Goal: Task Accomplishment & Management: Use online tool/utility

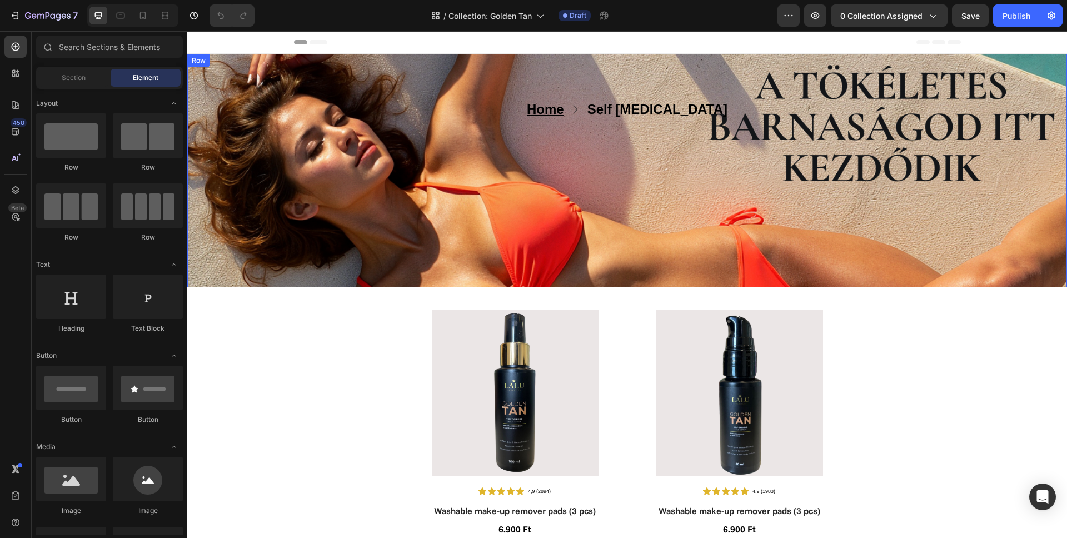
click at [220, 237] on div "Home Text block Icon Self Tanning Text block Row Text block Row Row" at bounding box center [626, 170] width 879 height 144
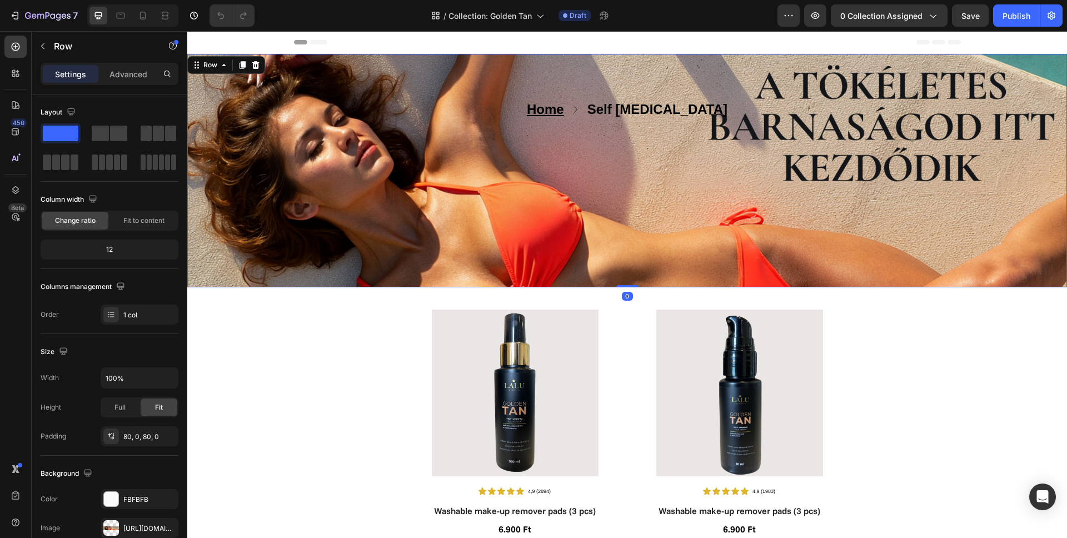
click at [287, 216] on div "Home Text block Icon Self Tanning Text block Row Text block Row Row" at bounding box center [626, 170] width 879 height 144
click at [274, 179] on div "Home Text block Icon Self Tanning Text block Row Text block Row Row" at bounding box center [626, 170] width 879 height 144
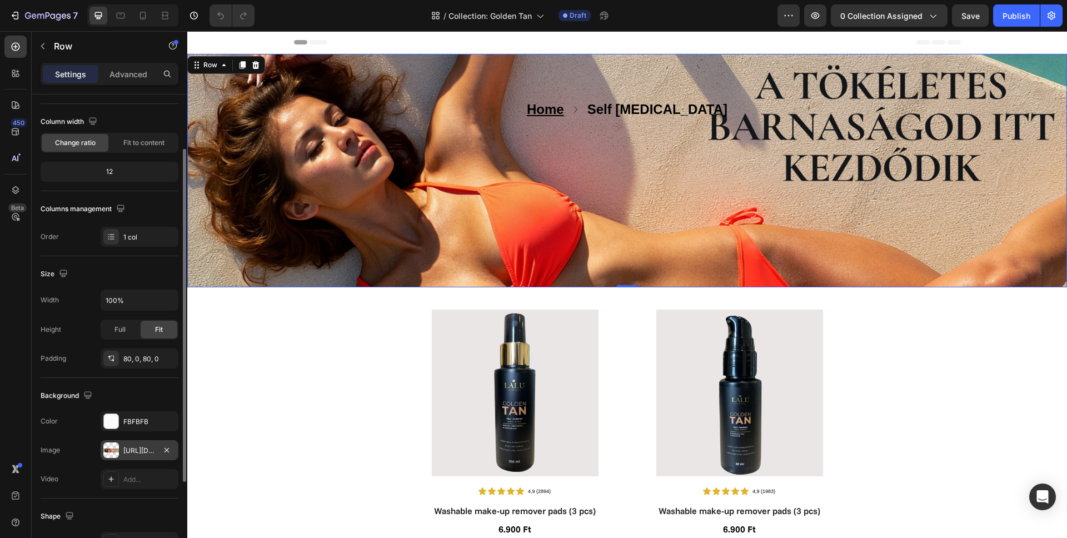
click at [136, 448] on div "https://cdn.shopify.com/s/files/1/0862/5376/4874/files/gempages_540347707940668…" at bounding box center [139, 450] width 32 height 10
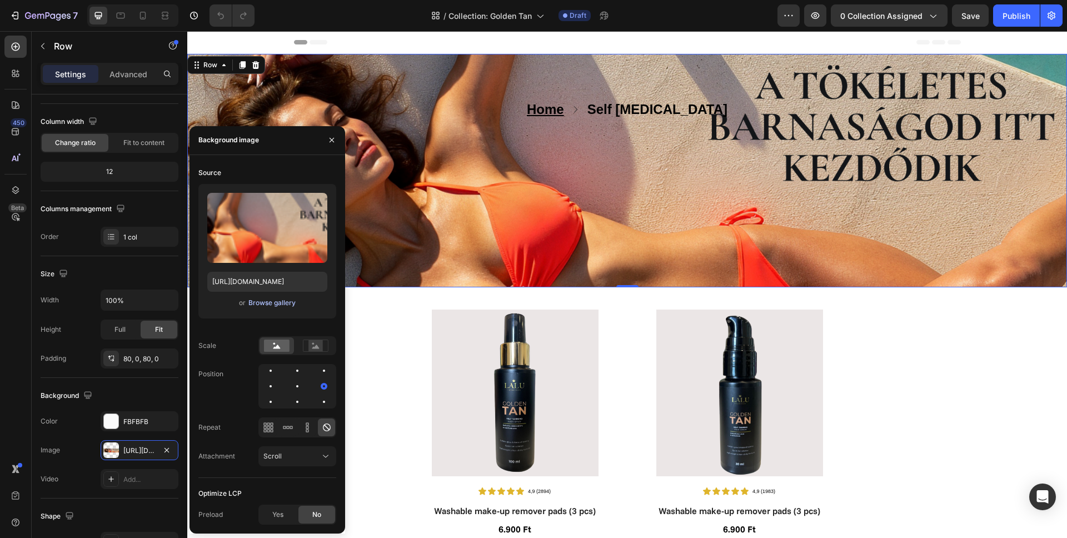
click at [267, 304] on div "Browse gallery" at bounding box center [271, 303] width 47 height 10
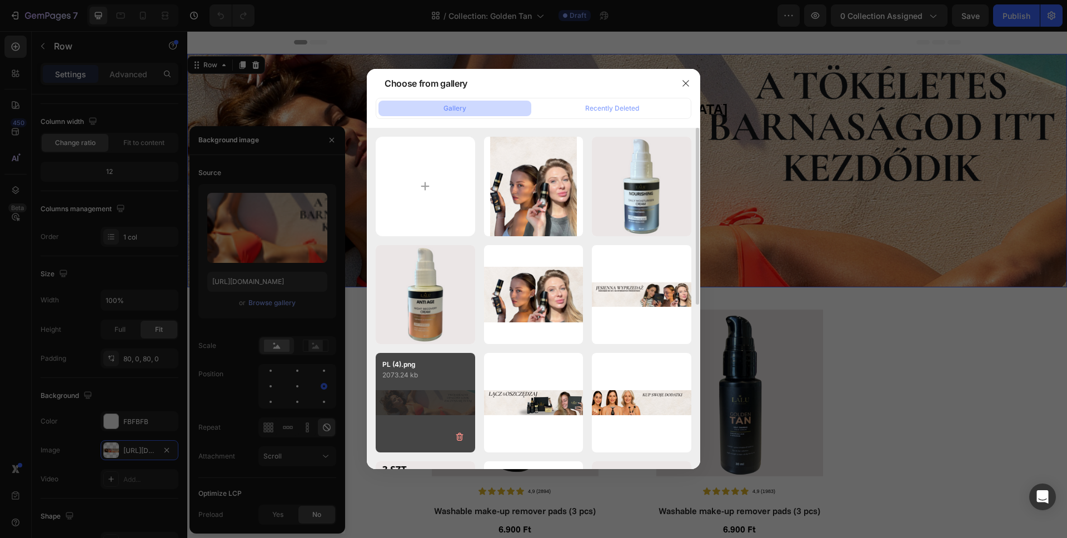
click at [437, 403] on div "PL (4).png 2073.24 kb" at bounding box center [424, 402] width 99 height 99
type input "https://cdn.shopify.com/s/files/1/0862/5376/4874/files/gempages_540347707940668…"
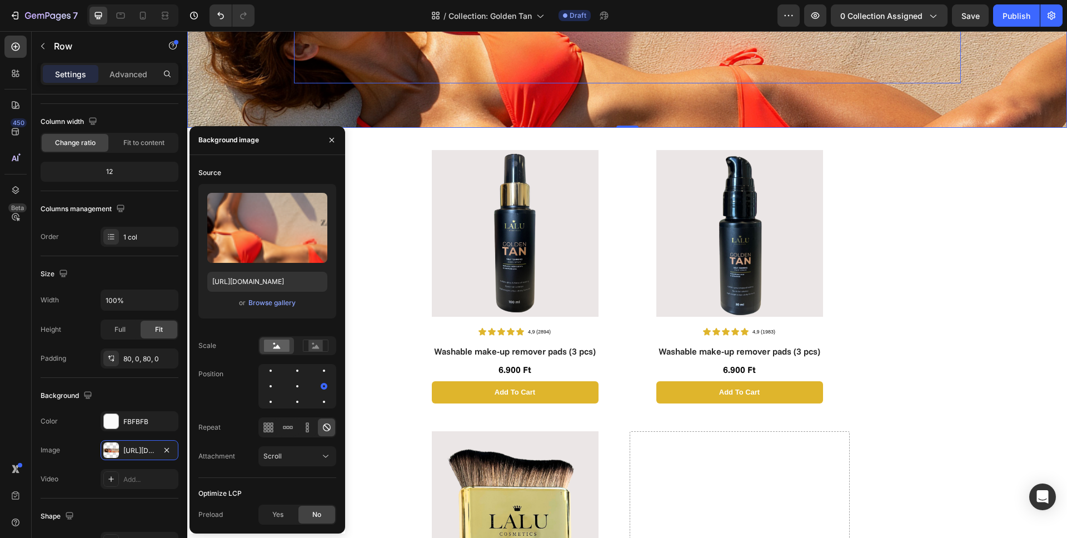
scroll to position [207, 0]
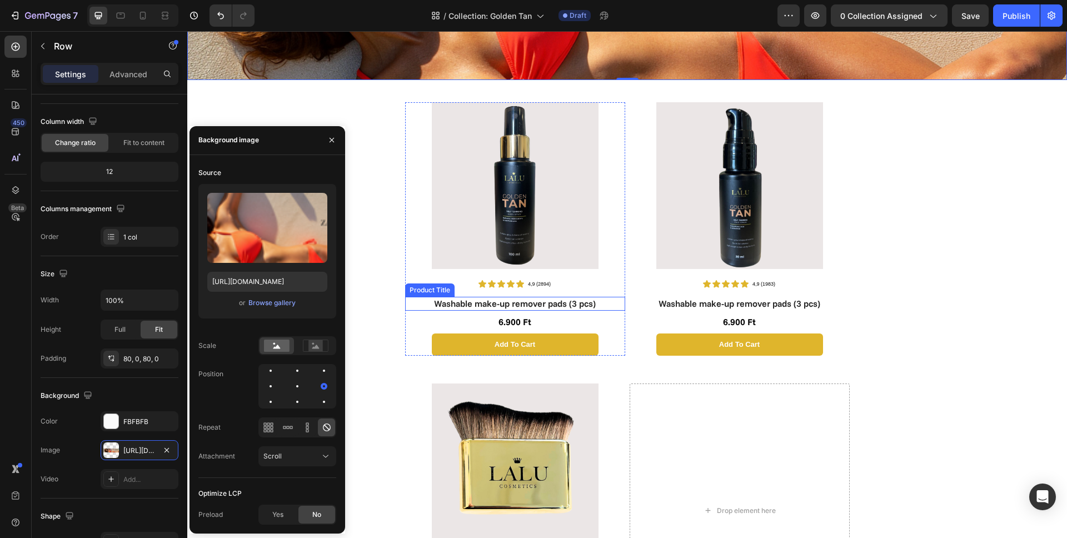
click at [519, 305] on h1 "Washable make-up remover pads (3 pcs)" at bounding box center [515, 304] width 220 height 14
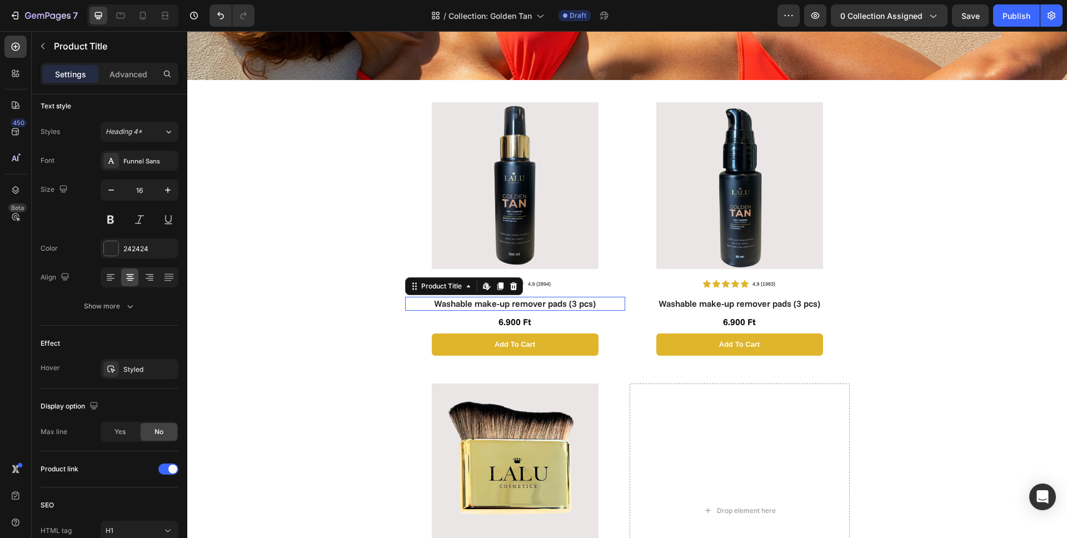
scroll to position [0, 0]
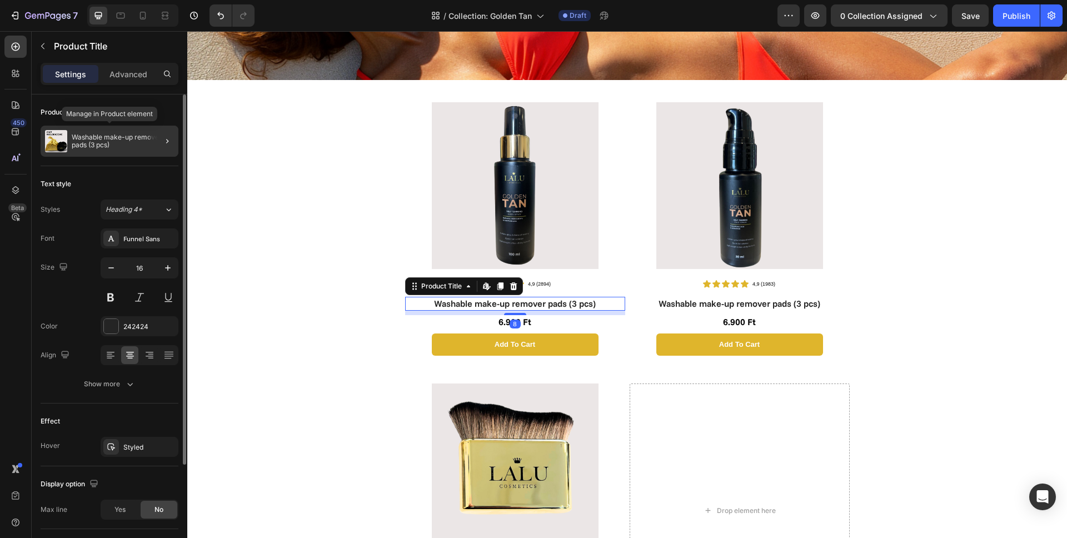
click at [117, 147] on p "Washable make-up remover pads (3 pcs)" at bounding box center [123, 141] width 102 height 16
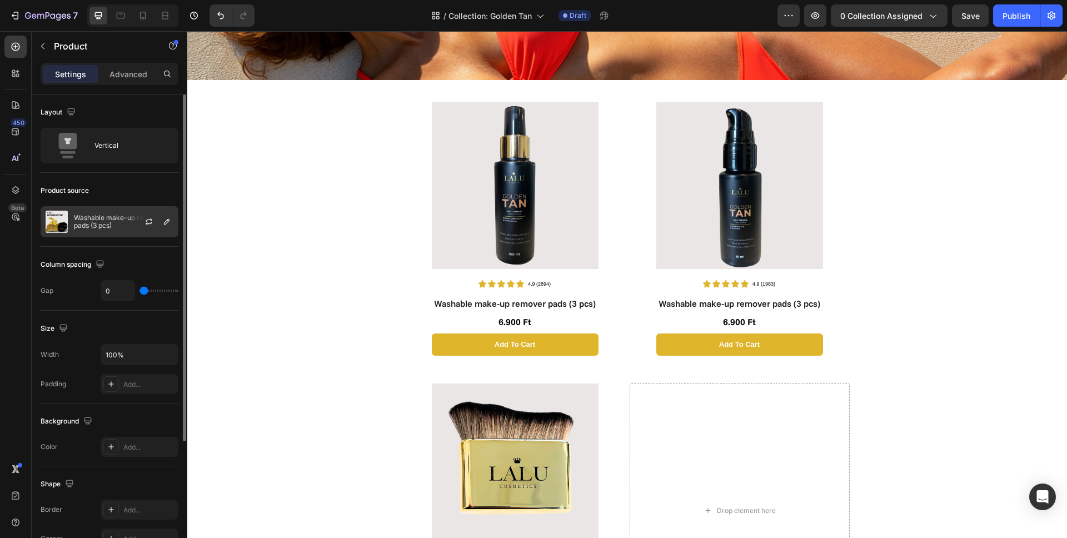
click at [109, 230] on div "Washable make-up remover pads (3 pcs)" at bounding box center [110, 221] width 138 height 31
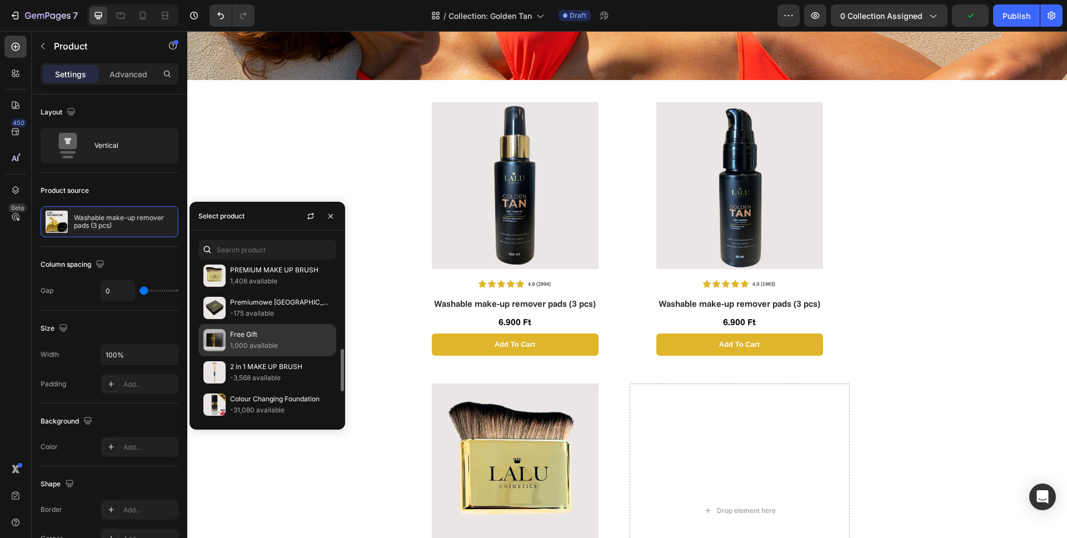
scroll to position [334, 0]
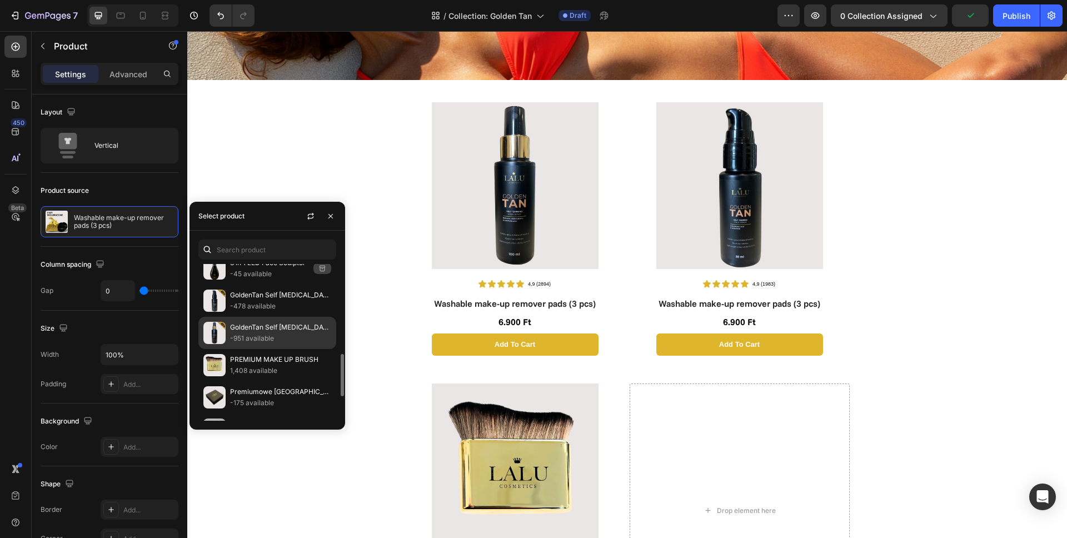
click at [255, 336] on p "-951 available" at bounding box center [280, 338] width 101 height 11
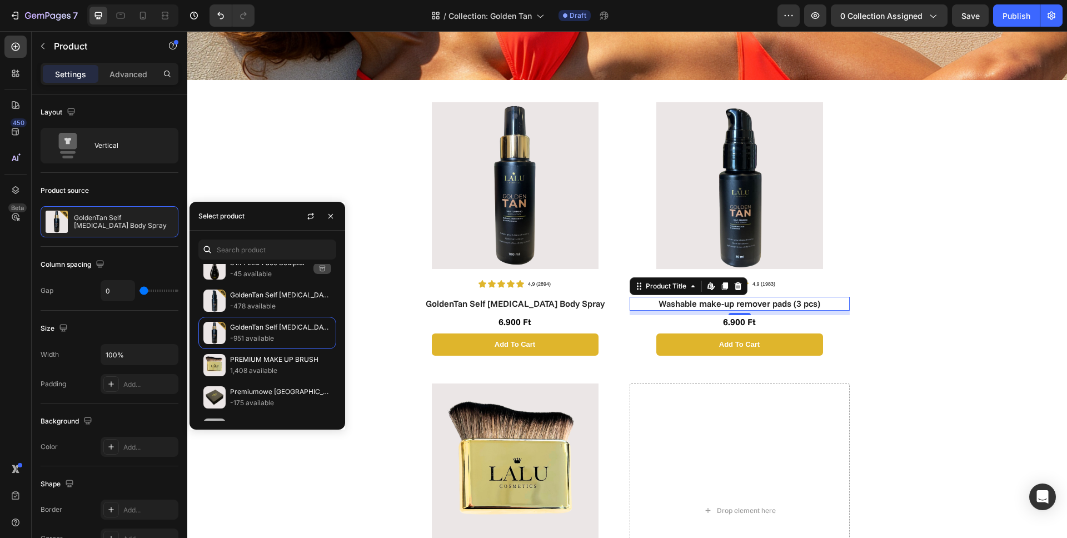
click at [748, 301] on h1 "Washable make-up remover pads (3 pcs)" at bounding box center [739, 304] width 220 height 14
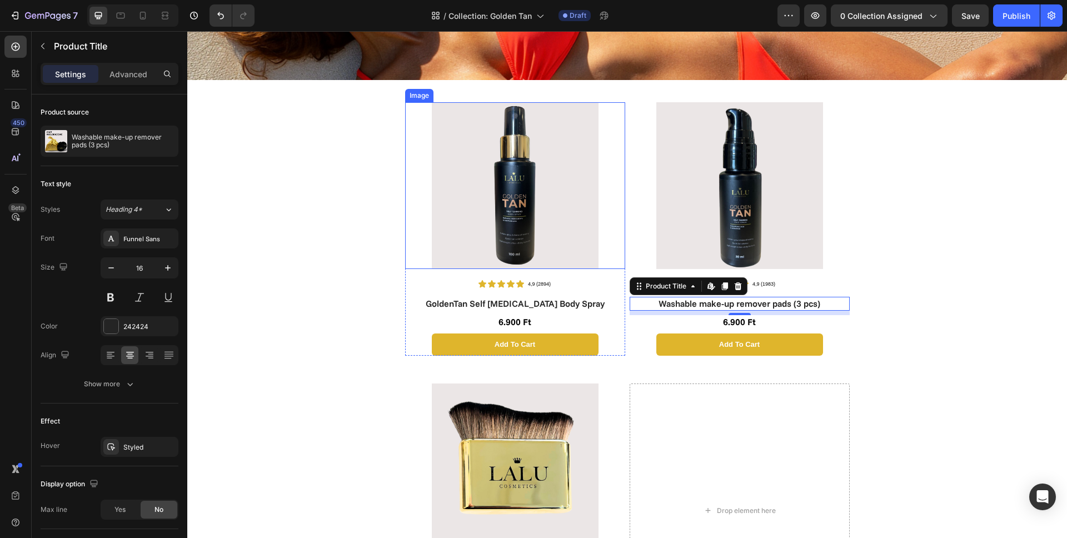
click at [548, 179] on img at bounding box center [515, 185] width 167 height 167
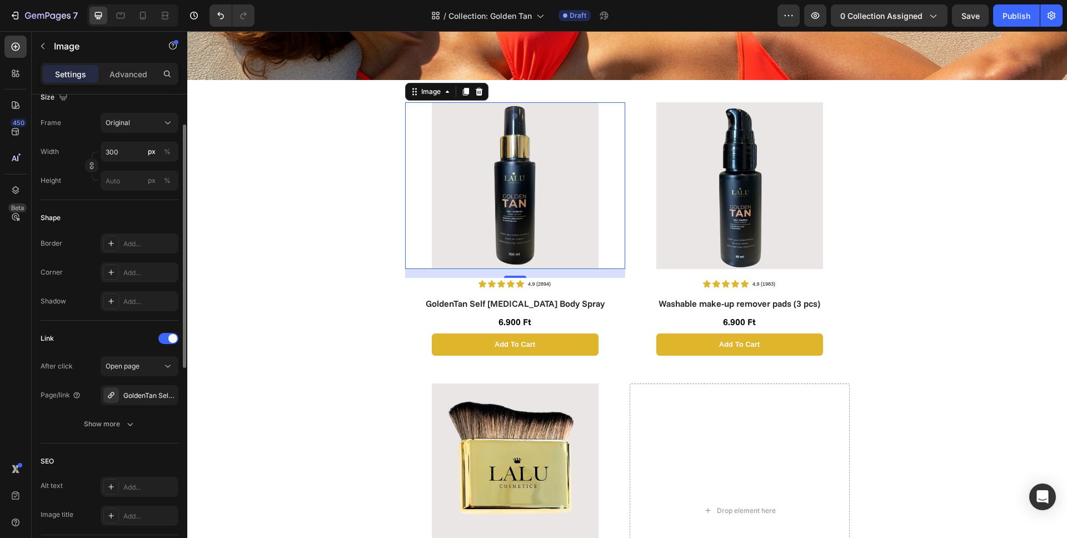
scroll to position [369, 0]
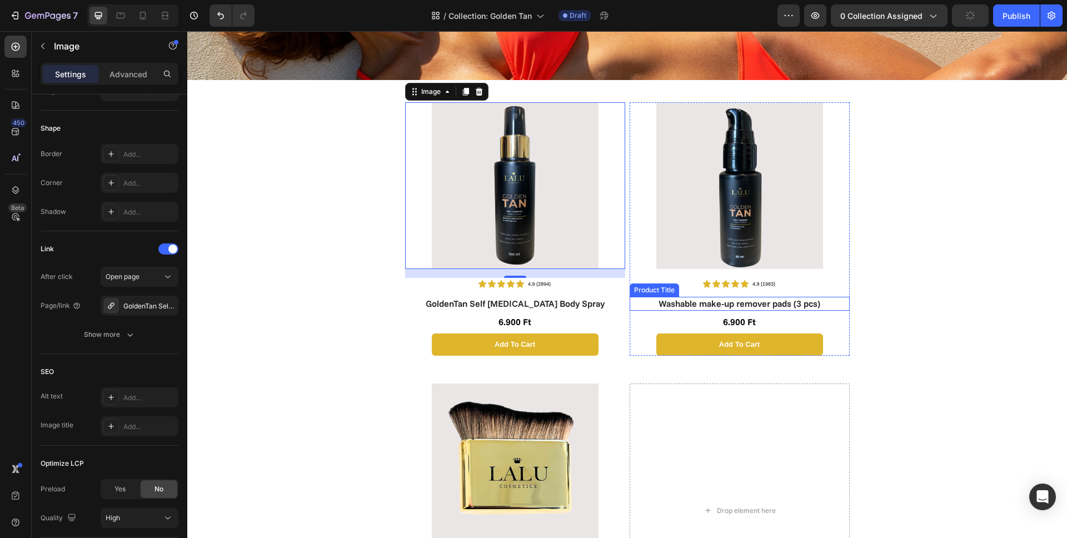
click at [739, 306] on h1 "Washable make-up remover pads (3 pcs)" at bounding box center [739, 304] width 220 height 14
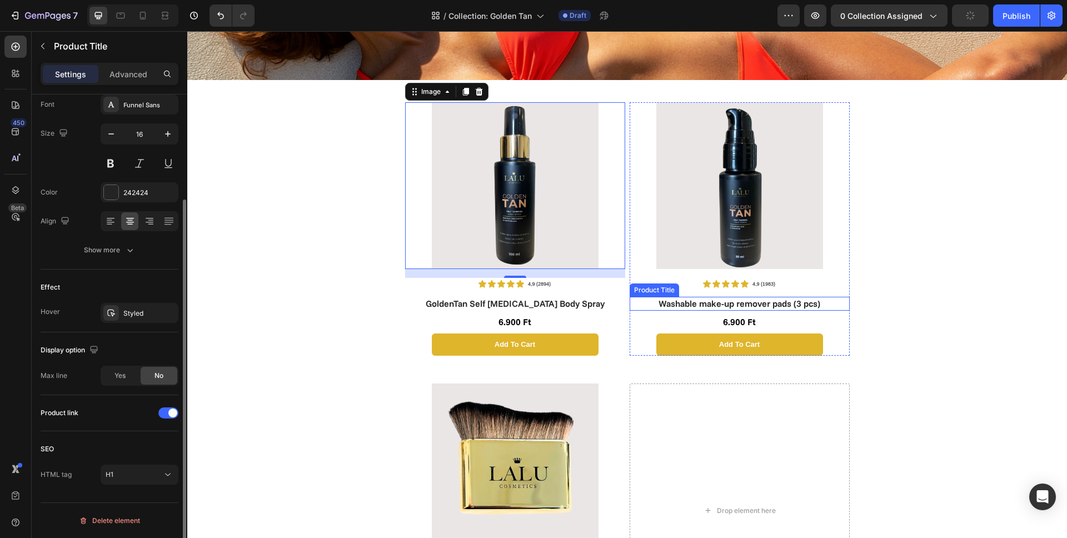
scroll to position [0, 0]
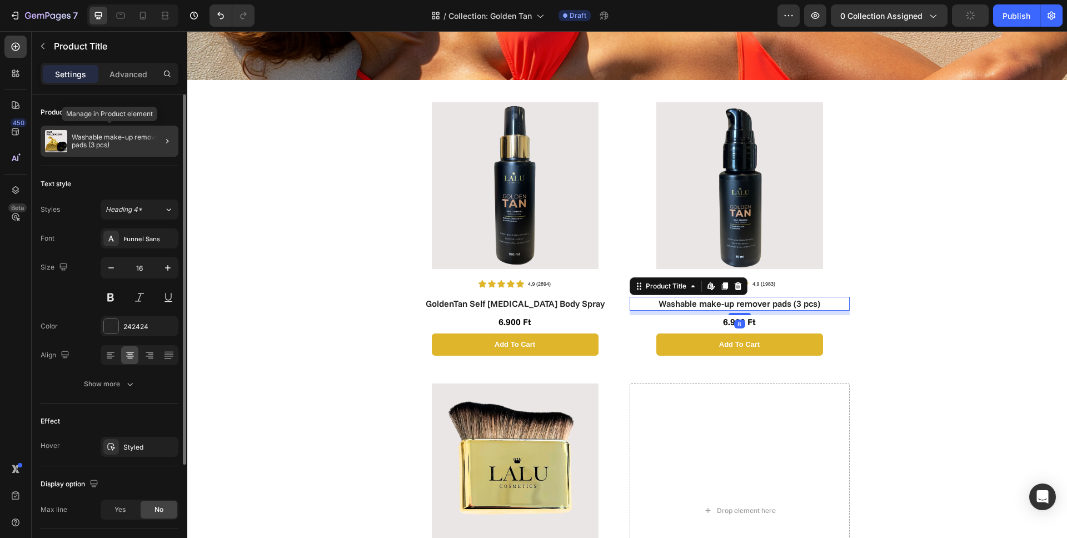
click at [126, 141] on p "Washable make-up remover pads (3 pcs)" at bounding box center [123, 141] width 102 height 16
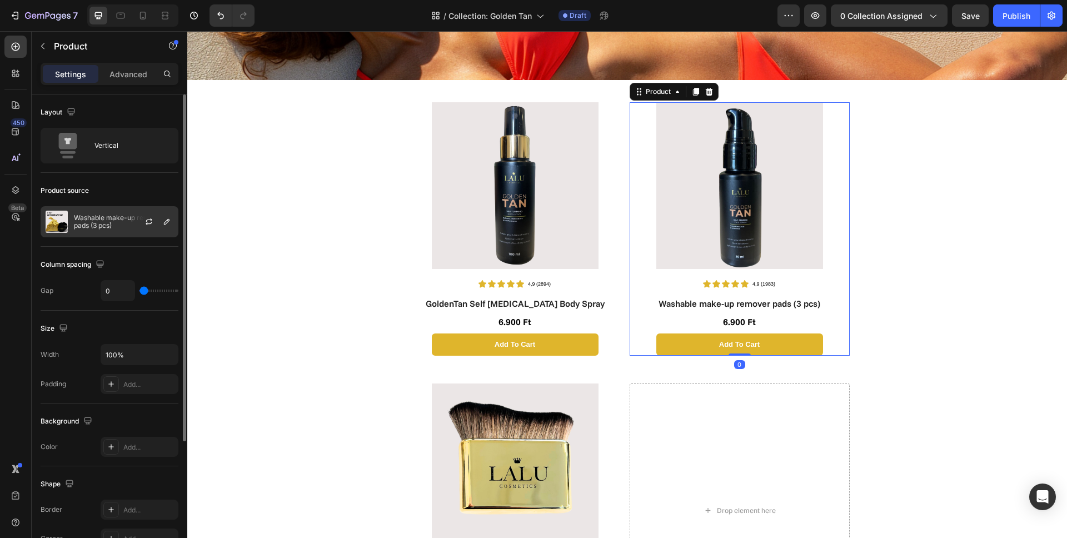
click at [109, 229] on div "Washable make-up remover pads (3 pcs)" at bounding box center [110, 221] width 138 height 31
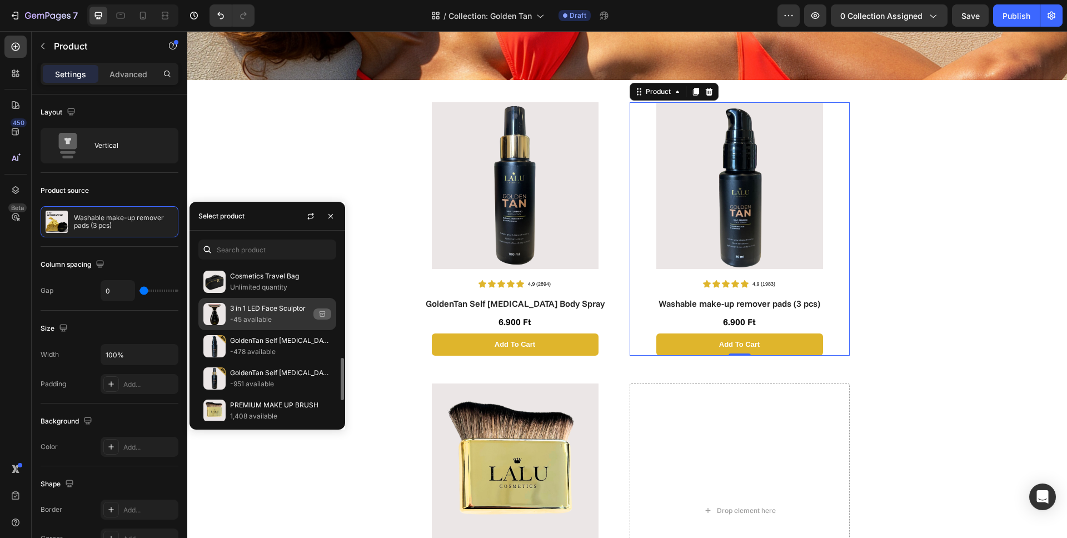
scroll to position [301, 0]
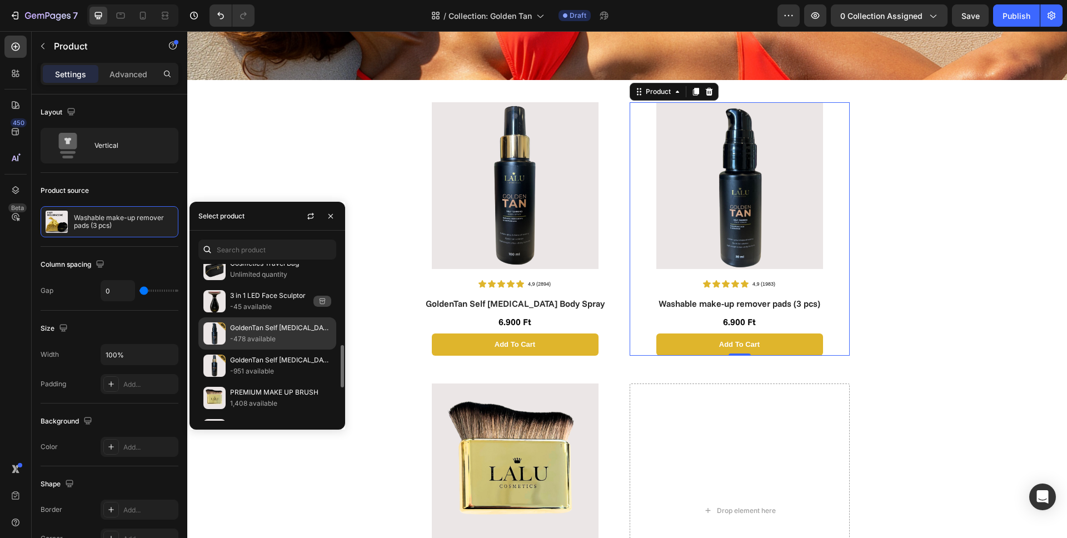
click at [259, 332] on p "GoldenTan Self [MEDICAL_DATA] Face Serum" at bounding box center [280, 327] width 101 height 11
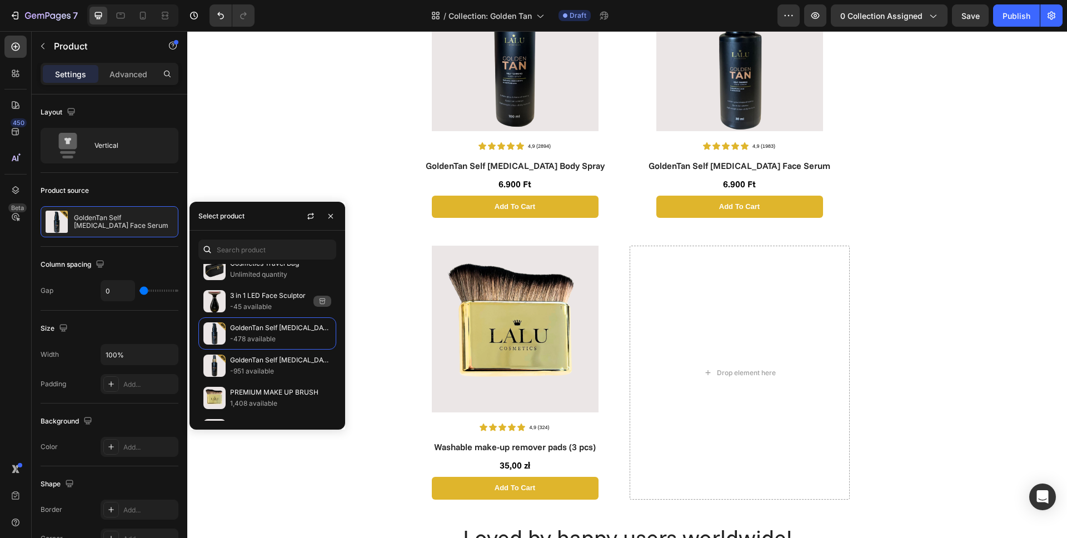
scroll to position [427, 0]
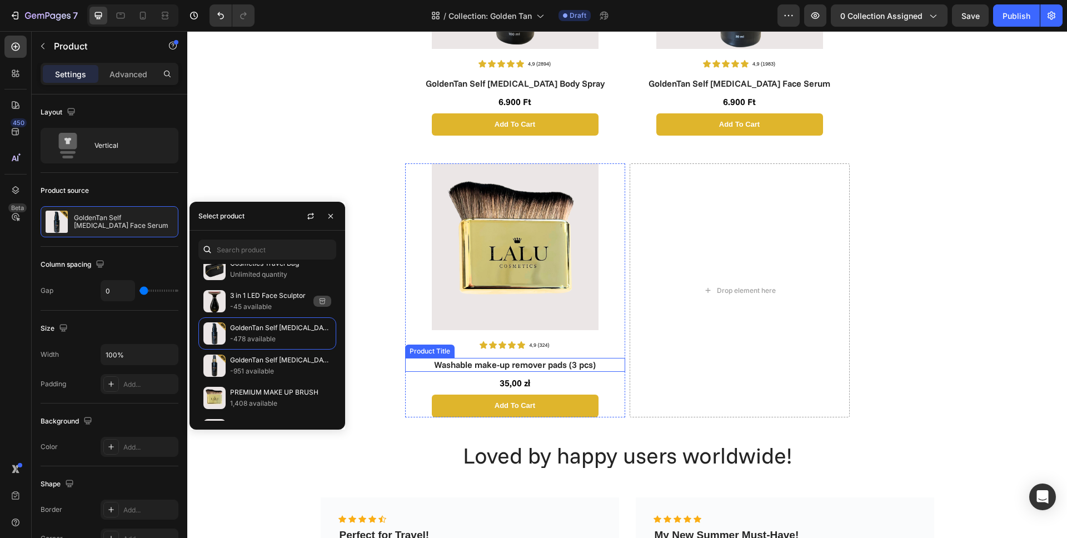
click at [513, 367] on h1 "Washable make-up remover pads (3 pcs)" at bounding box center [515, 365] width 220 height 14
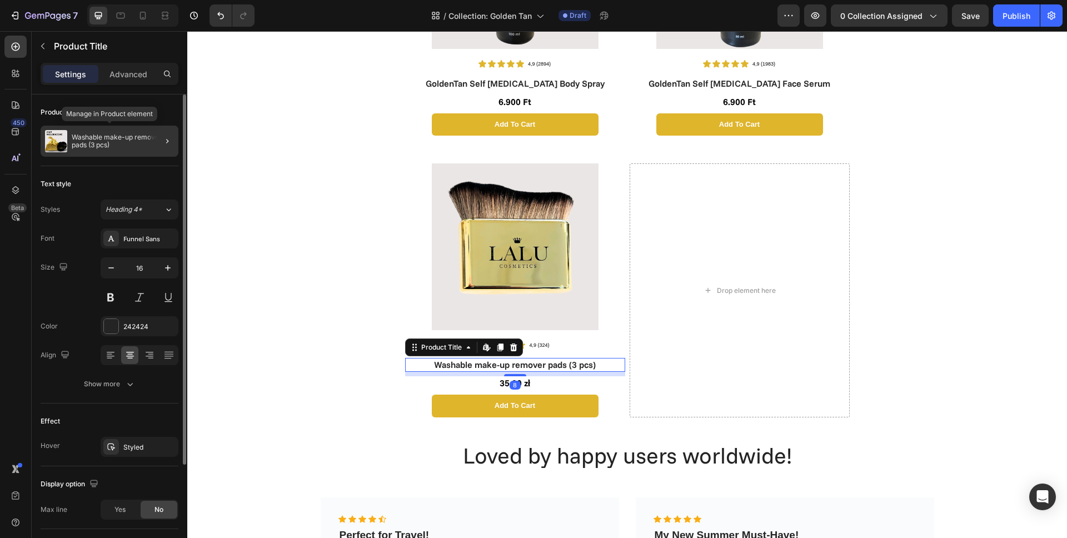
click at [107, 142] on p "Washable make-up remover pads (3 pcs)" at bounding box center [123, 141] width 102 height 16
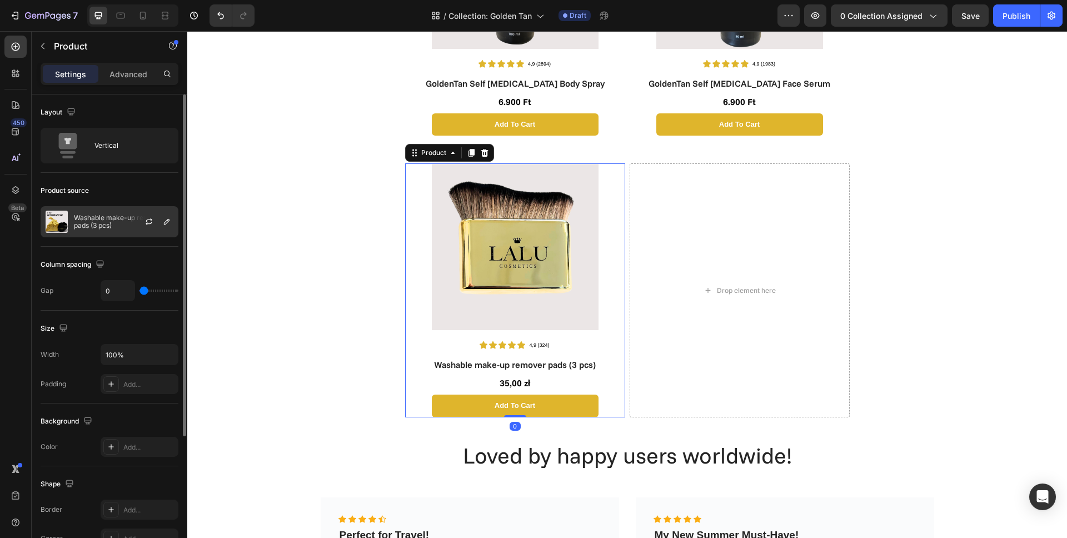
click at [101, 218] on p "Washable make-up remover pads (3 pcs)" at bounding box center [123, 222] width 99 height 16
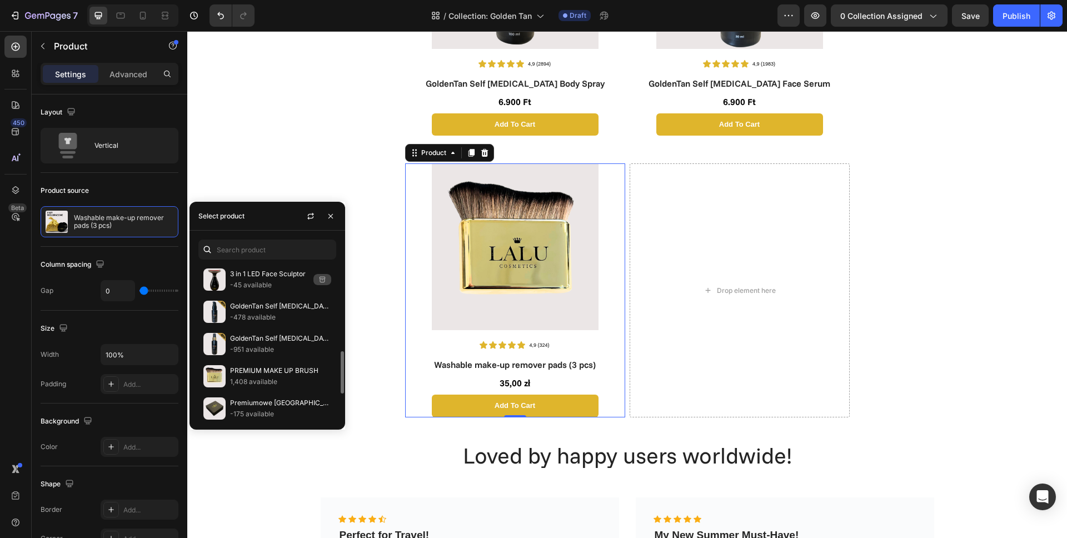
scroll to position [412, 0]
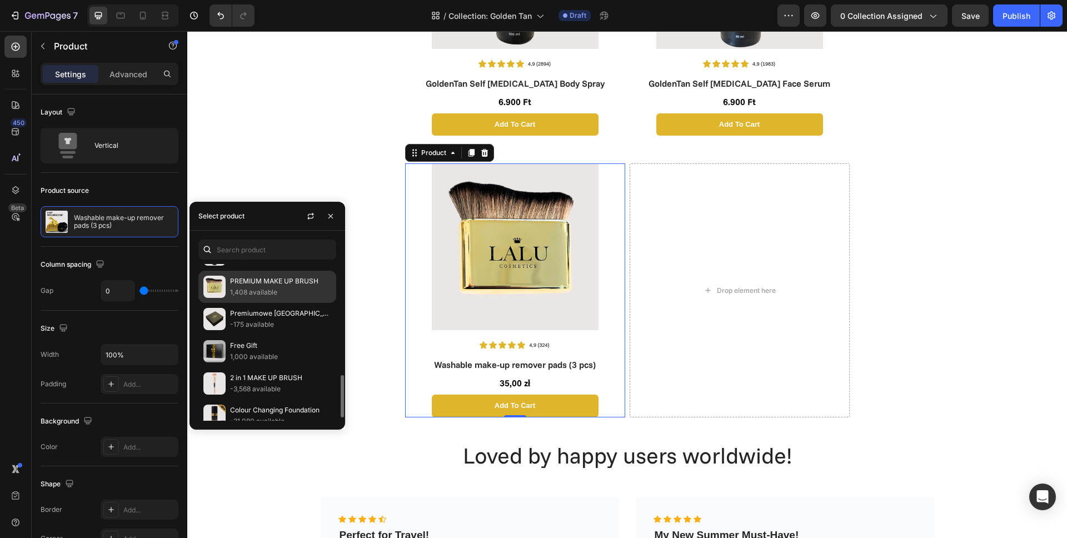
click at [234, 284] on p "PREMIUM MAKE UP BRUSH" at bounding box center [280, 281] width 101 height 11
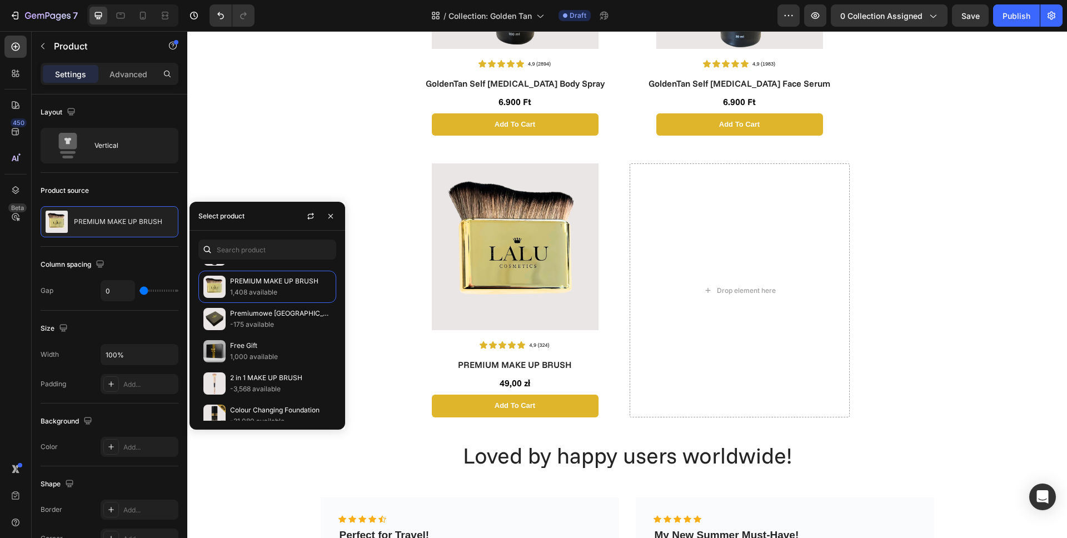
click at [979, 270] on div "Image Icon Icon Icon Icon Icon Icon List 4,9 (2894) Text Block Row GoldenTan Se…" at bounding box center [626, 357] width 879 height 1461
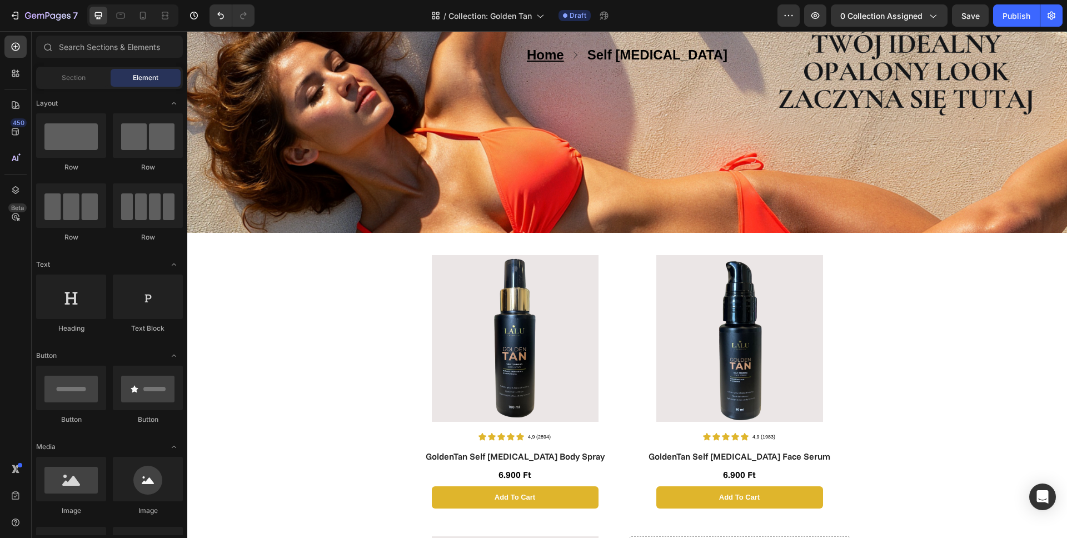
scroll to position [0, 0]
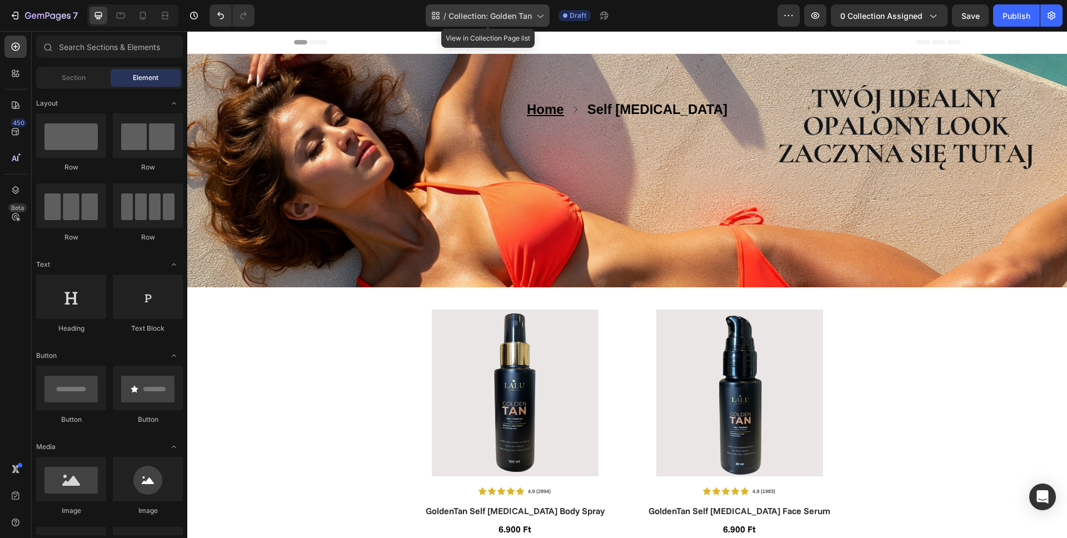
click at [477, 18] on span "Collection: Golden Tan" at bounding box center [489, 16] width 83 height 12
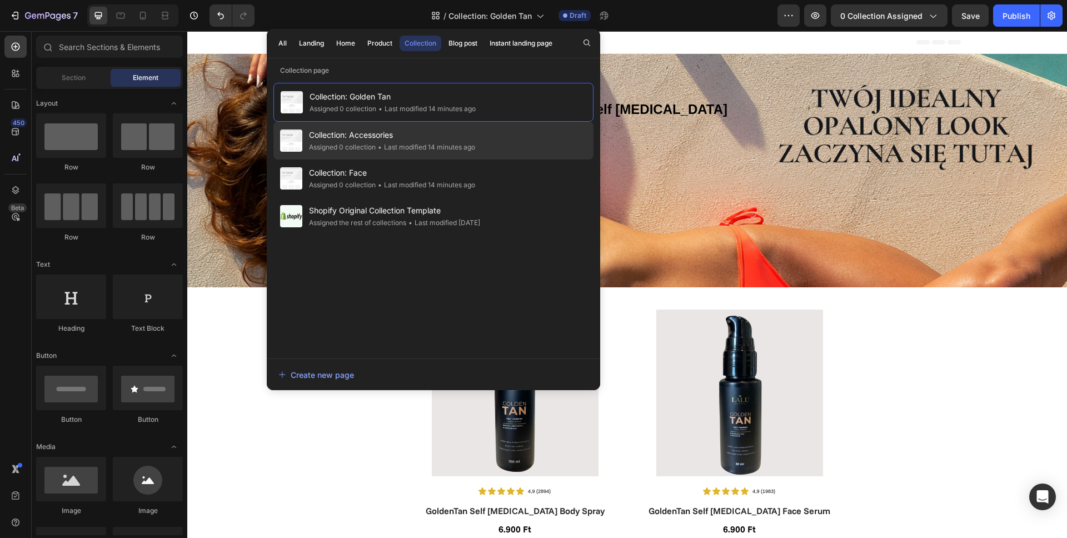
click at [393, 144] on div "• Last modified 14 minutes ago" at bounding box center [424, 147] width 99 height 11
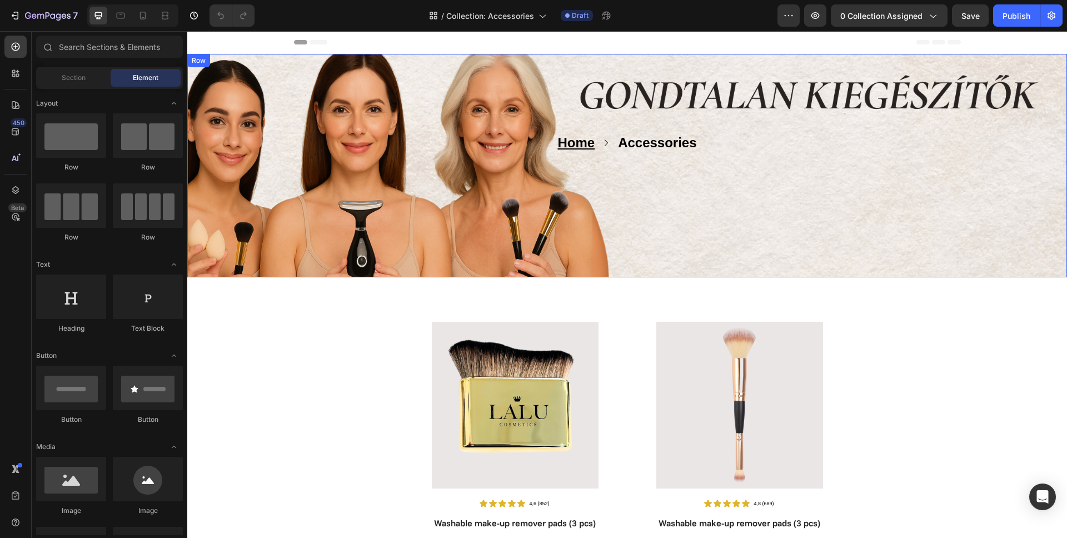
click at [318, 162] on div "Home Text block Icon Accessories Text block Row Text block" at bounding box center [627, 168] width 667 height 72
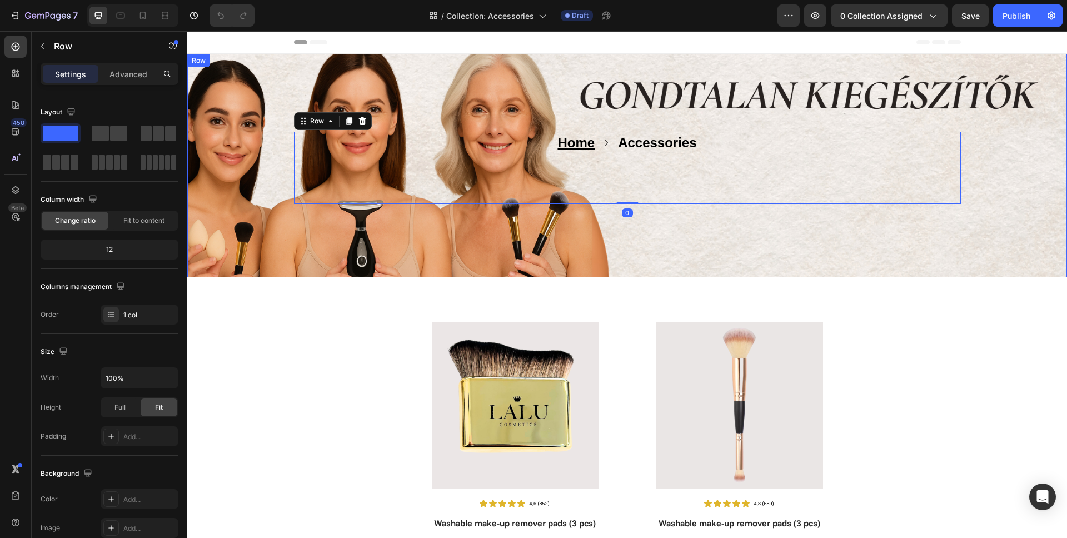
click at [264, 201] on div "Home Text block Icon Accessories Text block Row Text block Row 0 Row" at bounding box center [626, 168] width 879 height 72
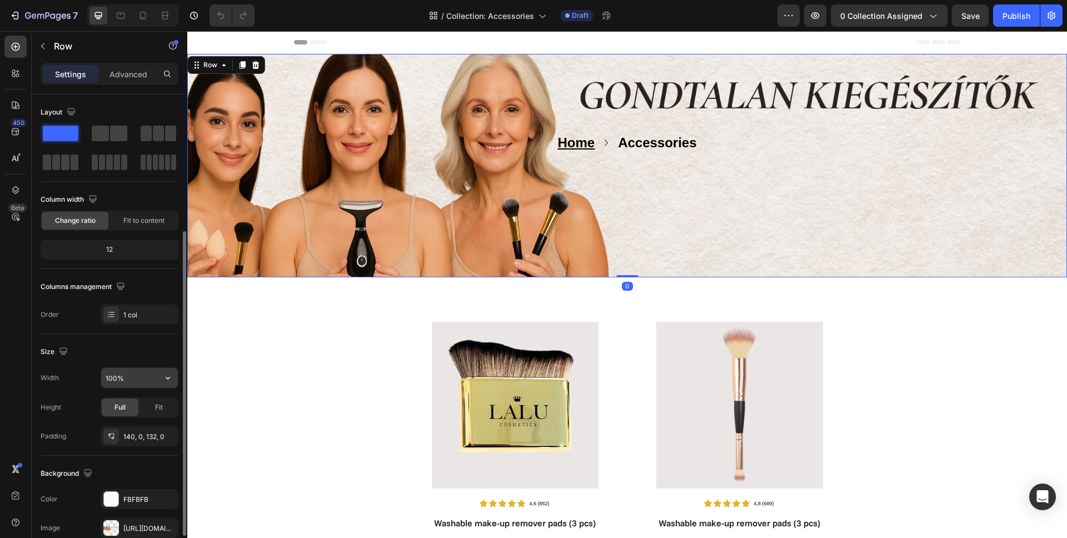
scroll to position [83, 0]
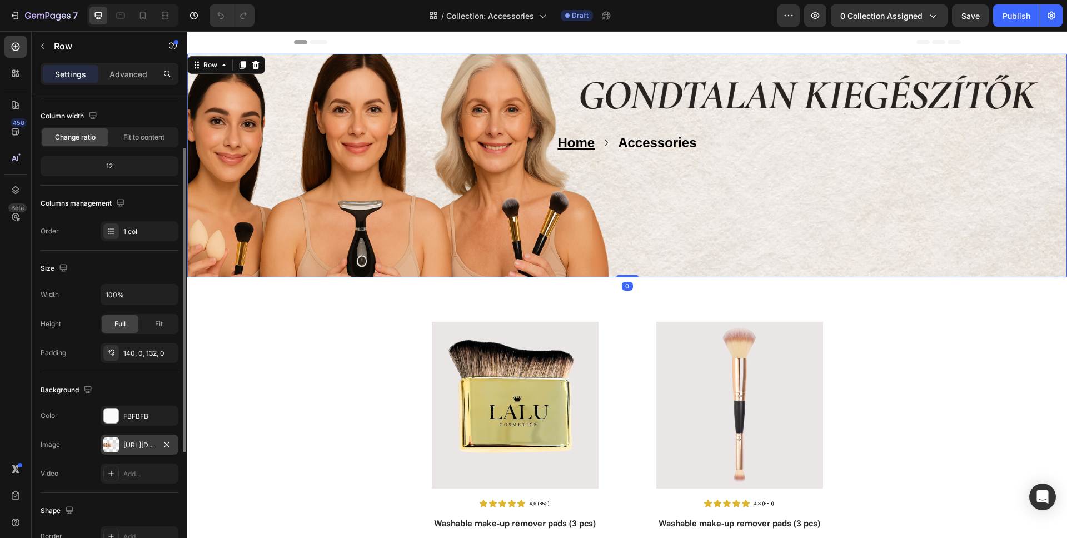
click at [131, 440] on div "https://cdn.shopify.com/s/files/1/0862/5376/4874/files/gempages_540347707940668…" at bounding box center [139, 445] width 32 height 10
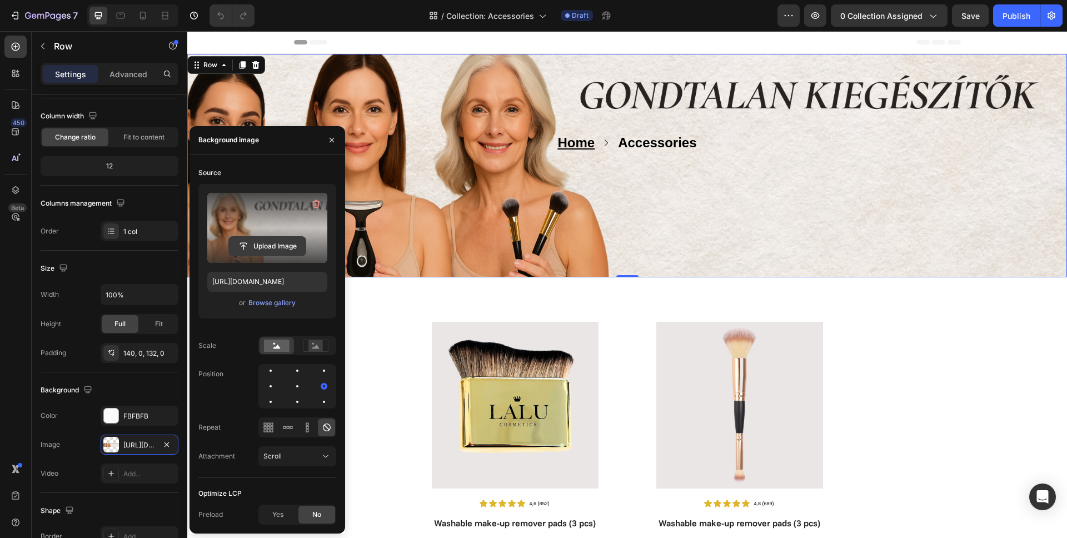
click at [264, 243] on input "file" at bounding box center [267, 246] width 77 height 19
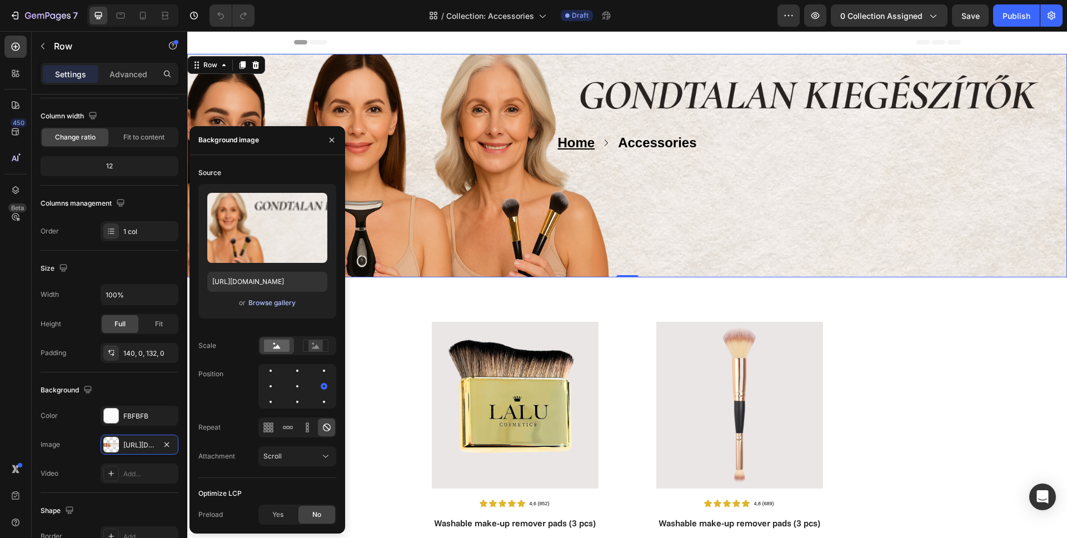
click at [274, 303] on div "Browse gallery" at bounding box center [271, 303] width 47 height 10
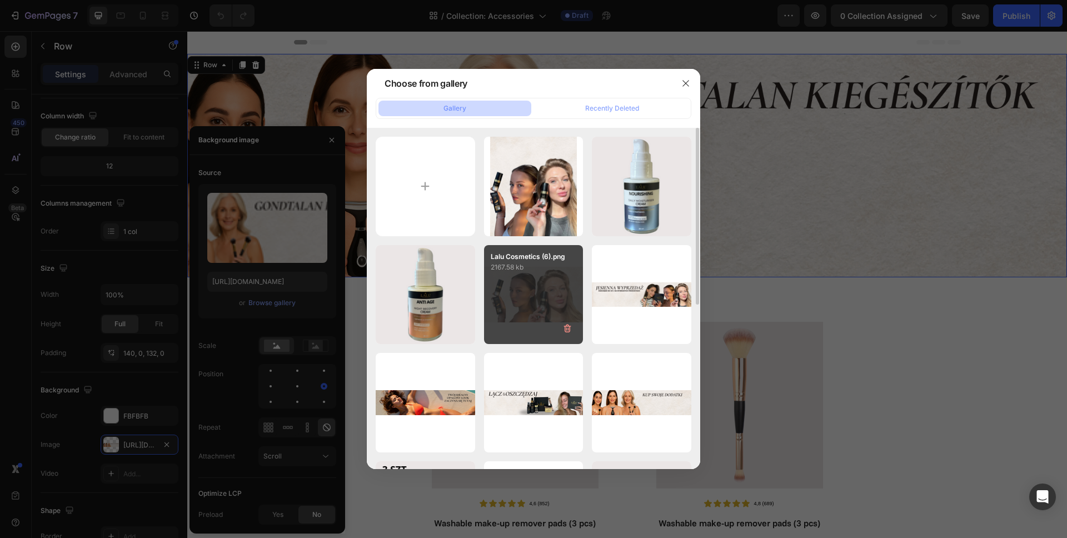
scroll to position [92, 0]
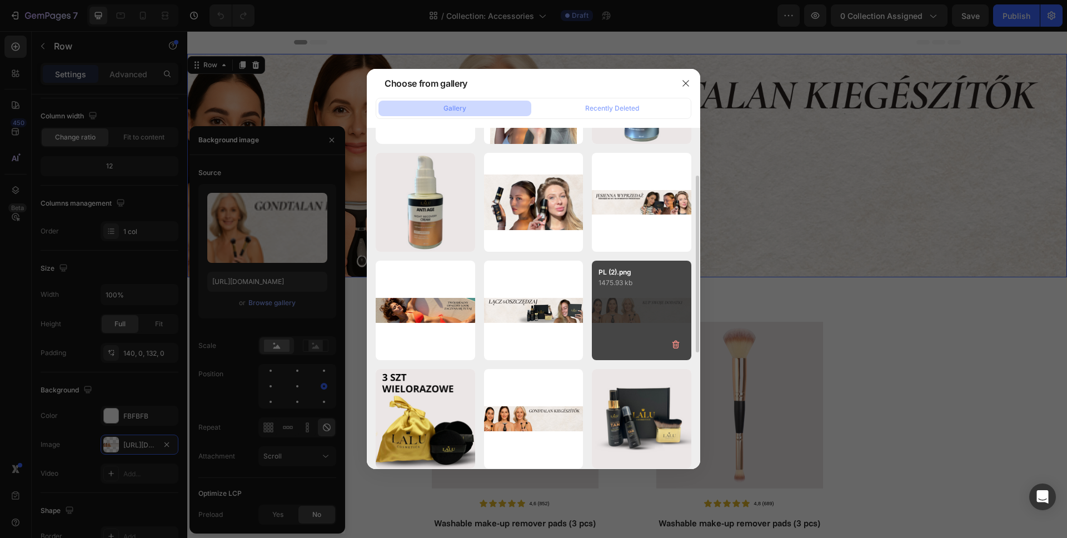
click at [641, 310] on div "PL (2).png 1475.93 kb" at bounding box center [641, 310] width 99 height 99
type input "https://cdn.shopify.com/s/files/1/0862/5376/4874/files/gempages_540347707940668…"
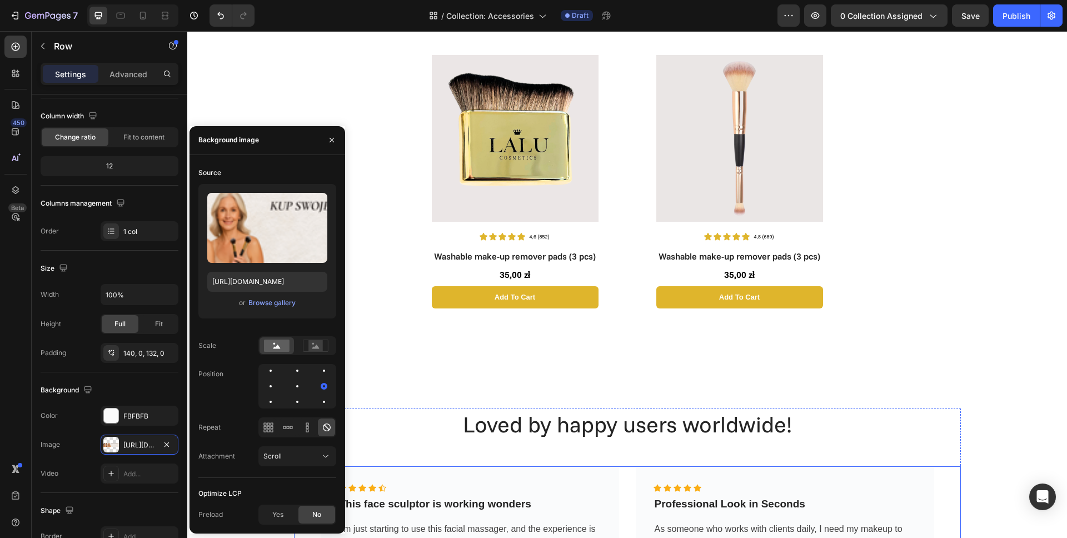
scroll to position [176, 0]
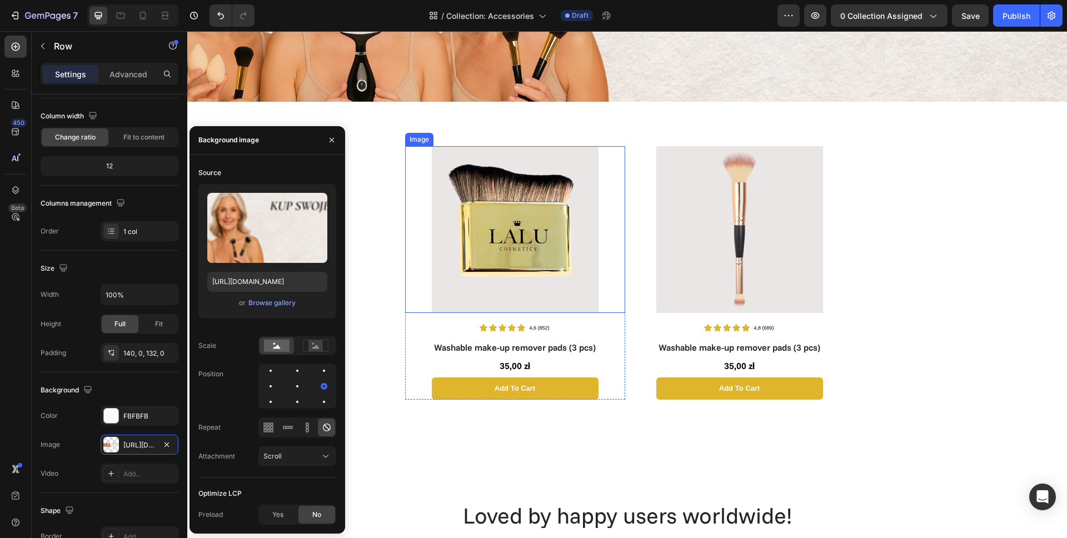
click at [501, 245] on img at bounding box center [515, 229] width 167 height 167
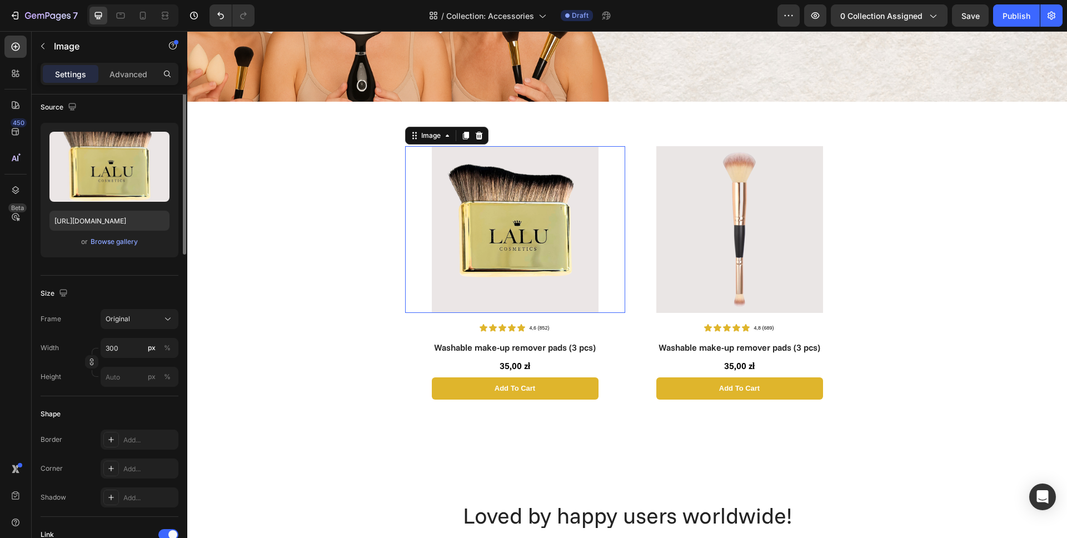
scroll to position [0, 0]
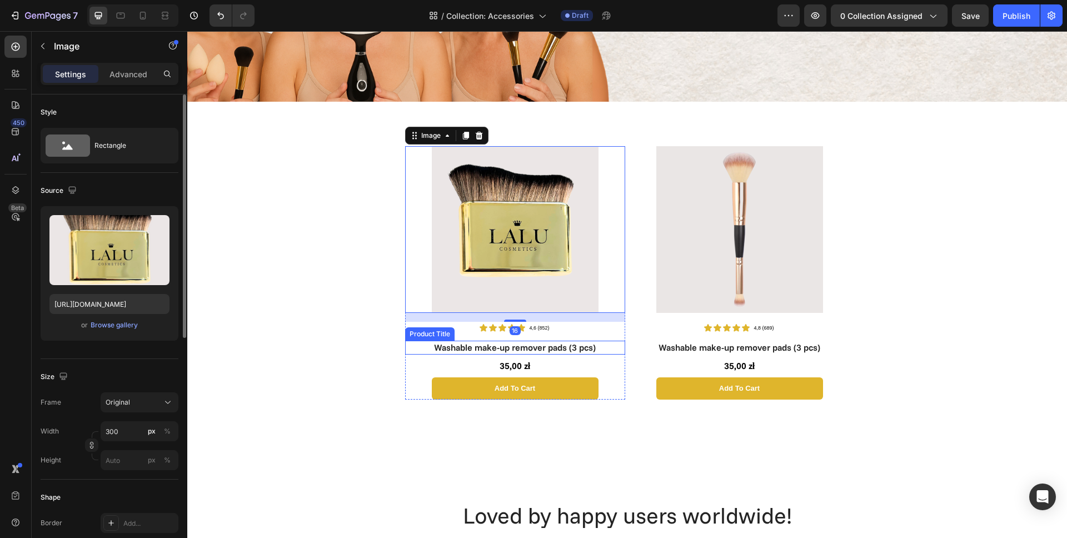
click at [515, 349] on h1 "Washable make-up remover pads (3 pcs)" at bounding box center [515, 348] width 220 height 14
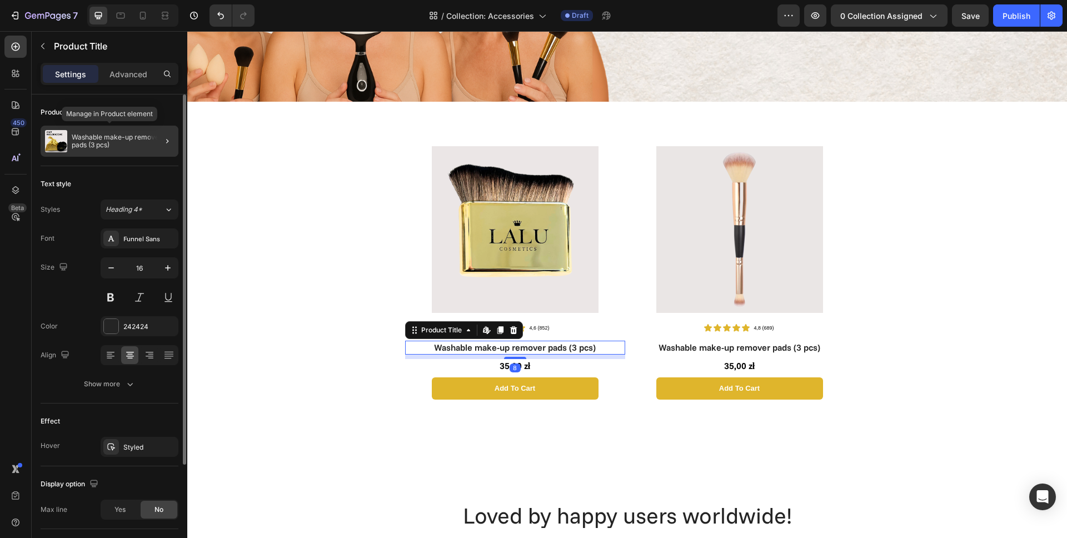
click at [100, 149] on div "Washable make-up remover pads (3 pcs)" at bounding box center [110, 141] width 138 height 31
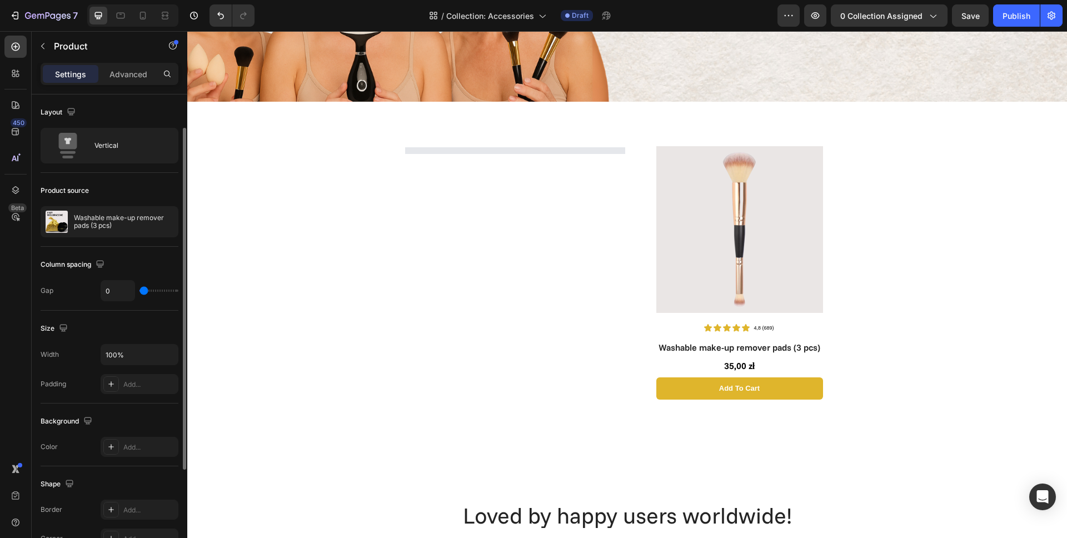
scroll to position [19, 0]
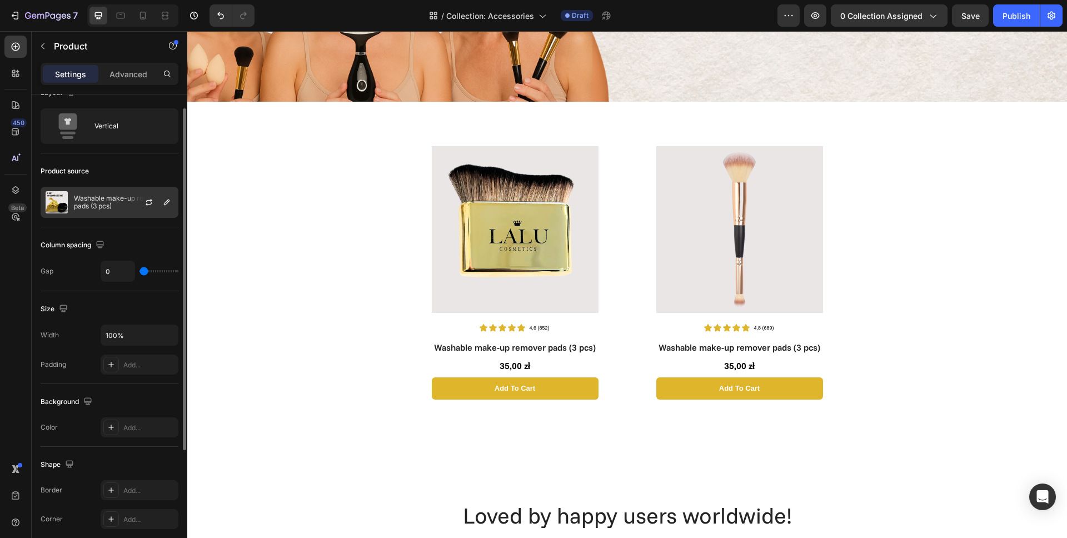
click at [105, 199] on p "Washable make-up remover pads (3 pcs)" at bounding box center [123, 202] width 99 height 16
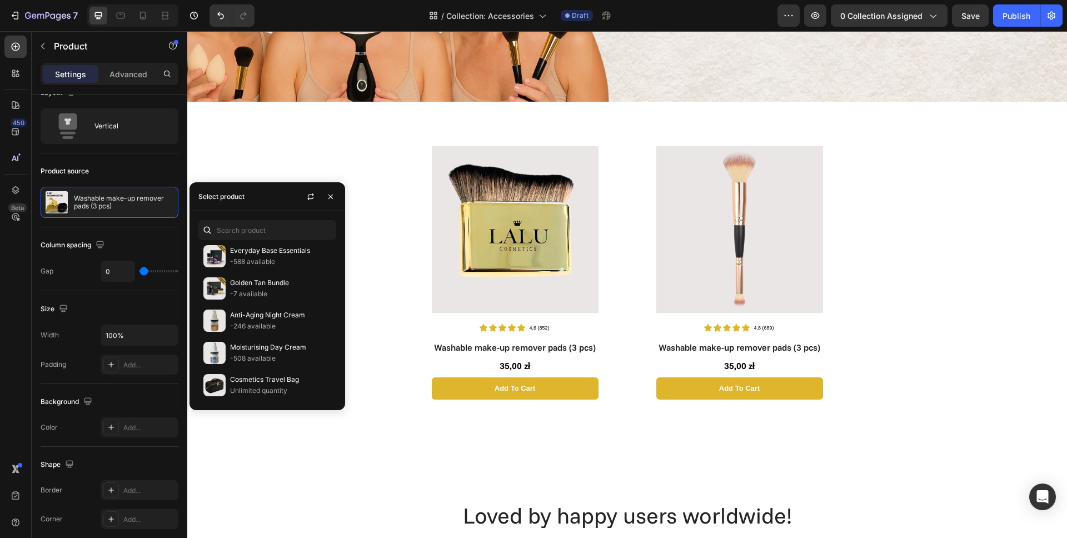
scroll to position [367, 0]
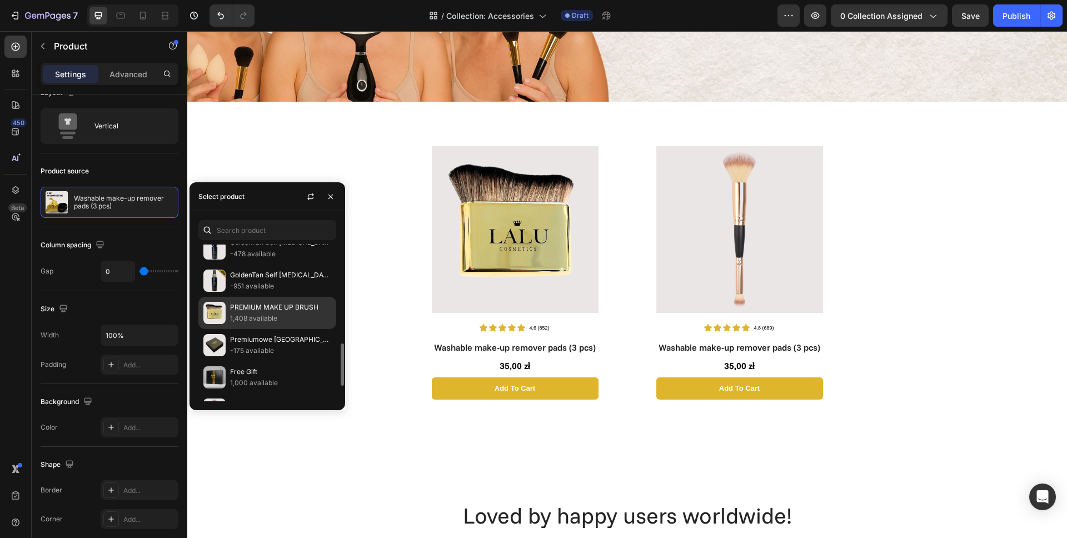
click at [255, 313] on p "1,408 available" at bounding box center [280, 318] width 101 height 11
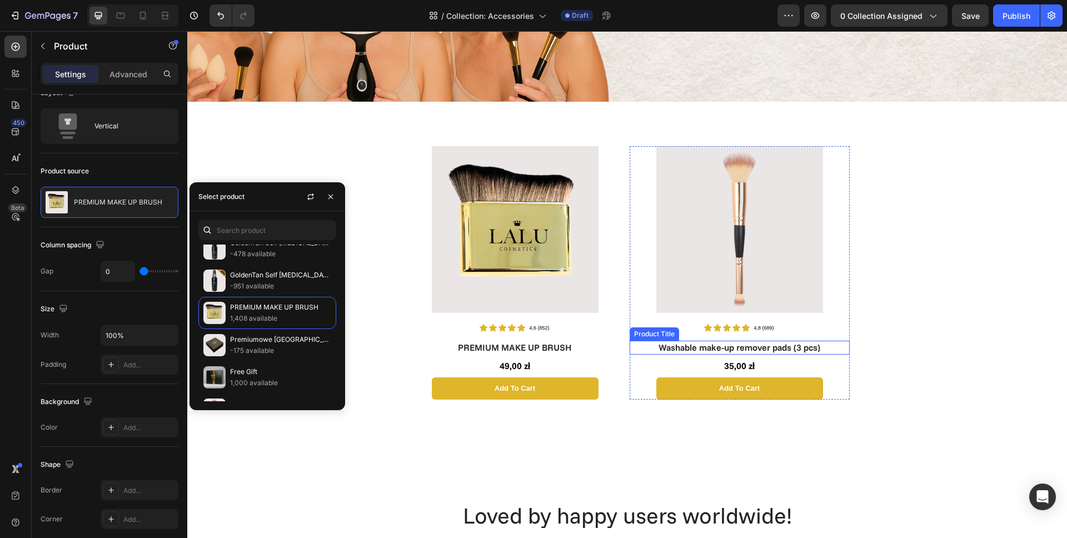
click at [745, 348] on h1 "Washable make-up remover pads (3 pcs)" at bounding box center [739, 348] width 220 height 14
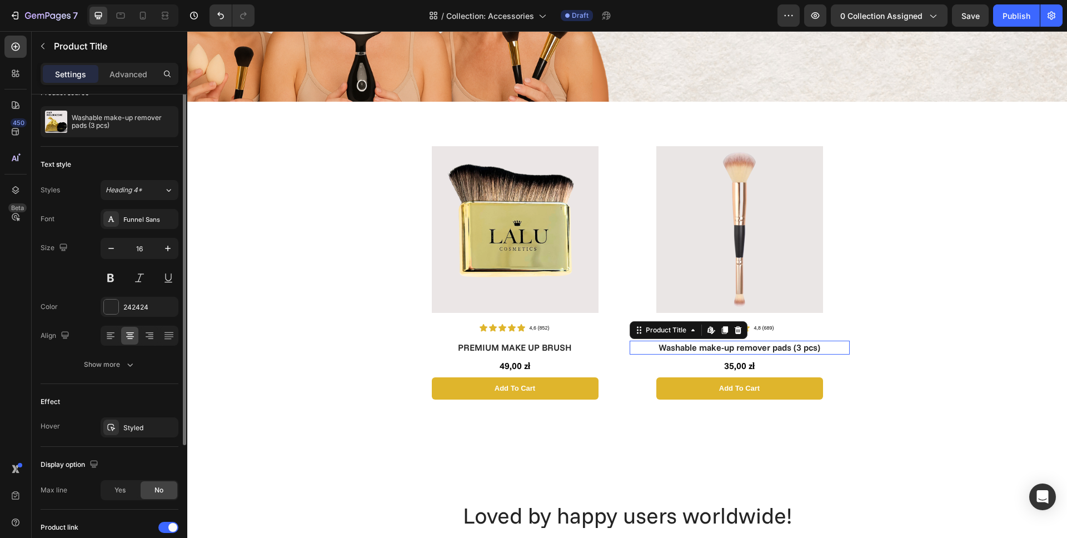
scroll to position [0, 0]
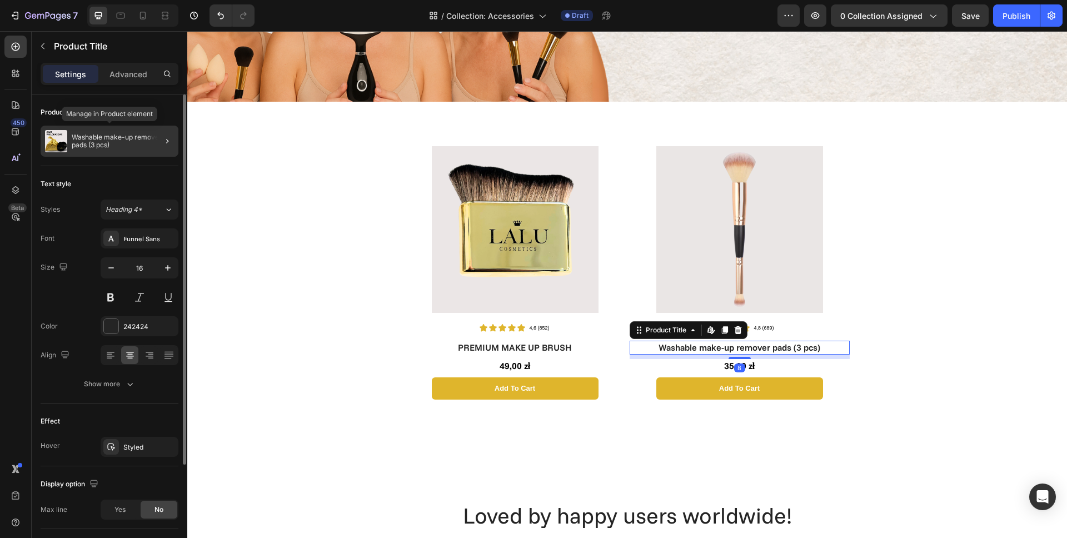
click at [101, 152] on div "Washable make-up remover pads (3 pcs)" at bounding box center [110, 141] width 138 height 31
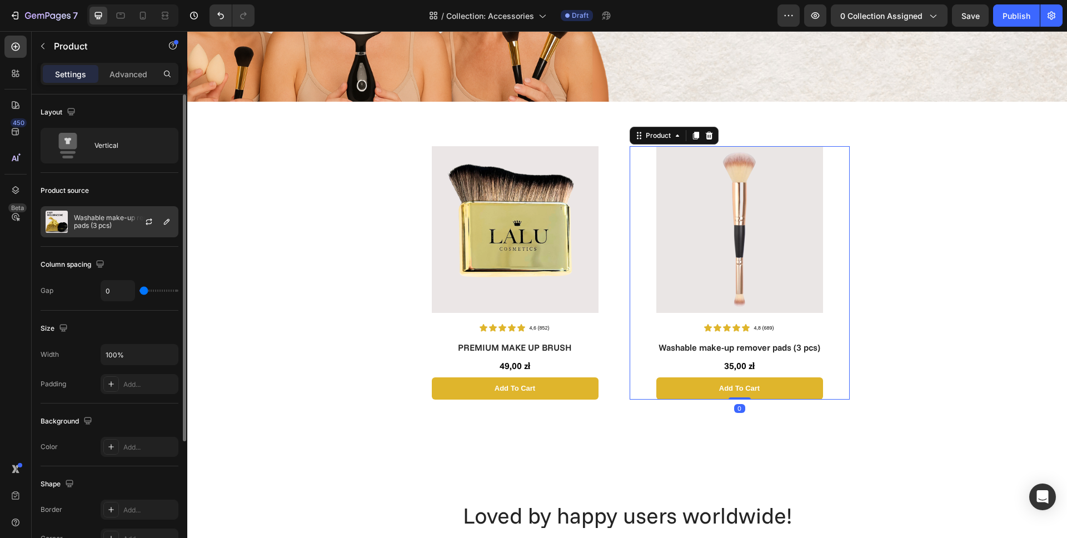
click at [112, 222] on p "Washable make-up remover pads (3 pcs)" at bounding box center [123, 222] width 99 height 16
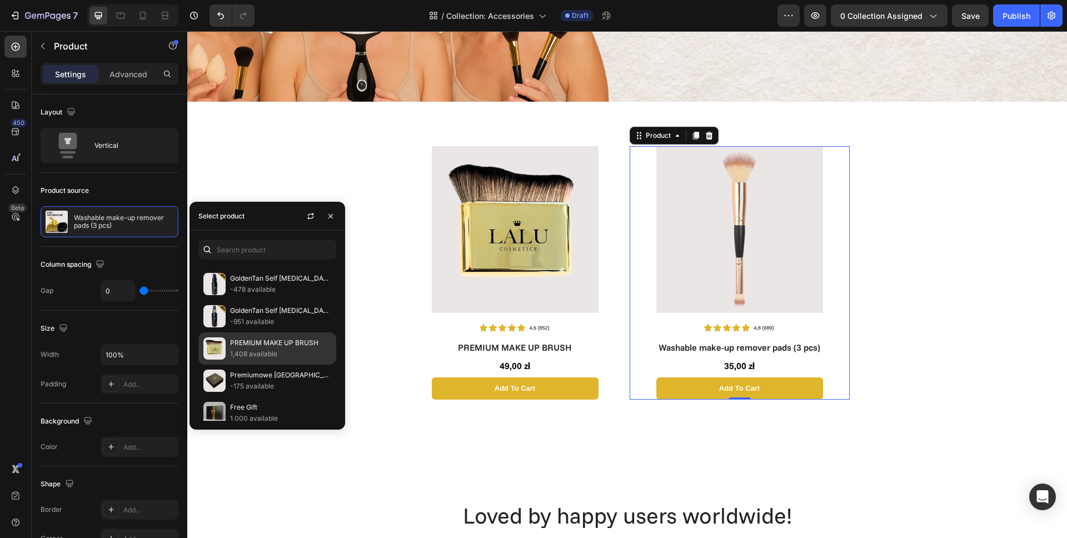
scroll to position [423, 0]
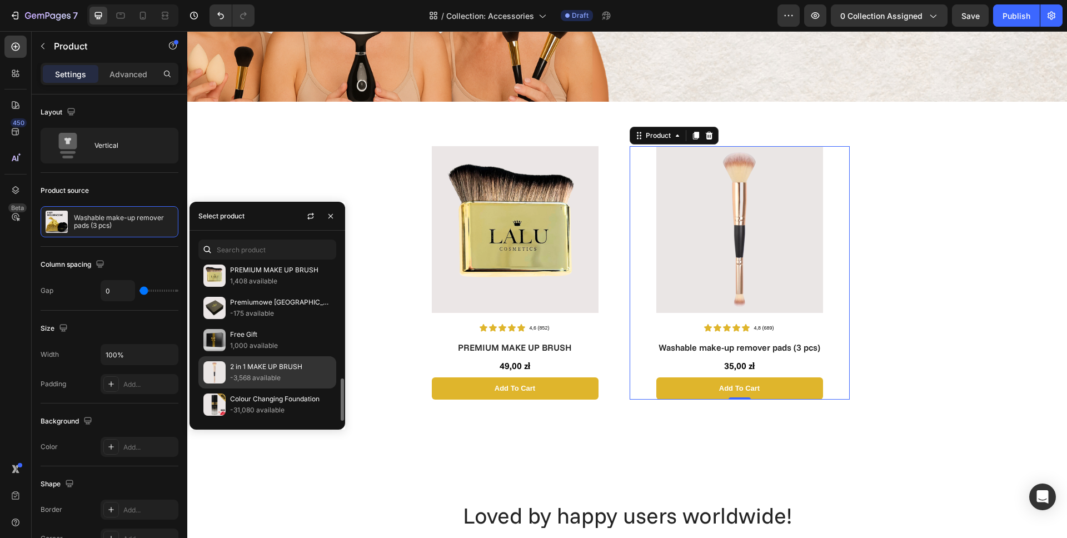
click at [260, 374] on p "-3,568 available" at bounding box center [280, 377] width 101 height 11
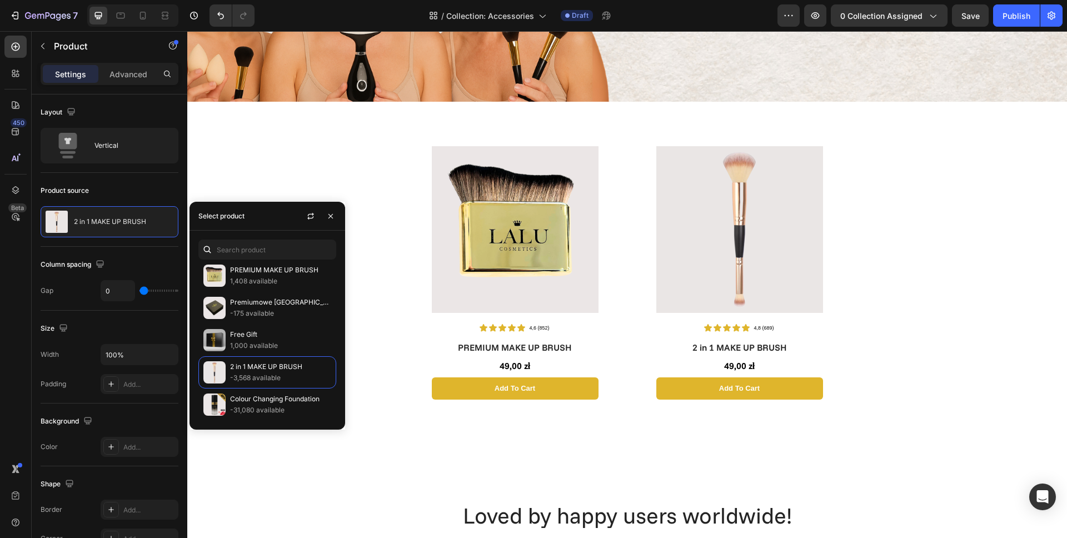
click at [938, 289] on div "Home Text block Icon Accessories Text block Row Text block Row Row Row Section …" at bounding box center [626, 543] width 879 height 1330
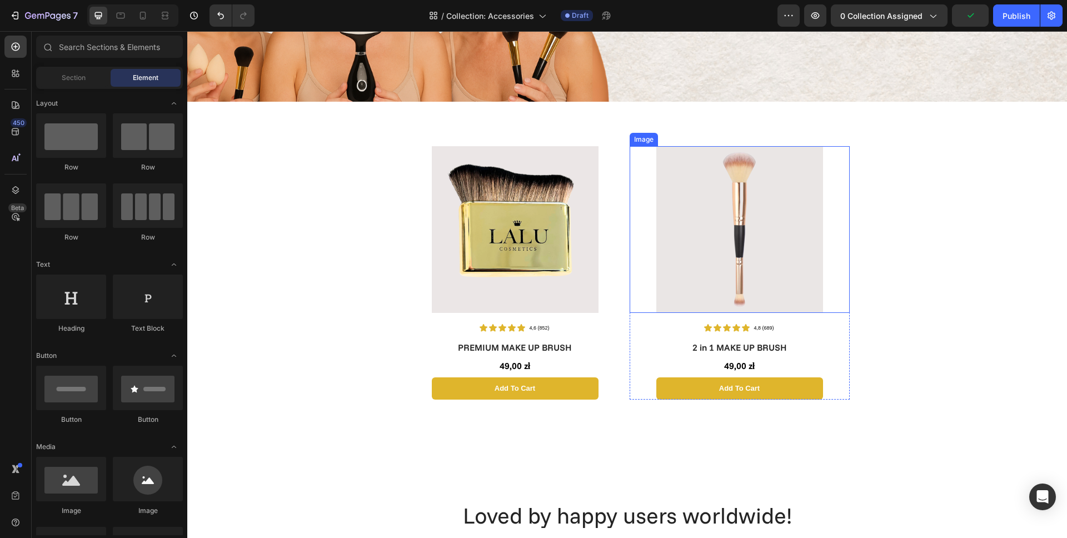
click at [640, 248] on link at bounding box center [739, 229] width 220 height 167
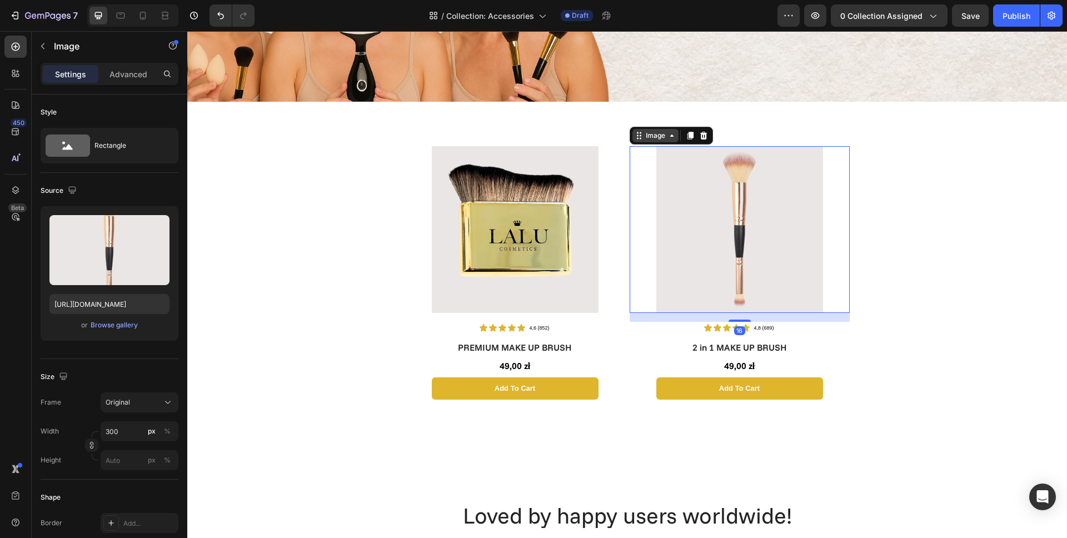
click at [648, 134] on div "Image" at bounding box center [655, 136] width 24 height 10
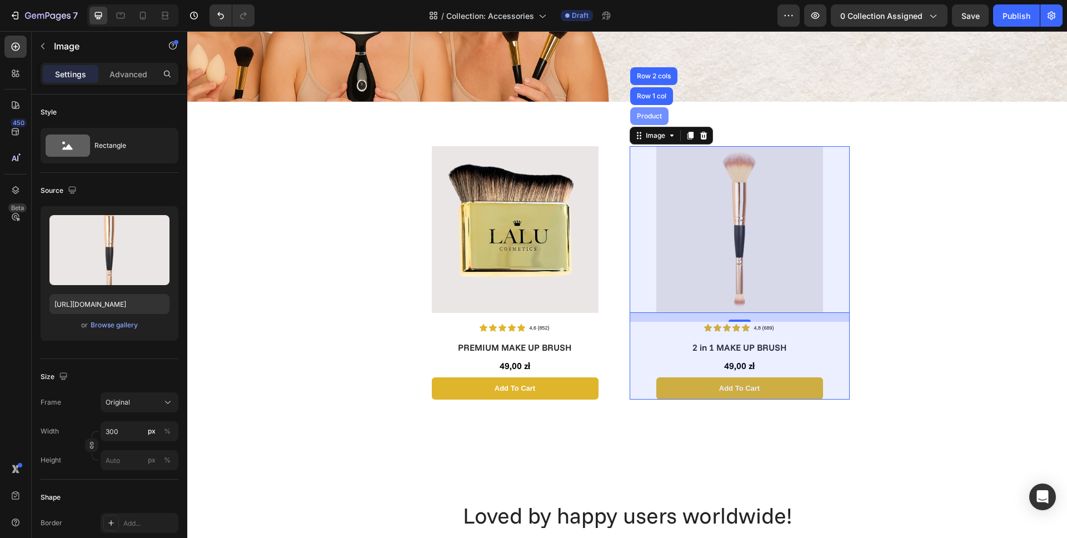
click at [644, 116] on div "Product" at bounding box center [648, 116] width 29 height 7
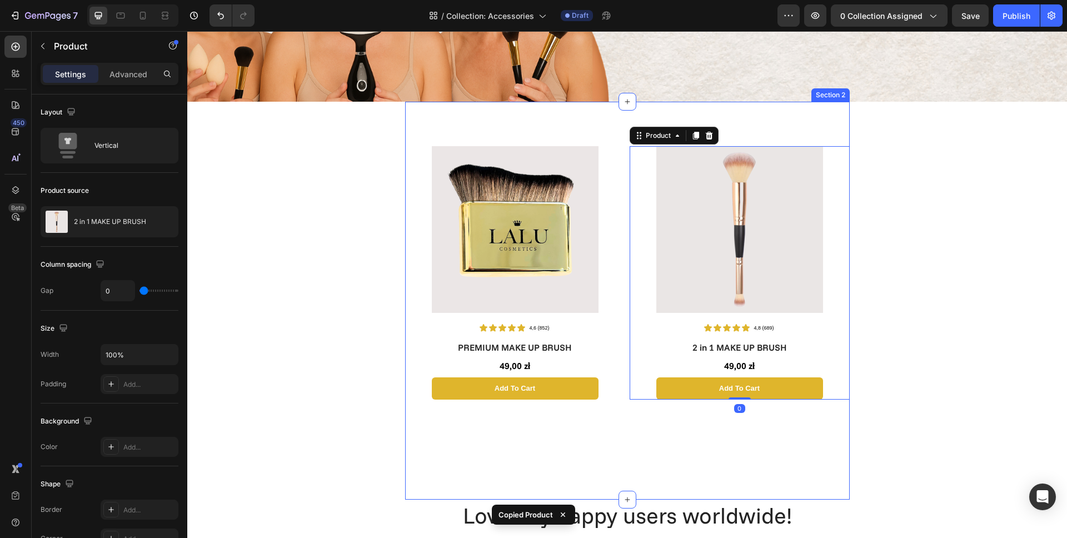
click at [586, 440] on div "Image Icon Icon Icon Icon Icon Icon List 4,6 (852) Text Block Row PREMIUM MAKE …" at bounding box center [627, 300] width 444 height 309
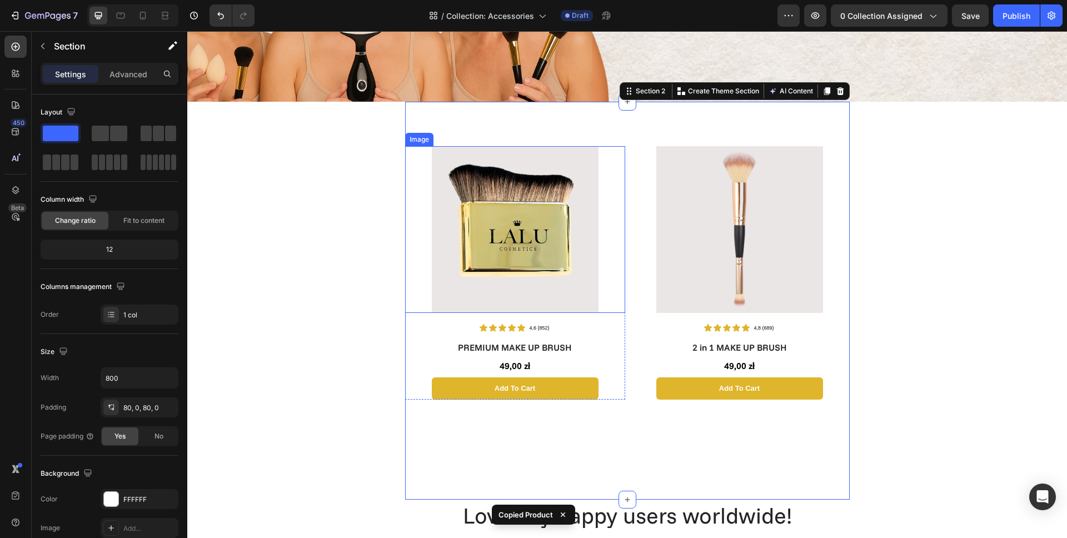
click at [611, 287] on link at bounding box center [515, 229] width 220 height 167
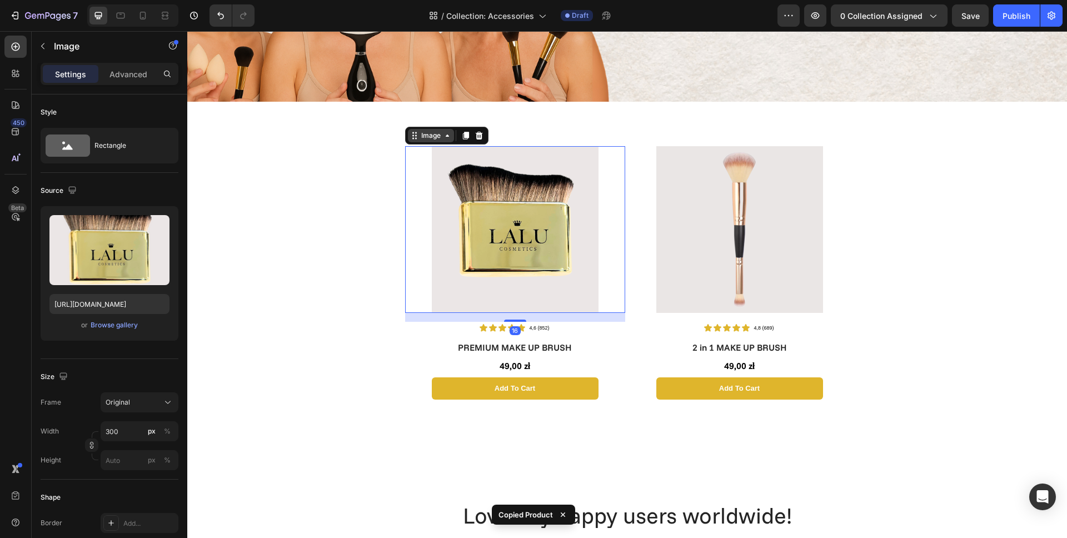
click at [419, 137] on div "Image" at bounding box center [431, 136] width 24 height 10
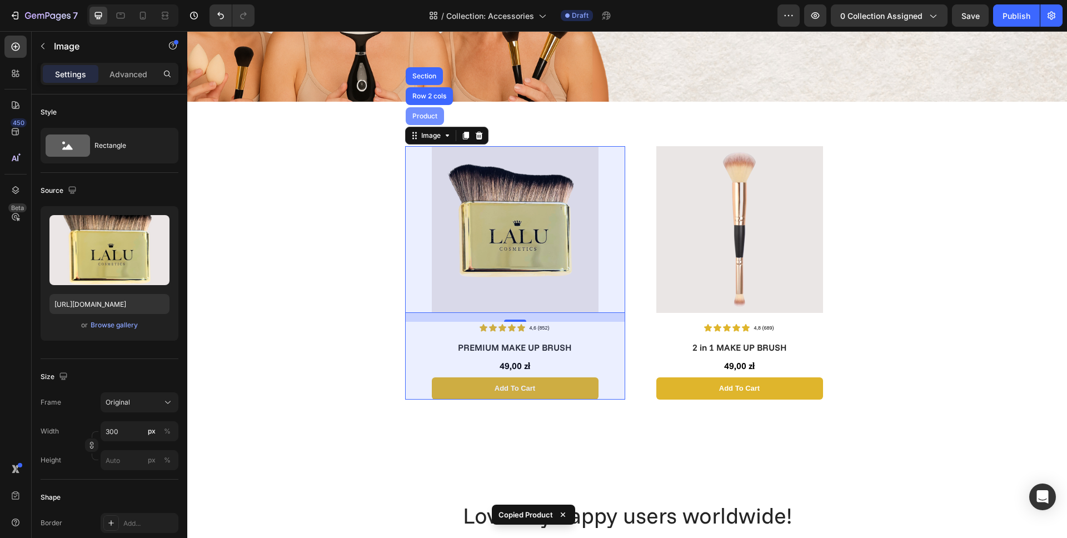
click at [422, 114] on div "Product" at bounding box center [424, 116] width 29 height 7
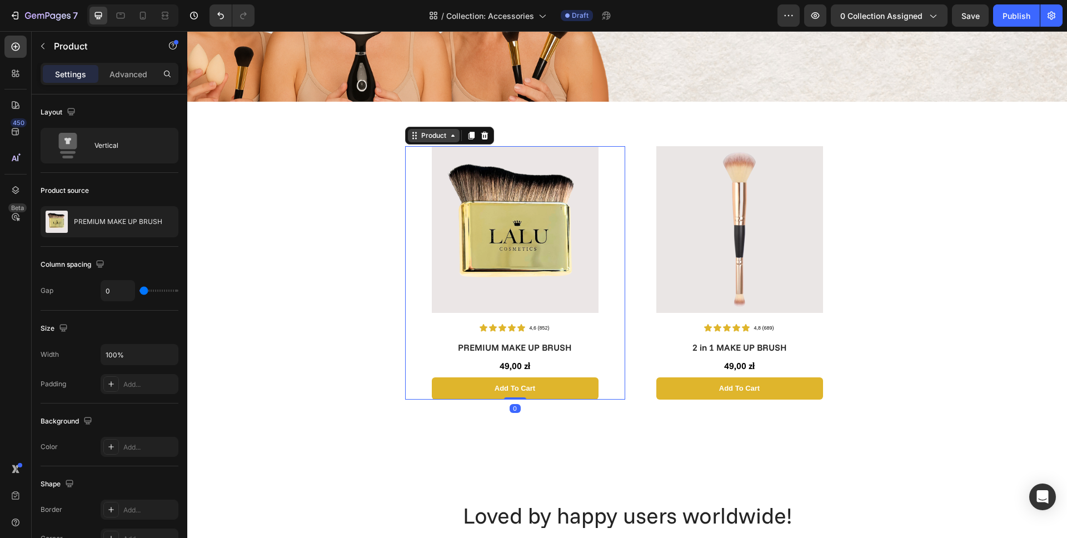
click at [432, 135] on div "Product" at bounding box center [433, 136] width 29 height 10
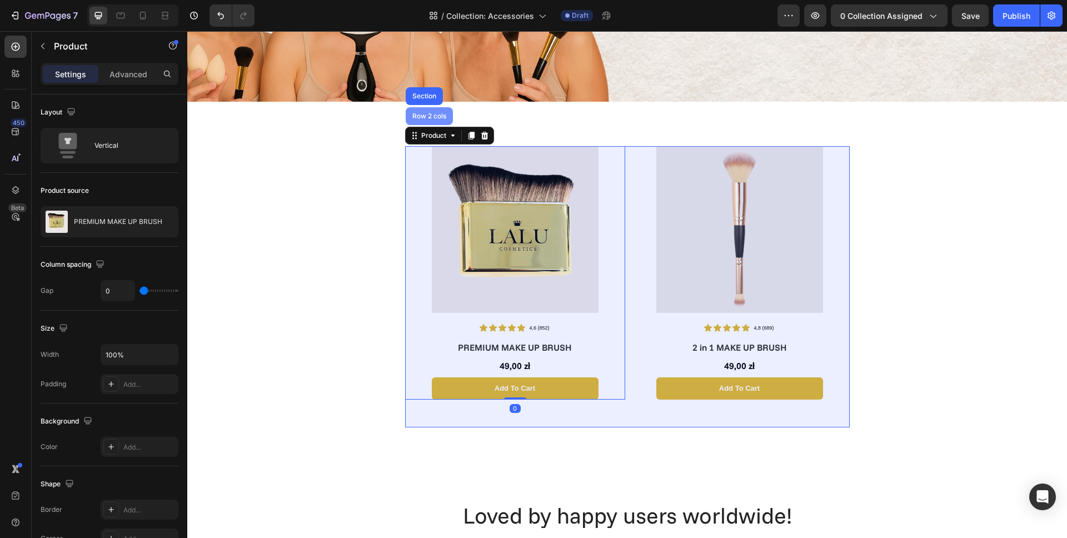
click at [431, 113] on div "Row 2 cols" at bounding box center [429, 116] width 38 height 7
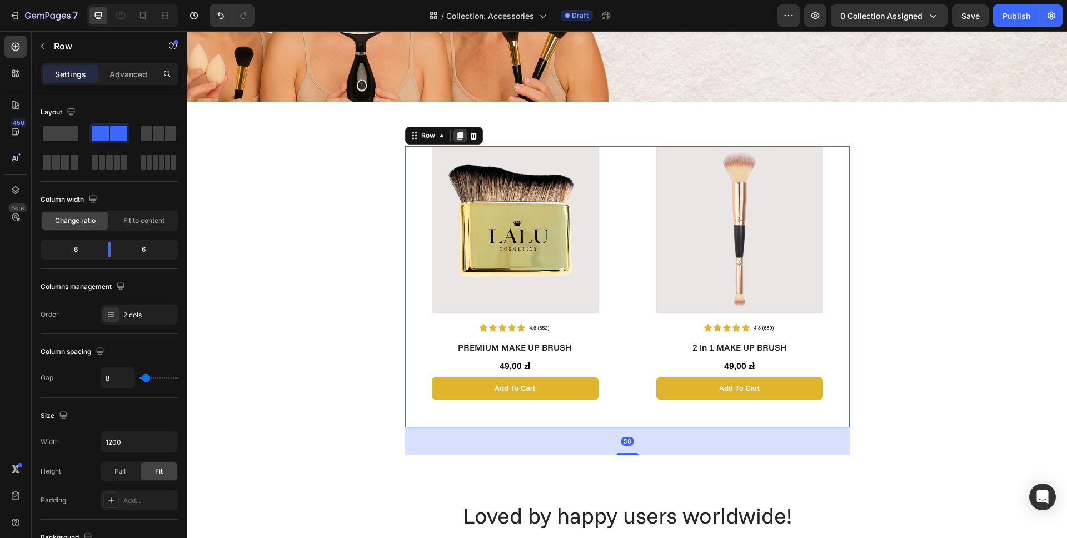
click at [458, 136] on icon at bounding box center [460, 136] width 6 height 8
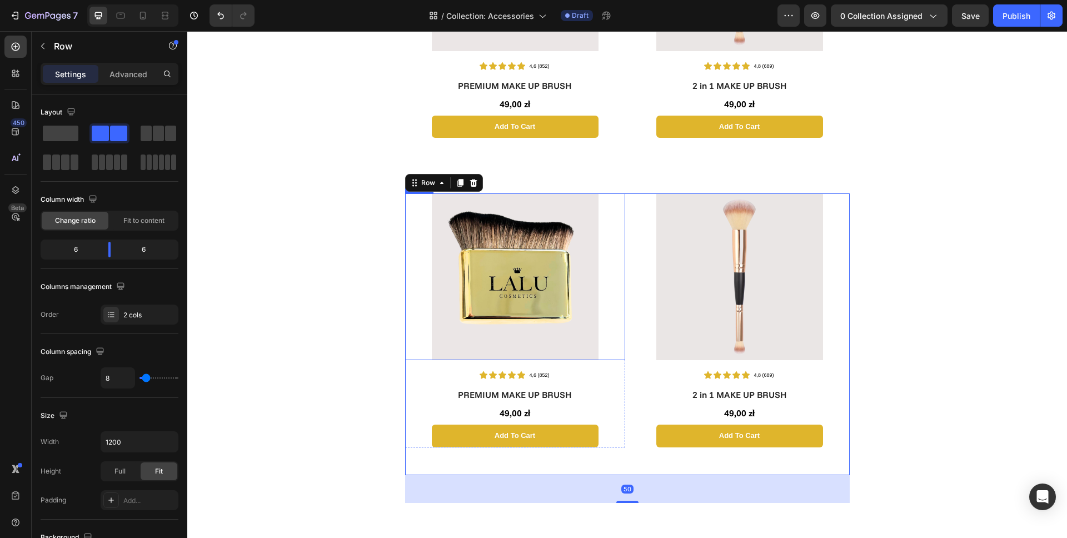
scroll to position [560, 0]
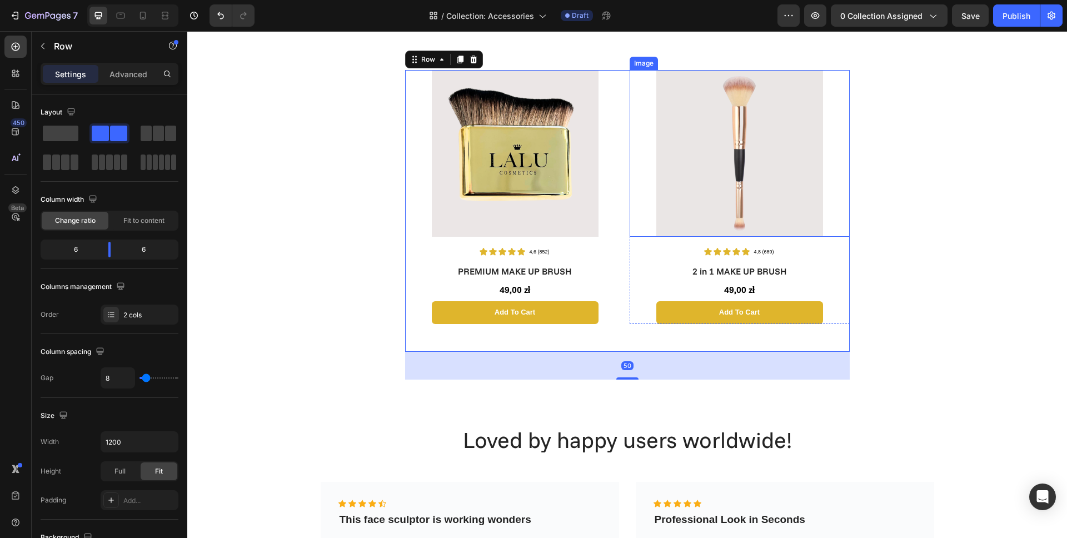
click at [645, 196] on link at bounding box center [739, 153] width 220 height 167
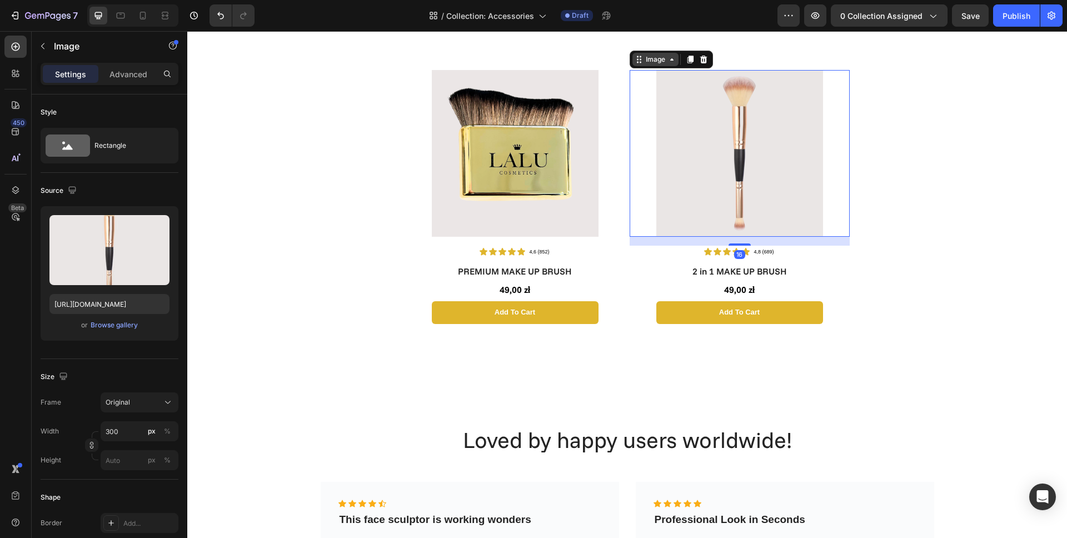
click at [643, 61] on div "Image" at bounding box center [655, 59] width 24 height 10
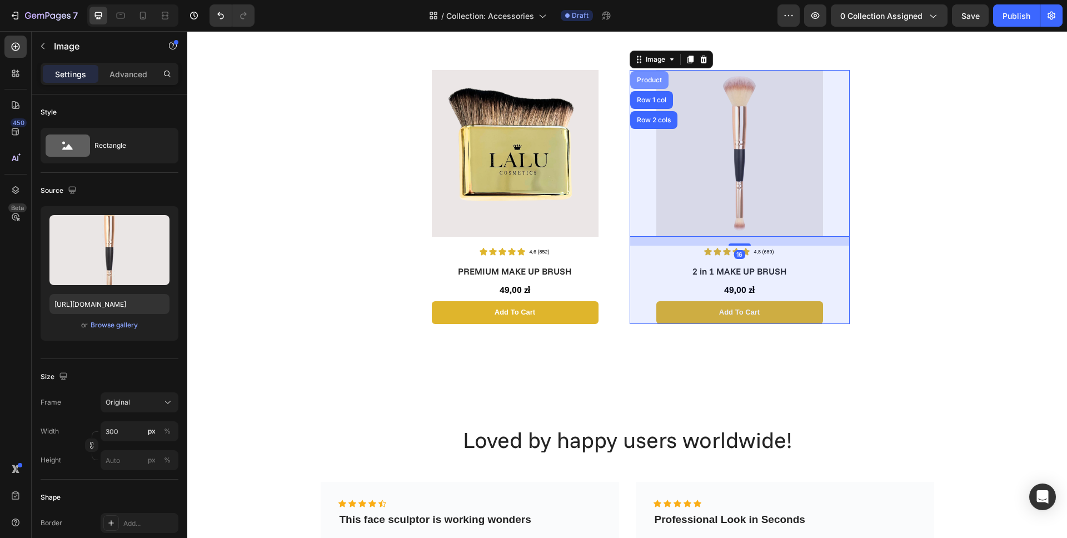
click at [648, 81] on div "Product" at bounding box center [648, 80] width 29 height 7
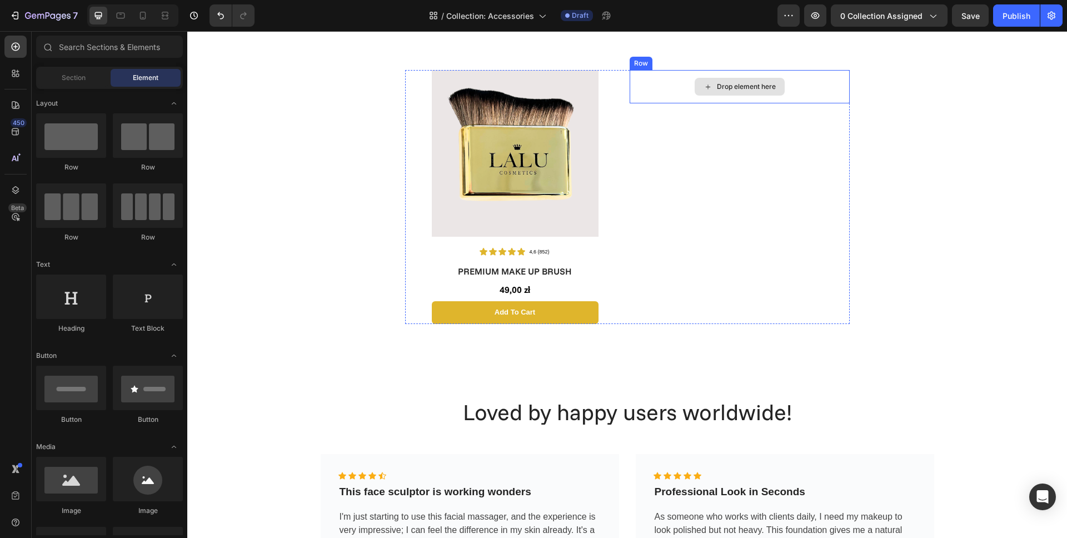
click at [703, 91] on icon at bounding box center [707, 86] width 9 height 9
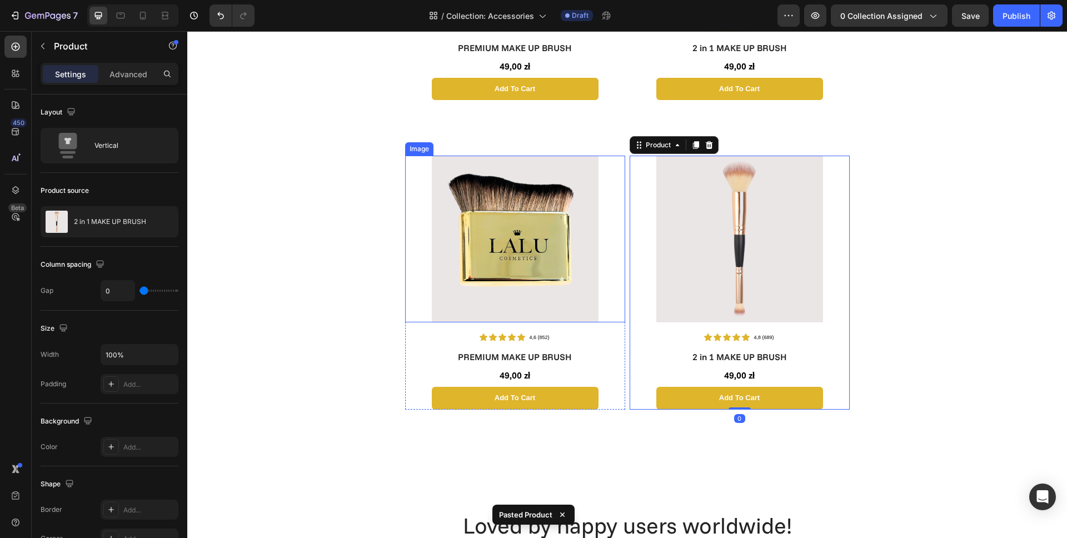
scroll to position [471, 0]
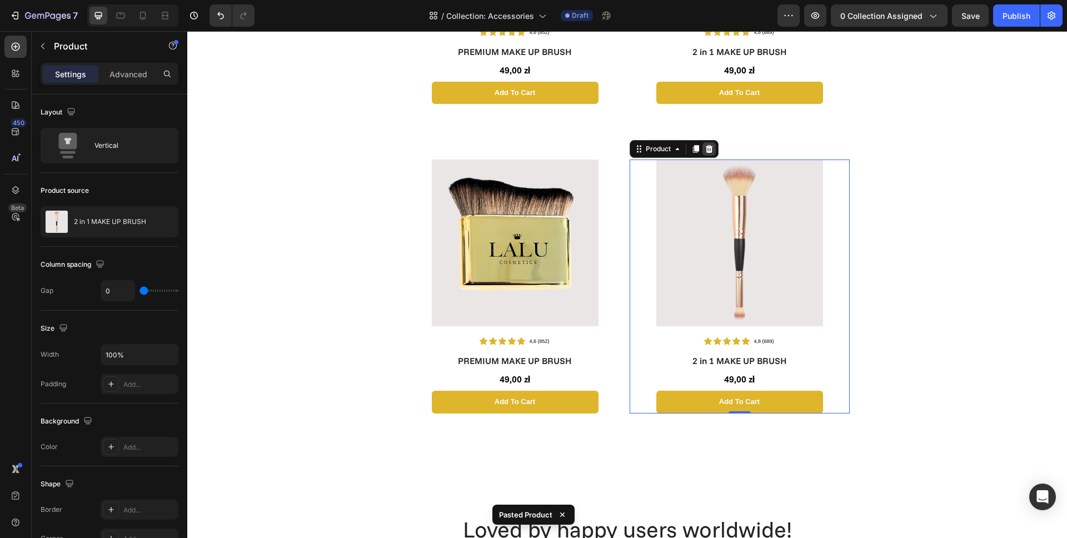
click at [708, 147] on icon at bounding box center [708, 148] width 9 height 9
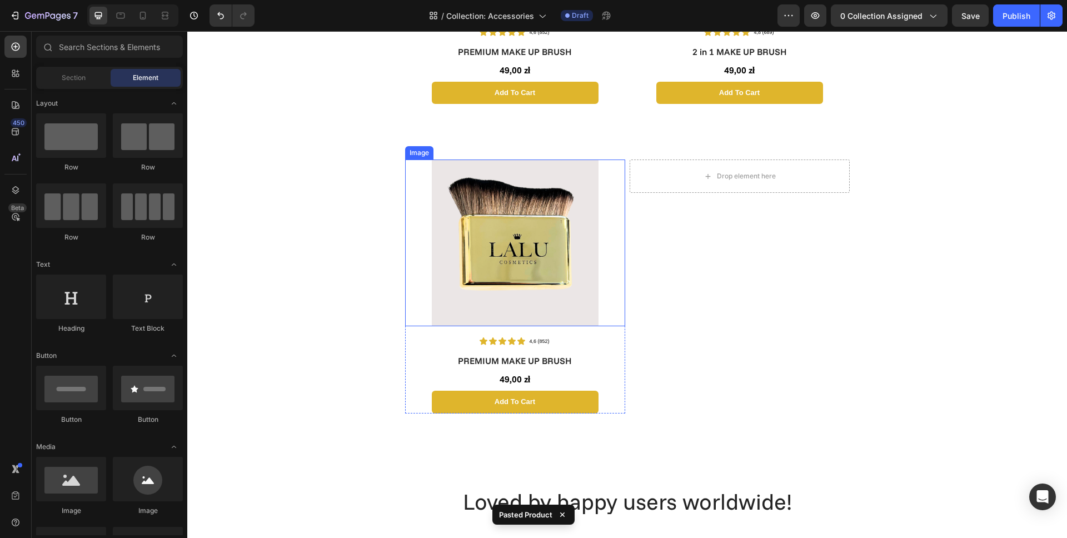
click at [537, 224] on img at bounding box center [515, 242] width 167 height 167
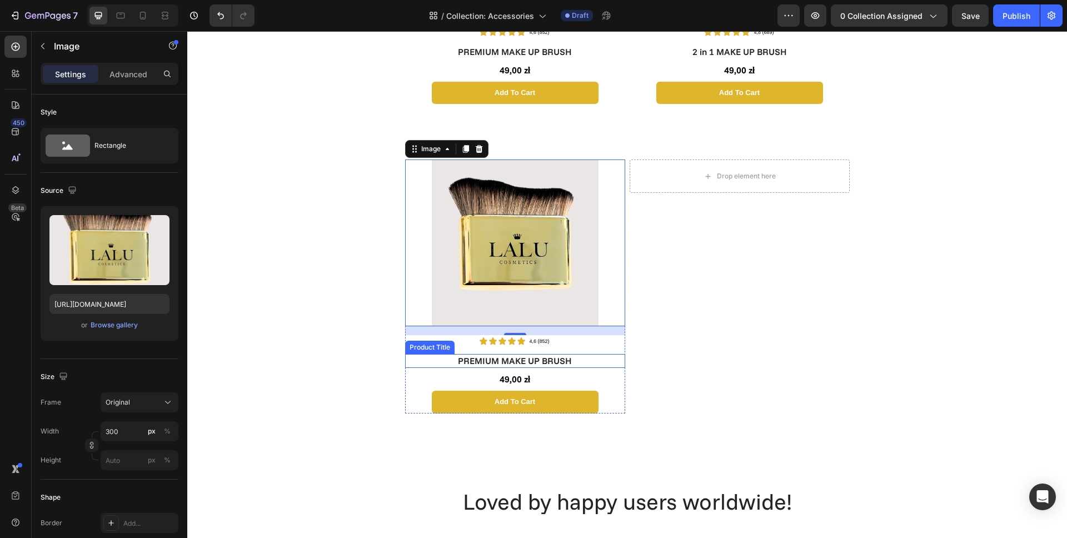
click at [512, 358] on h1 "PREMIUM MAKE UP BRUSH" at bounding box center [515, 361] width 220 height 14
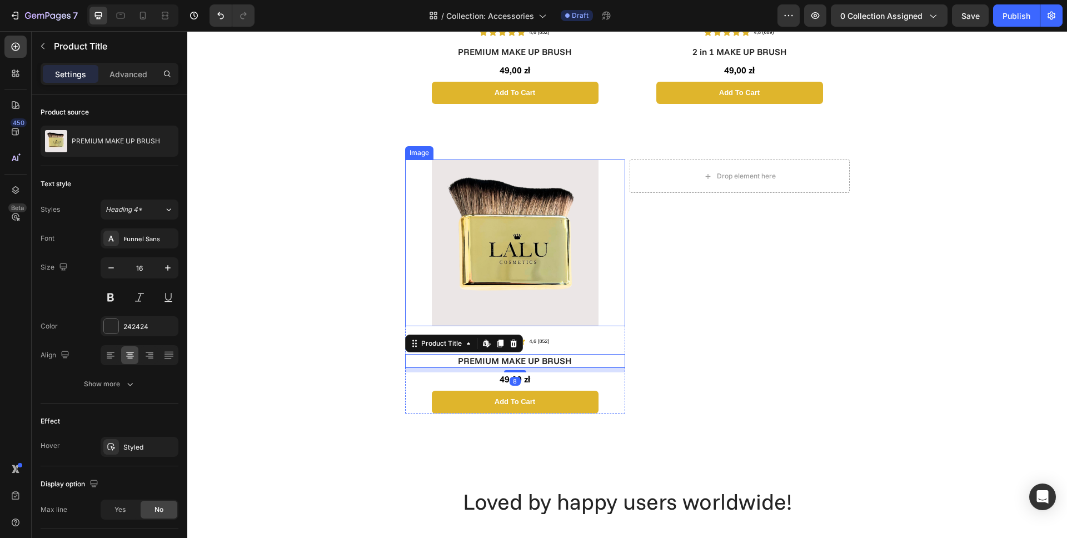
click at [487, 246] on img at bounding box center [515, 242] width 167 height 167
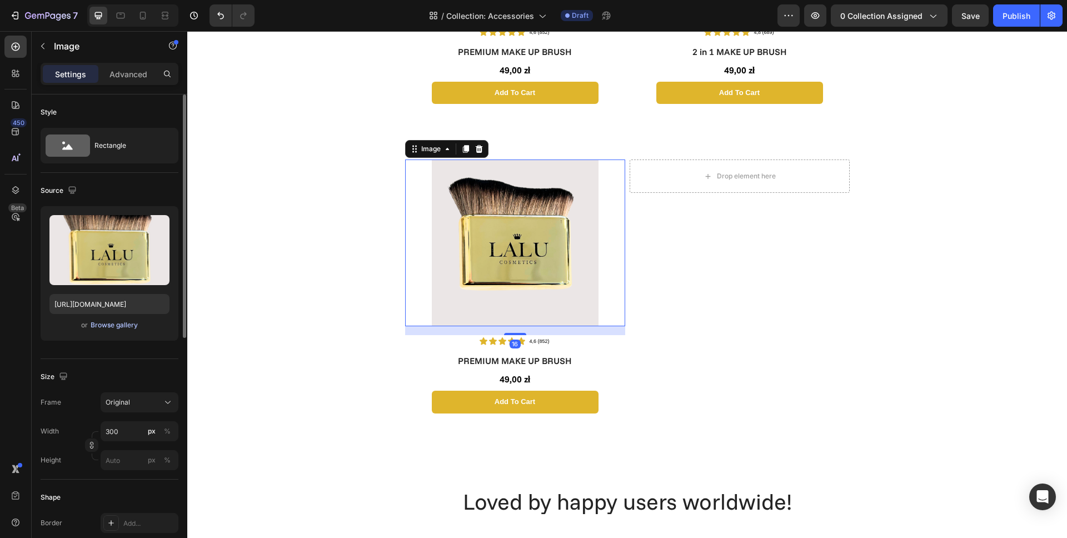
click at [103, 328] on div "Browse gallery" at bounding box center [114, 325] width 47 height 10
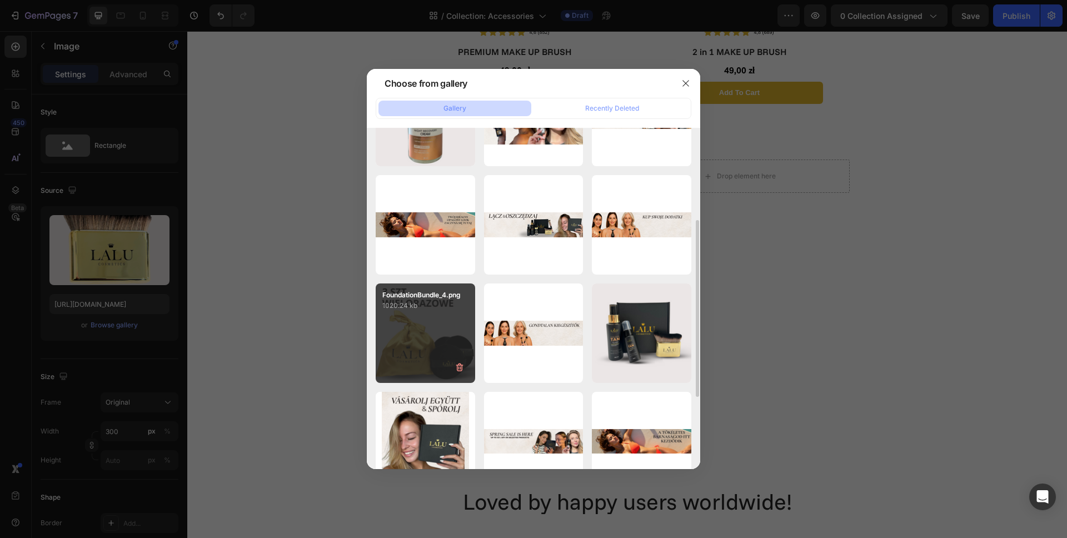
scroll to position [180, 0]
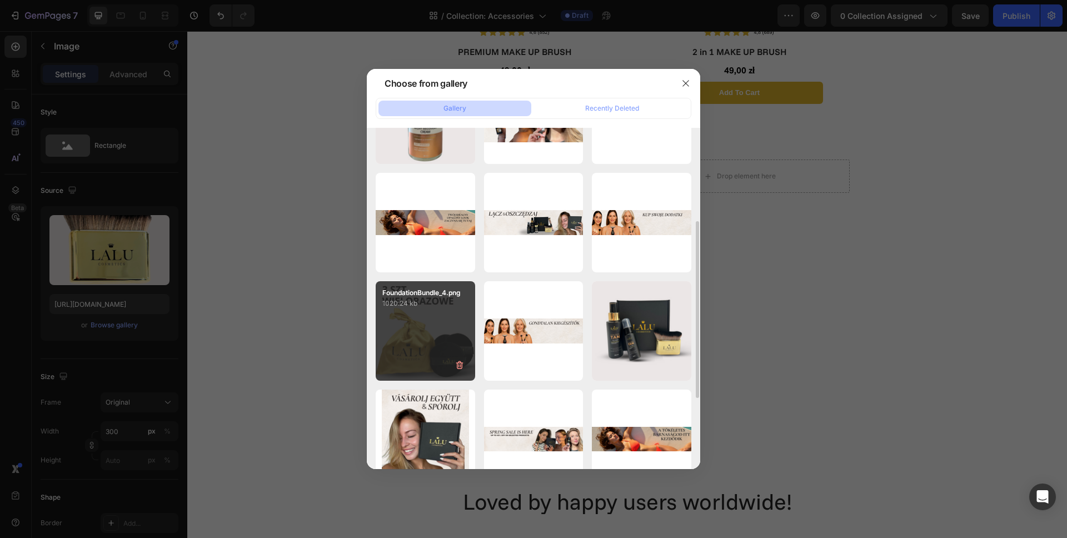
click at [427, 318] on div "FoundationBundle_4.png 1020.24 kb" at bounding box center [424, 330] width 99 height 99
type input "https://cdn.shopify.com/s/files/1/0862/5376/4874/files/gempages_540347707940668…"
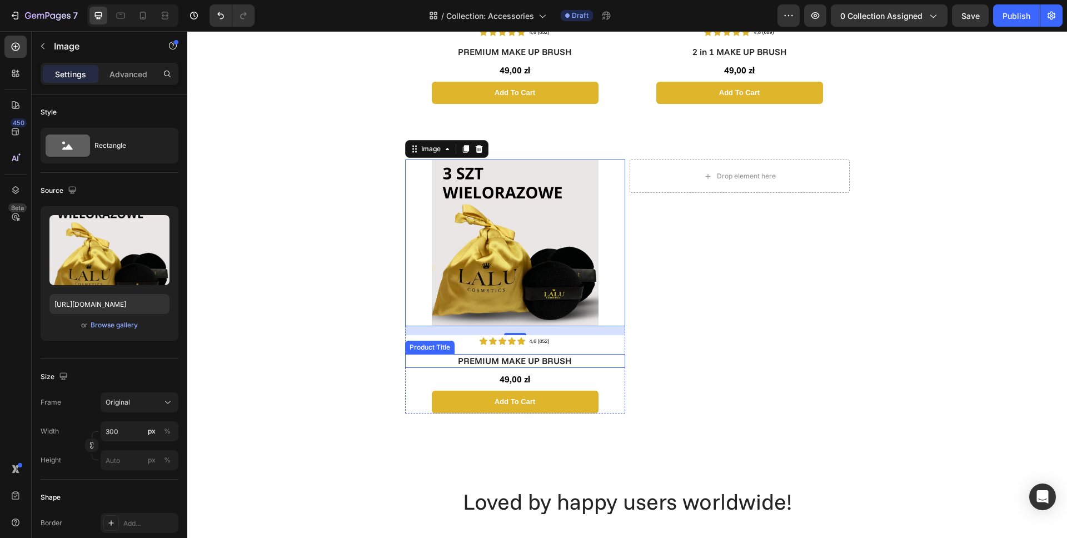
click at [502, 358] on h1 "PREMIUM MAKE UP BRUSH" at bounding box center [515, 361] width 220 height 14
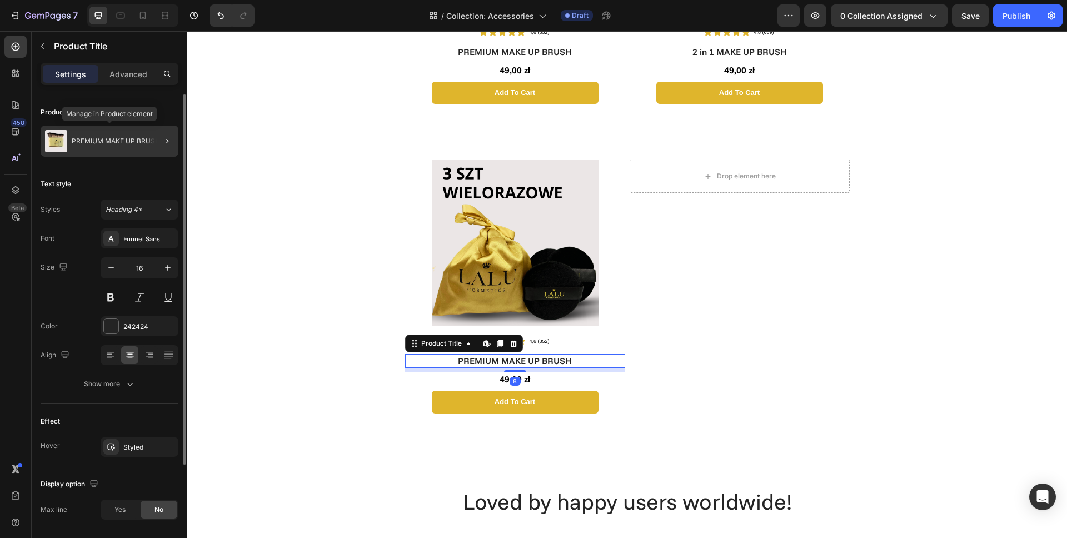
click at [119, 148] on div "PREMIUM MAKE UP BRUSH" at bounding box center [110, 141] width 138 height 31
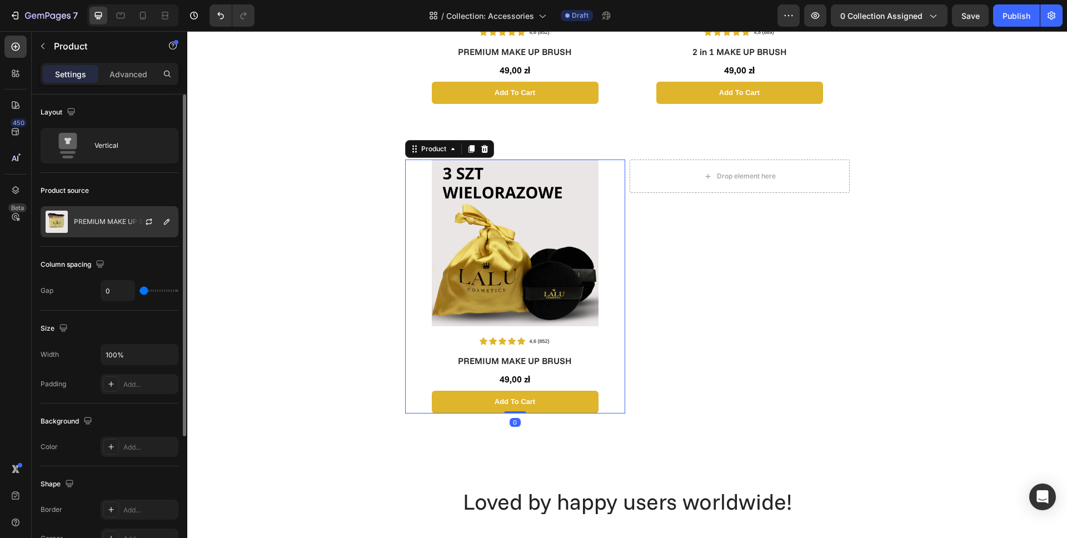
click at [128, 228] on div "PREMIUM MAKE UP BRUSH" at bounding box center [110, 221] width 138 height 31
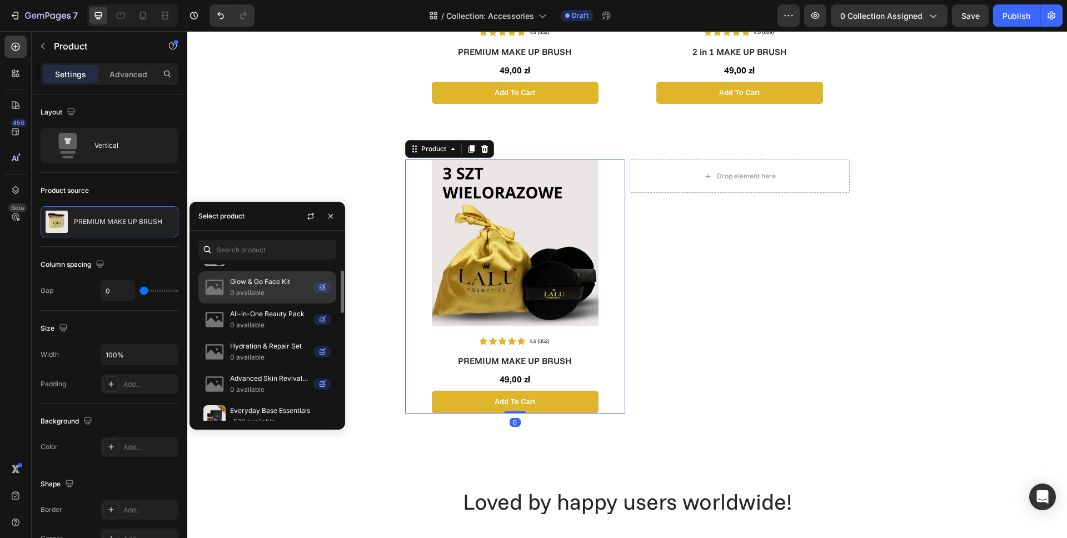
scroll to position [0, 0]
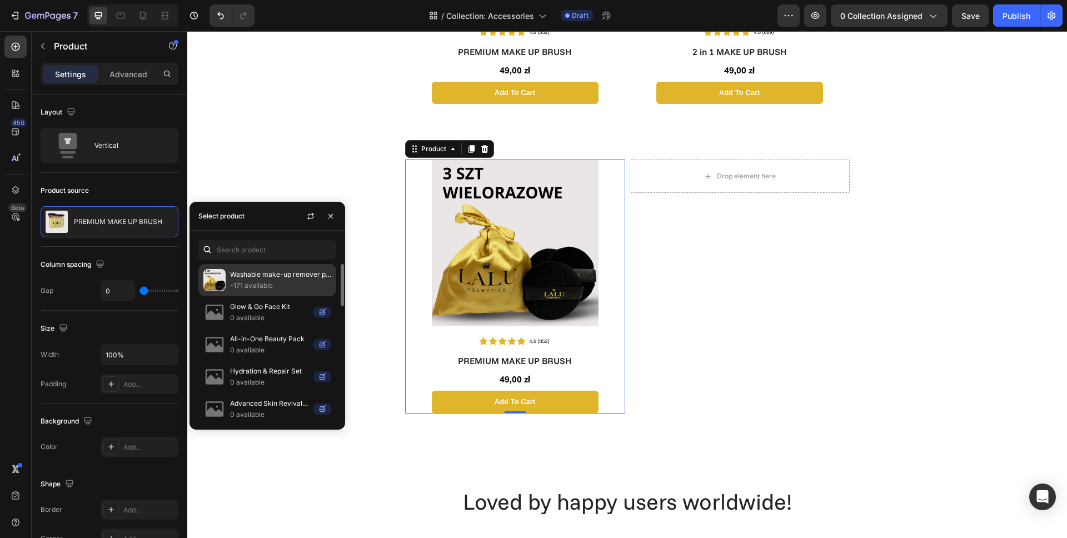
click at [236, 276] on p "Washable make-up remover pads (3 pcs)" at bounding box center [280, 274] width 101 height 11
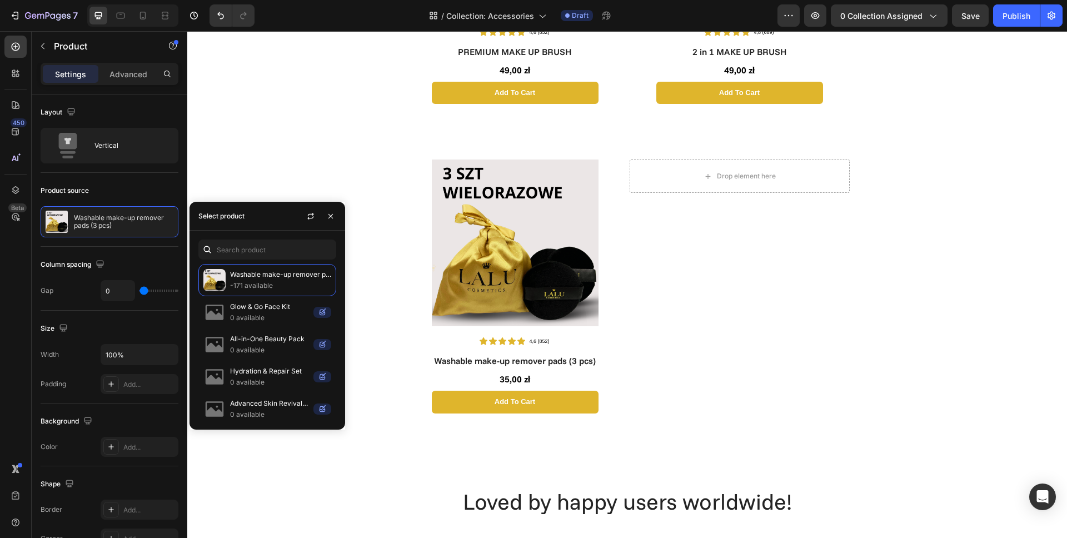
click at [291, 156] on div "Image Icon Icon Icon Icon Icon Icon List 4,6 (852) Text Block Row PREMIUM MAKE …" at bounding box center [626, 388] width 879 height 1611
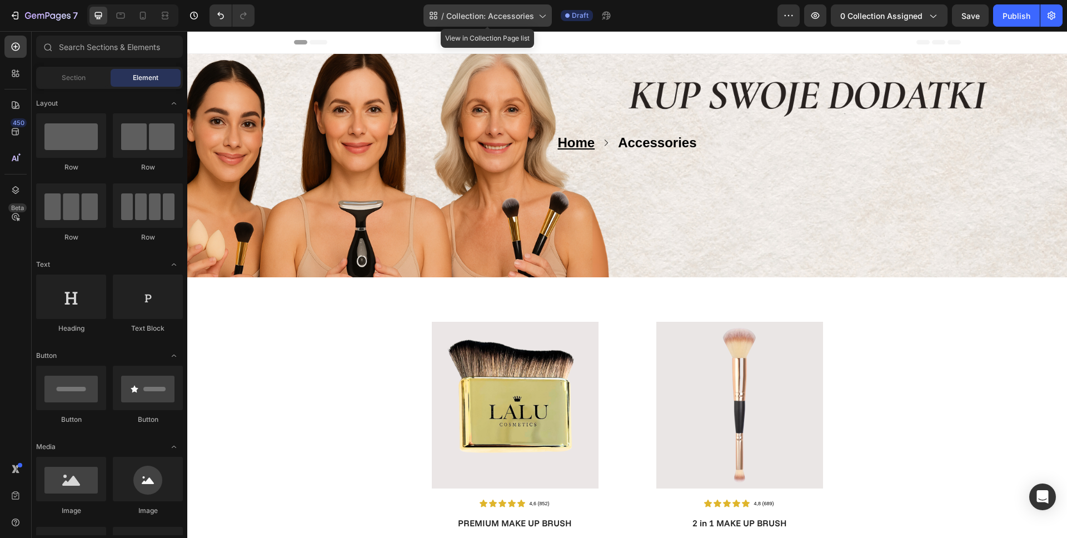
click at [500, 13] on span "Collection: Accessories" at bounding box center [490, 16] width 88 height 12
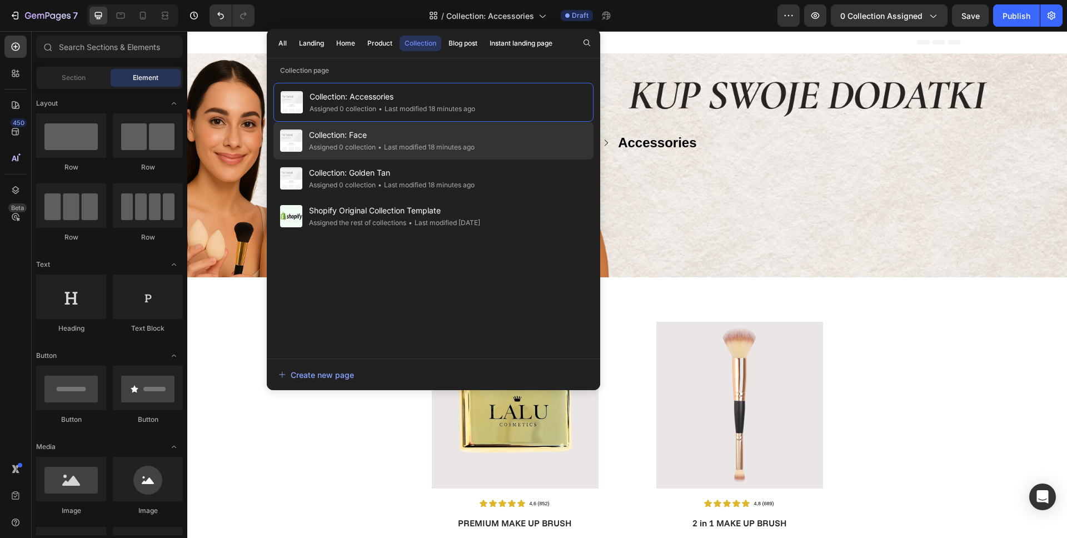
click at [395, 147] on div "• Last modified 18 minutes ago" at bounding box center [424, 147] width 99 height 11
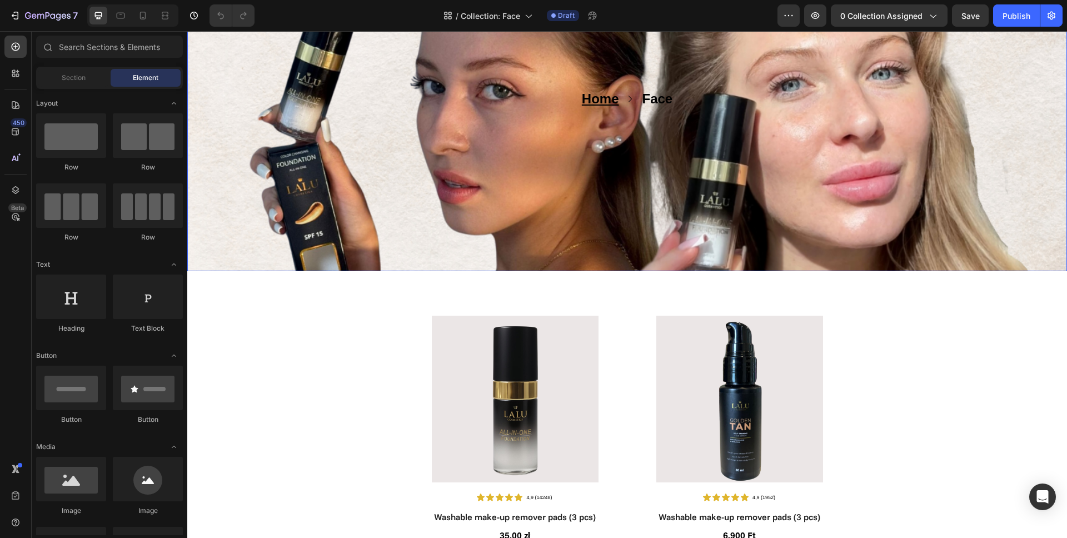
scroll to position [293, 0]
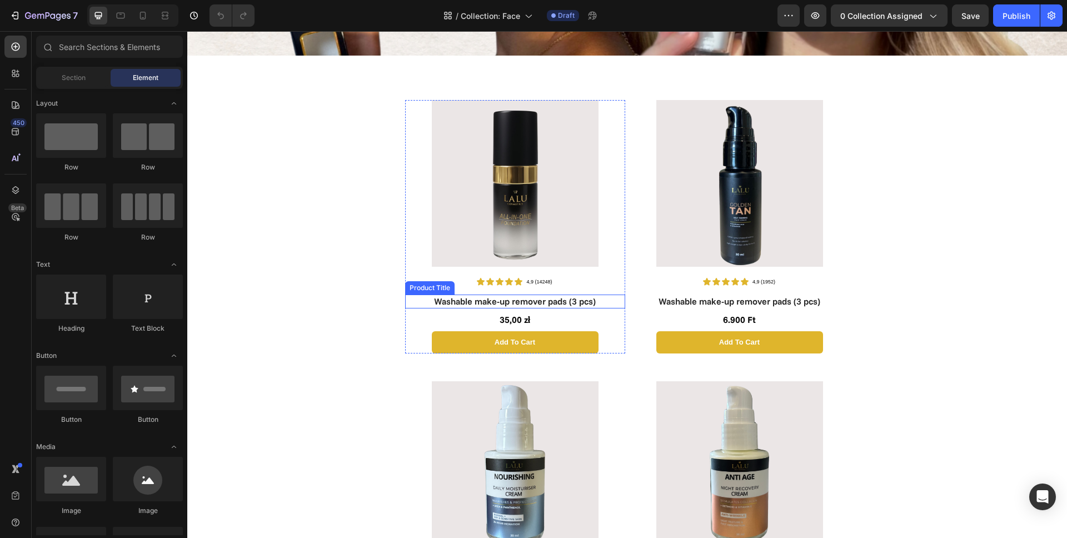
click at [548, 298] on h1 "Washable make-up remover pads (3 pcs)" at bounding box center [515, 301] width 220 height 14
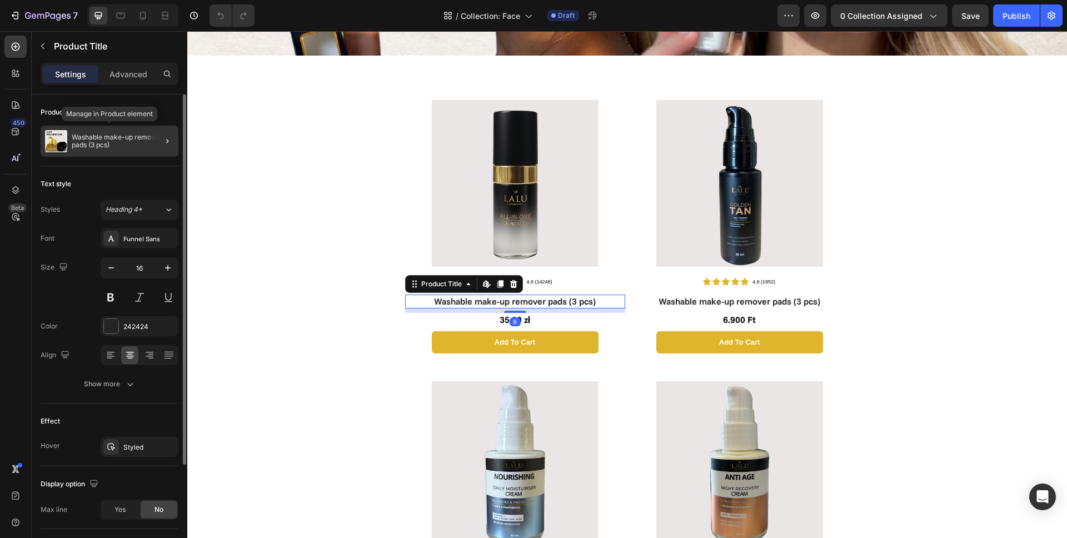
click at [101, 144] on p "Washable make-up remover pads (3 pcs)" at bounding box center [123, 141] width 102 height 16
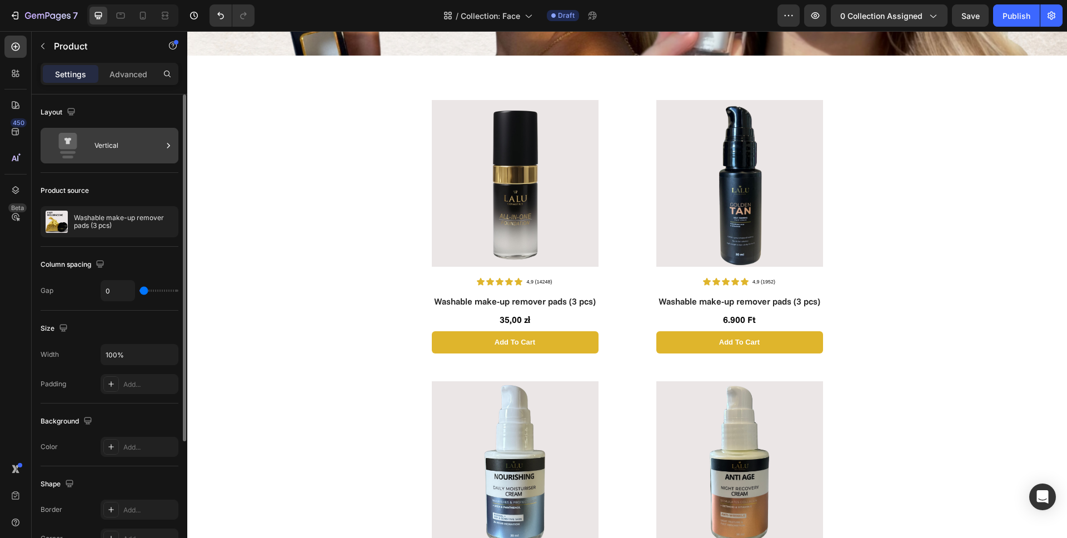
click at [119, 153] on div "Vertical" at bounding box center [128, 146] width 68 height 26
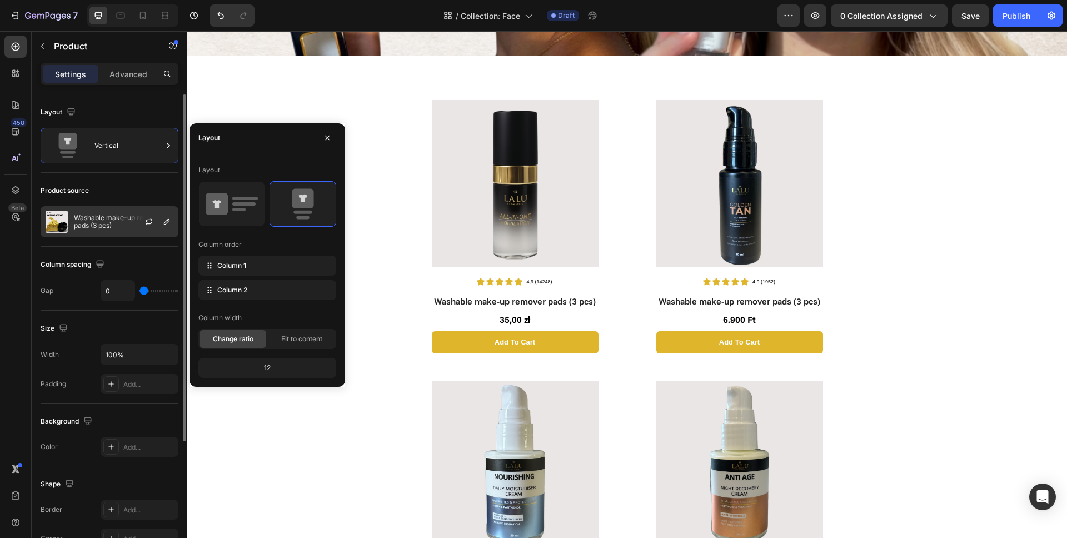
click at [123, 228] on p "Washable make-up remover pads (3 pcs)" at bounding box center [123, 222] width 99 height 16
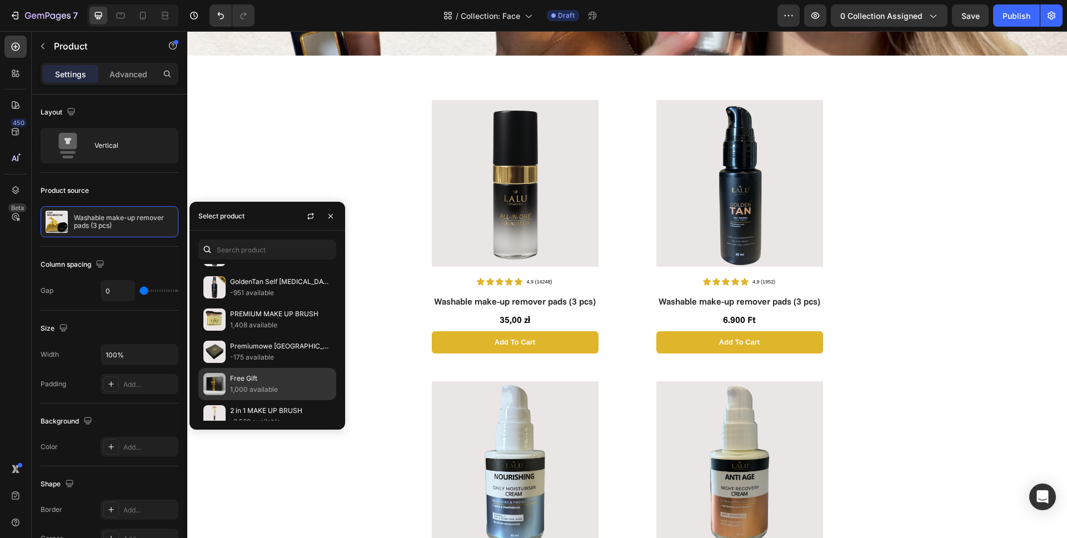
scroll to position [423, 0]
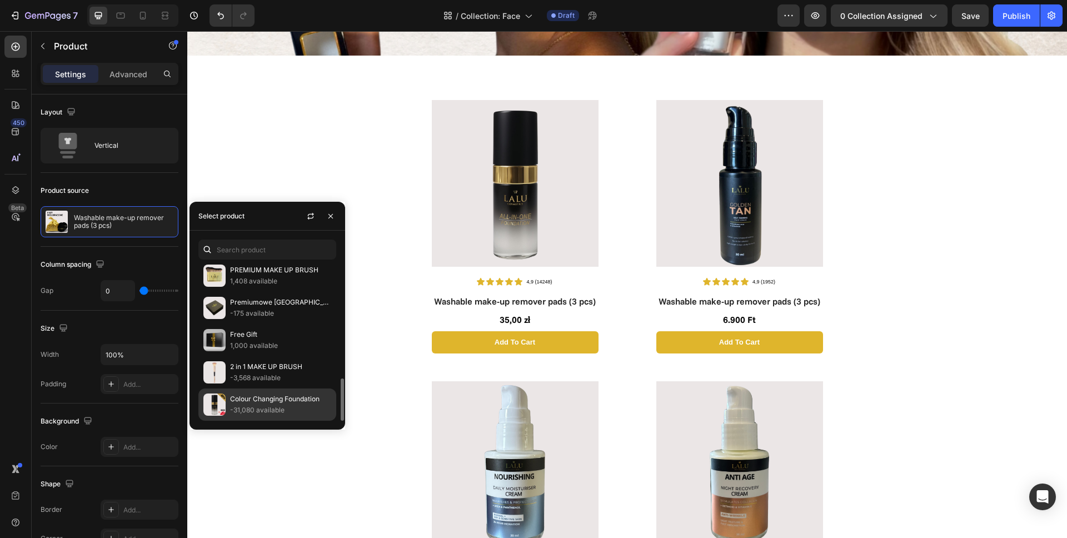
click at [270, 405] on p "-31,080 available" at bounding box center [280, 409] width 101 height 11
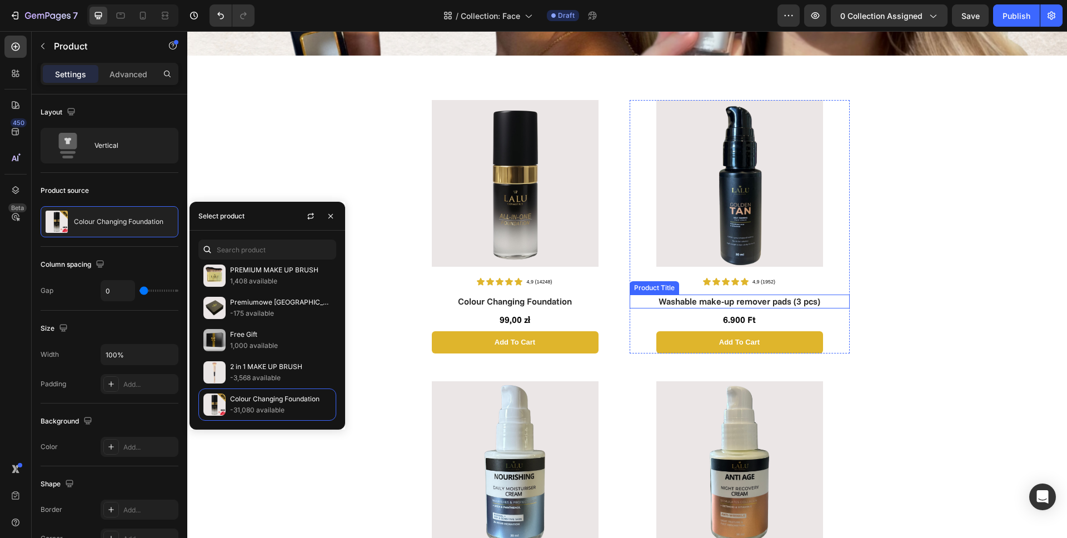
click at [709, 299] on h1 "Washable make-up remover pads (3 pcs)" at bounding box center [739, 301] width 220 height 14
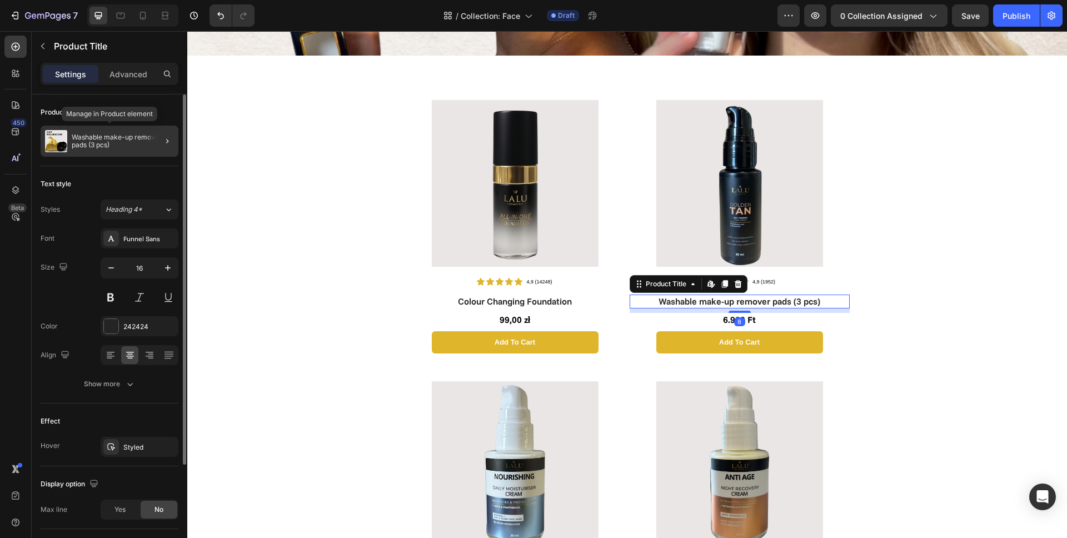
click at [111, 134] on p "Washable make-up remover pads (3 pcs)" at bounding box center [123, 141] width 102 height 16
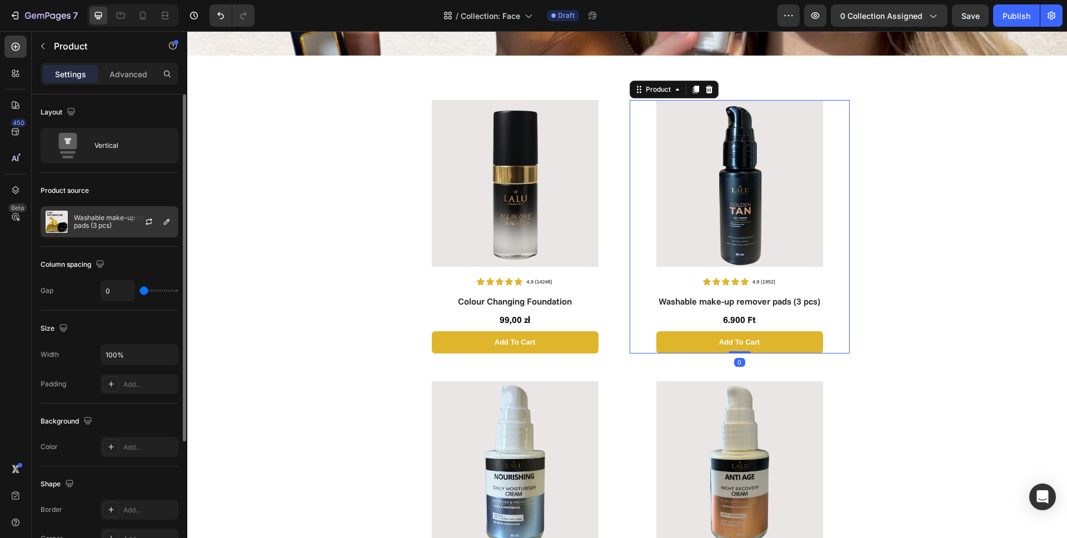
click at [114, 227] on p "Washable make-up remover pads (3 pcs)" at bounding box center [123, 222] width 99 height 16
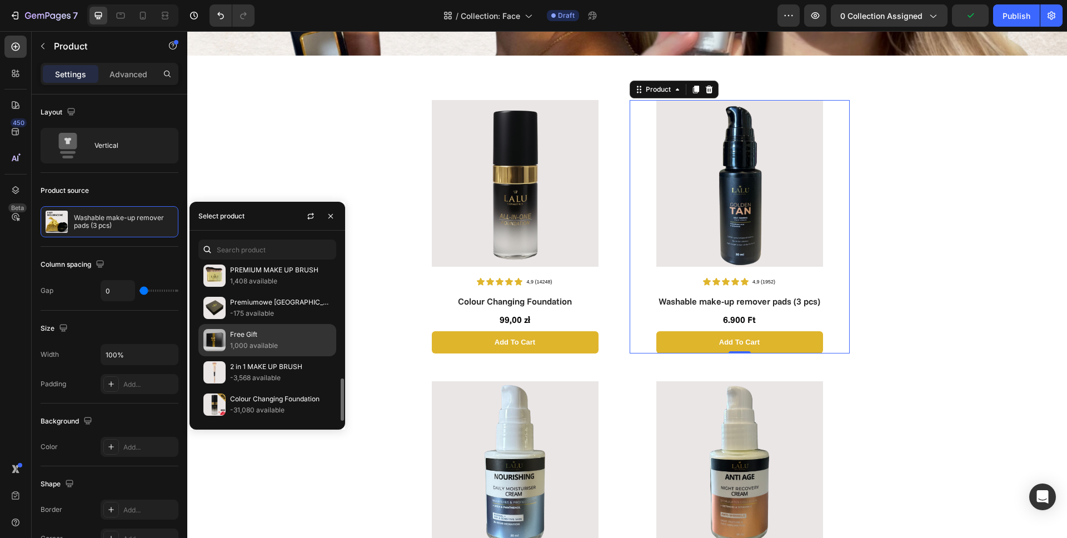
scroll to position [352, 0]
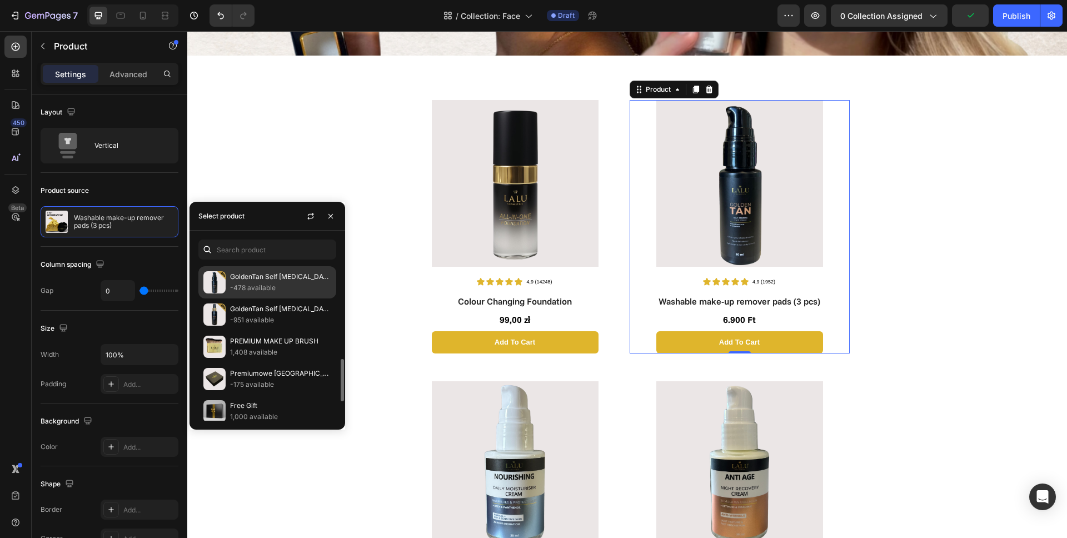
click at [247, 287] on p "-478 available" at bounding box center [280, 287] width 101 height 11
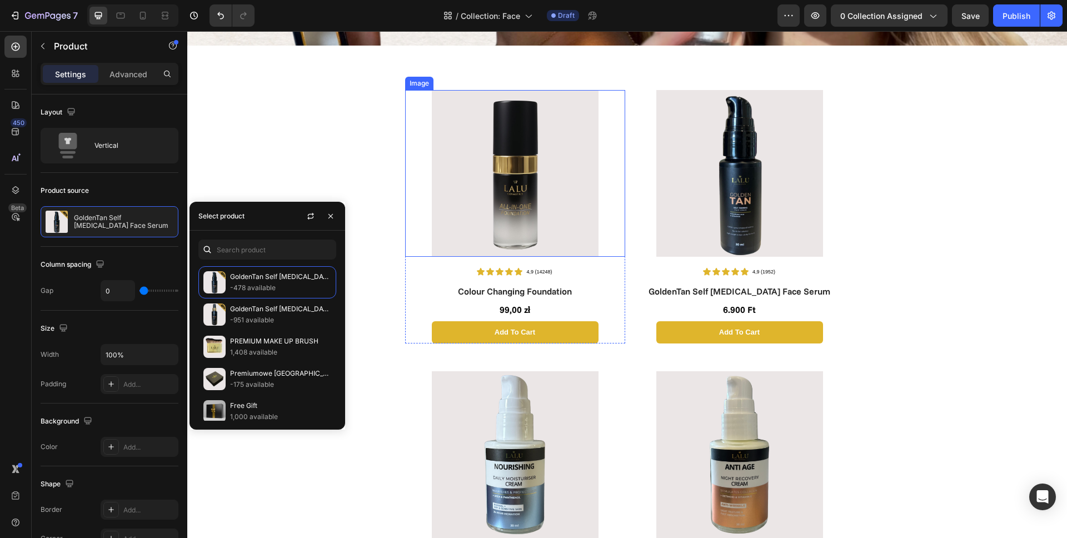
scroll to position [485, 0]
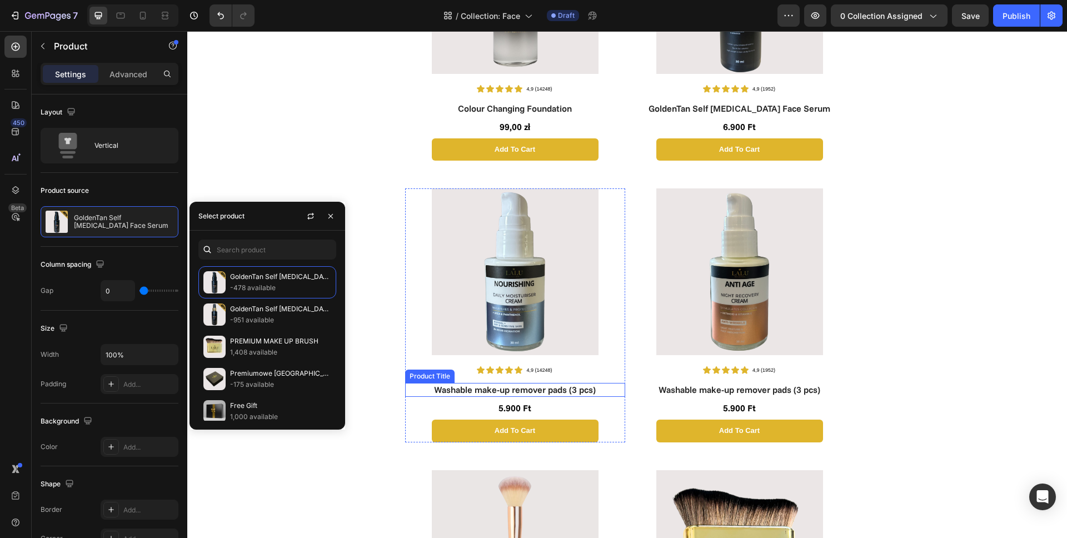
click at [510, 390] on h1 "Washable make-up remover pads (3 pcs)" at bounding box center [515, 390] width 220 height 14
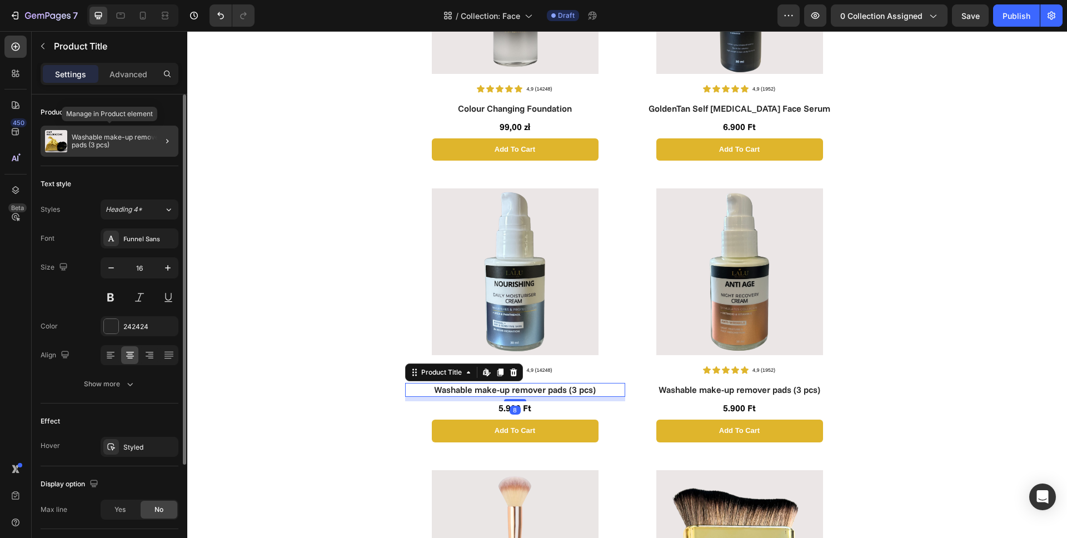
click at [118, 132] on div "Washable make-up remover pads (3 pcs)" at bounding box center [110, 141] width 138 height 31
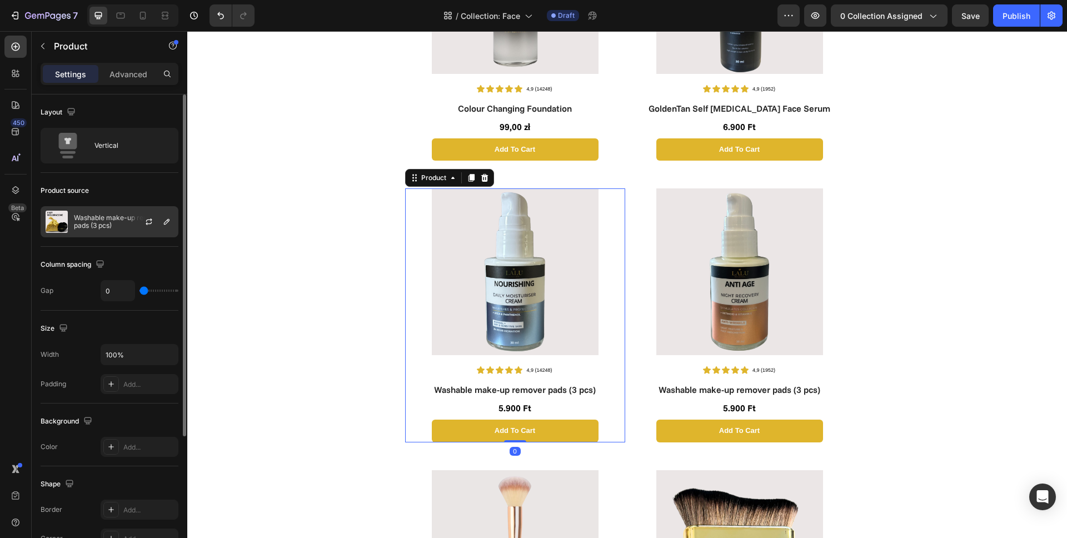
click at [123, 219] on p "Washable make-up remover pads (3 pcs)" at bounding box center [123, 222] width 99 height 16
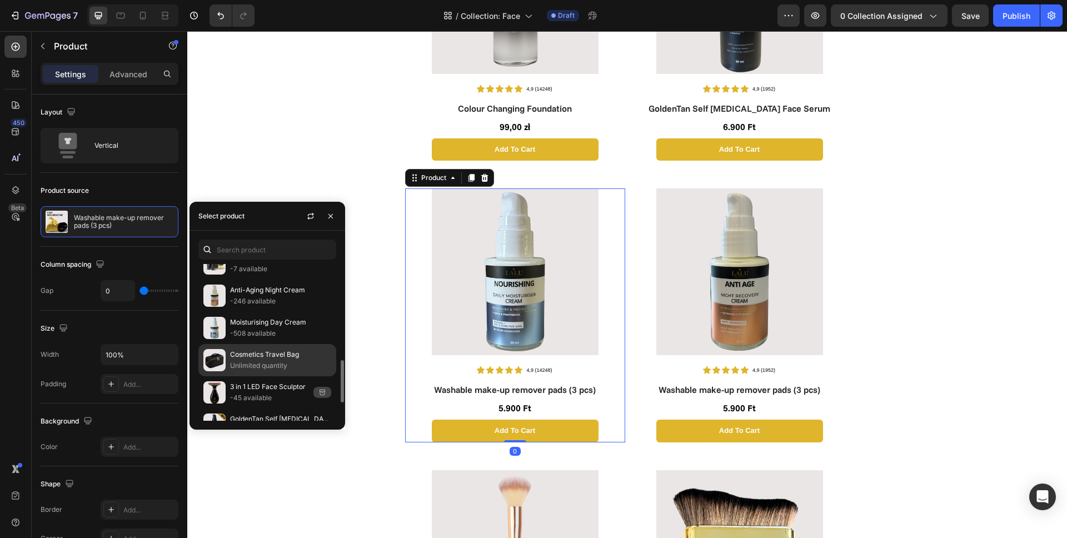
scroll to position [241, 0]
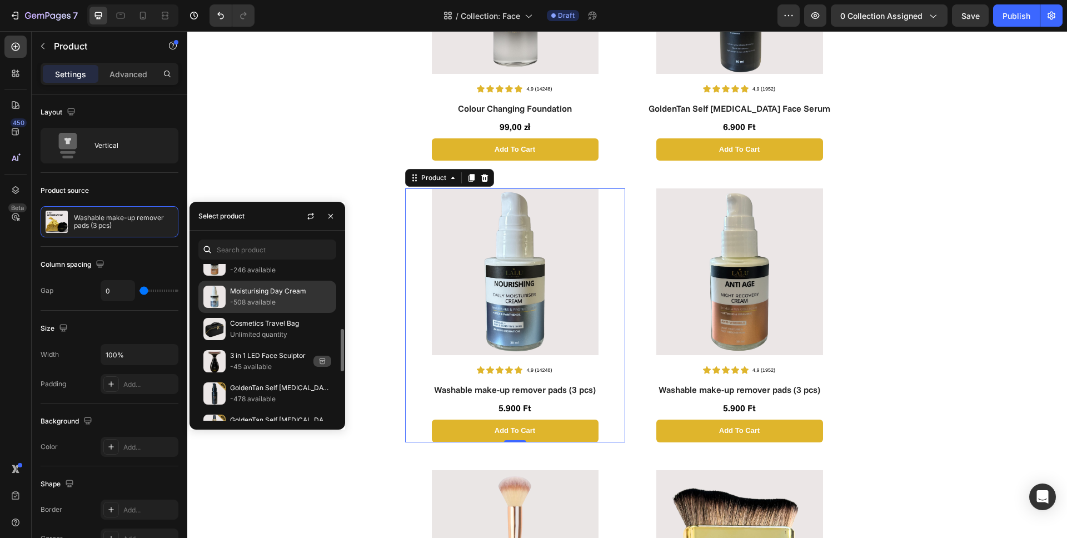
click at [256, 294] on p "Moisturising Day Cream" at bounding box center [280, 291] width 101 height 11
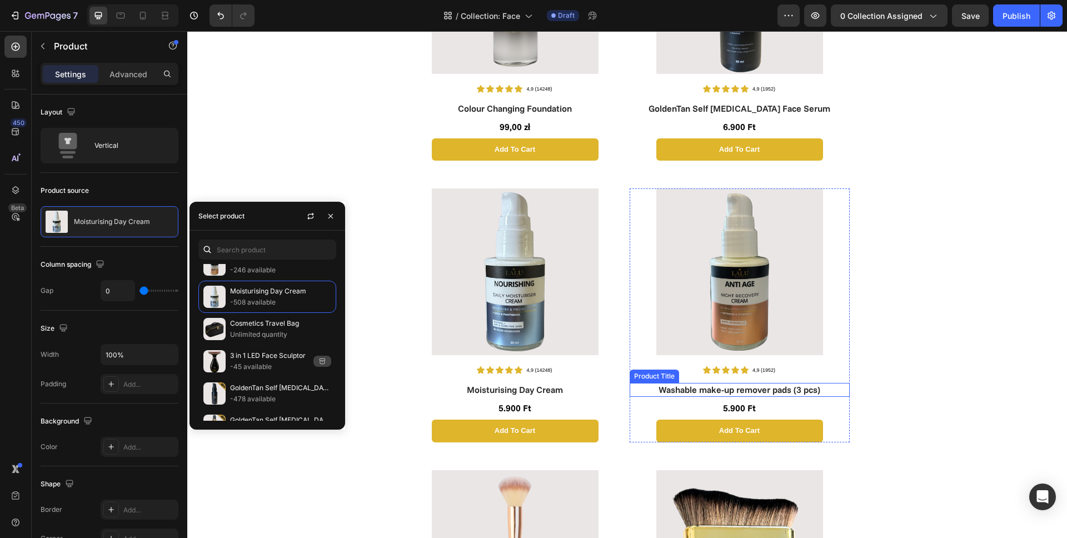
click at [697, 389] on h1 "Washable make-up remover pads (3 pcs)" at bounding box center [739, 390] width 220 height 14
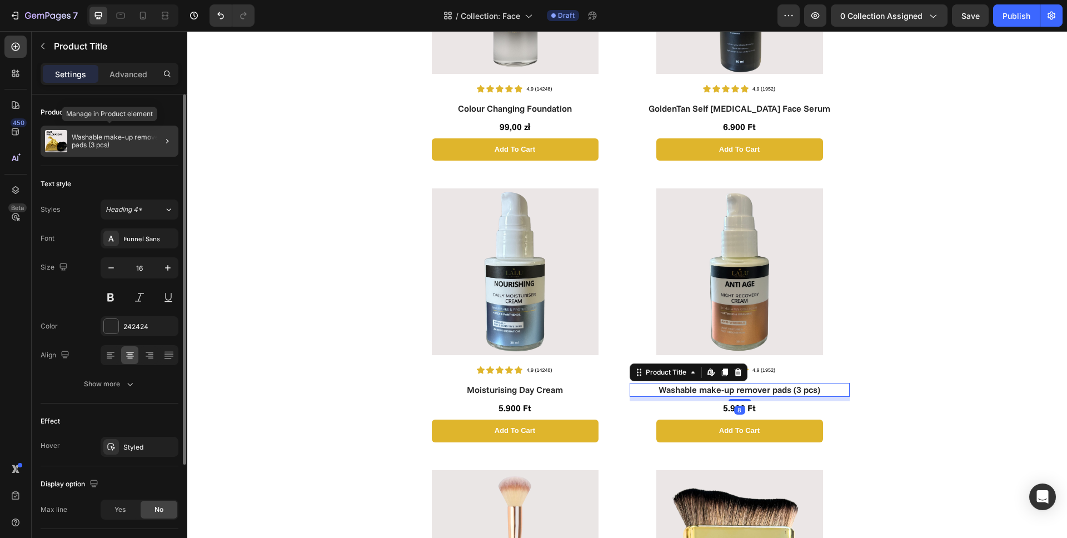
click at [102, 147] on p "Washable make-up remover pads (3 pcs)" at bounding box center [123, 141] width 102 height 16
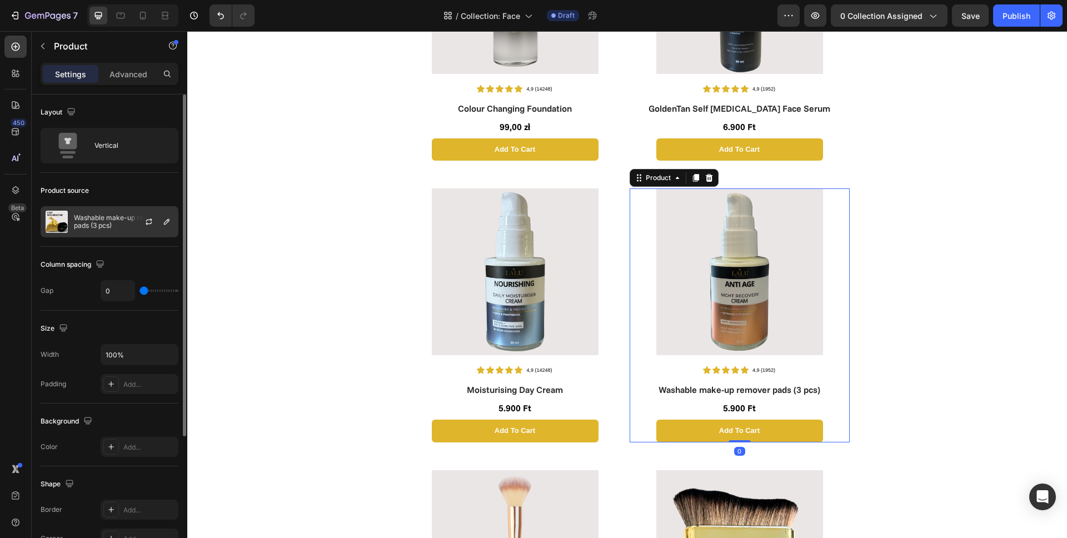
click at [123, 212] on div "Washable make-up remover pads (3 pcs)" at bounding box center [110, 221] width 138 height 31
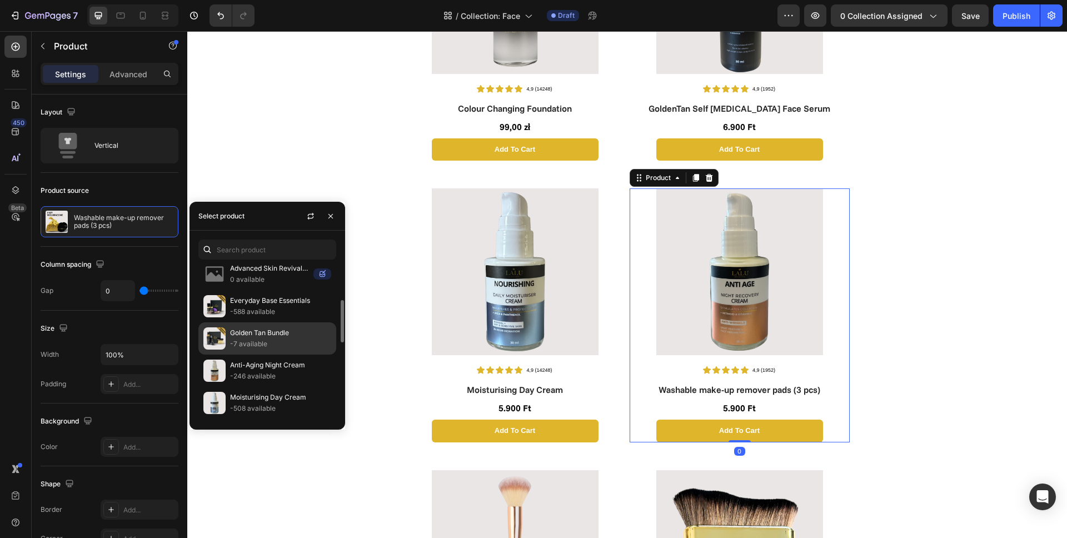
scroll to position [163, 0]
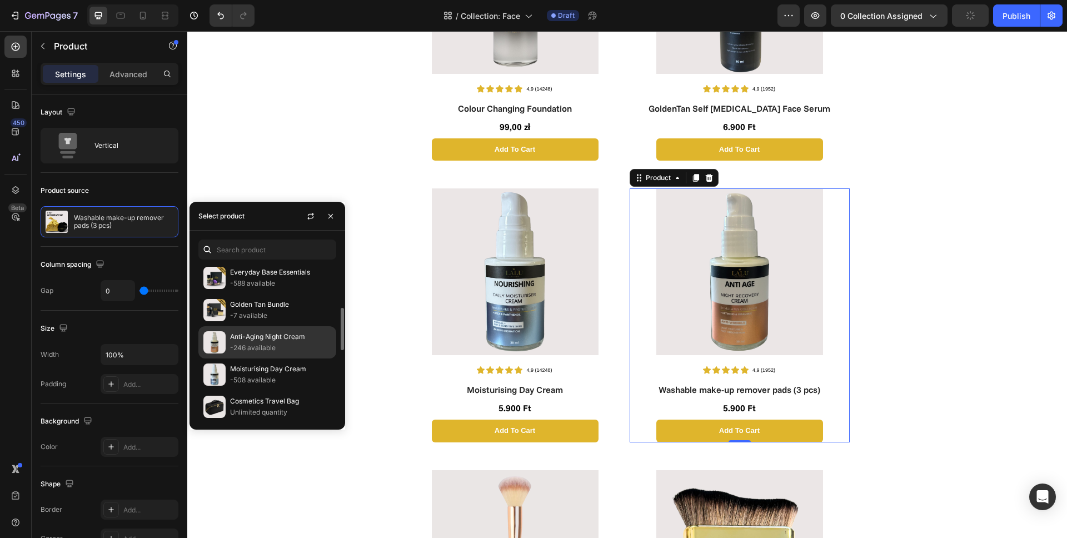
click at [262, 332] on p "Anti-Aging Night Cream" at bounding box center [280, 336] width 101 height 11
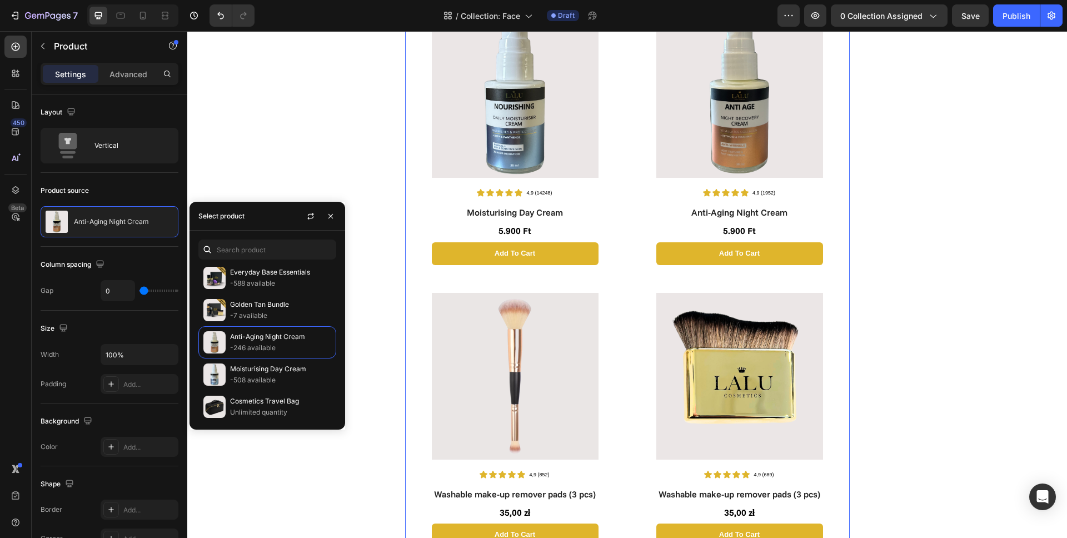
scroll to position [760, 0]
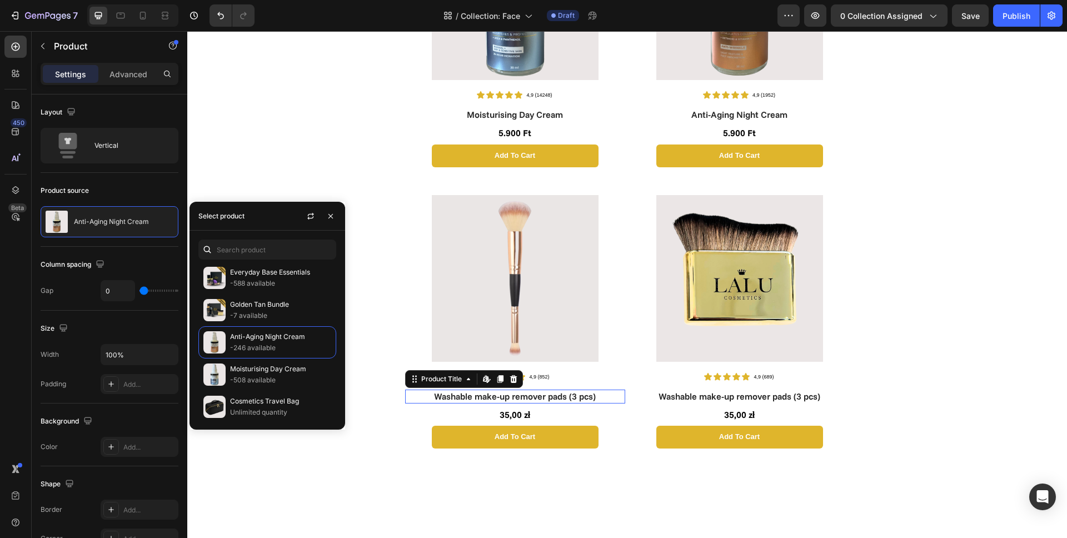
click at [505, 397] on h1 "Washable make-up remover pads (3 pcs)" at bounding box center [515, 396] width 220 height 14
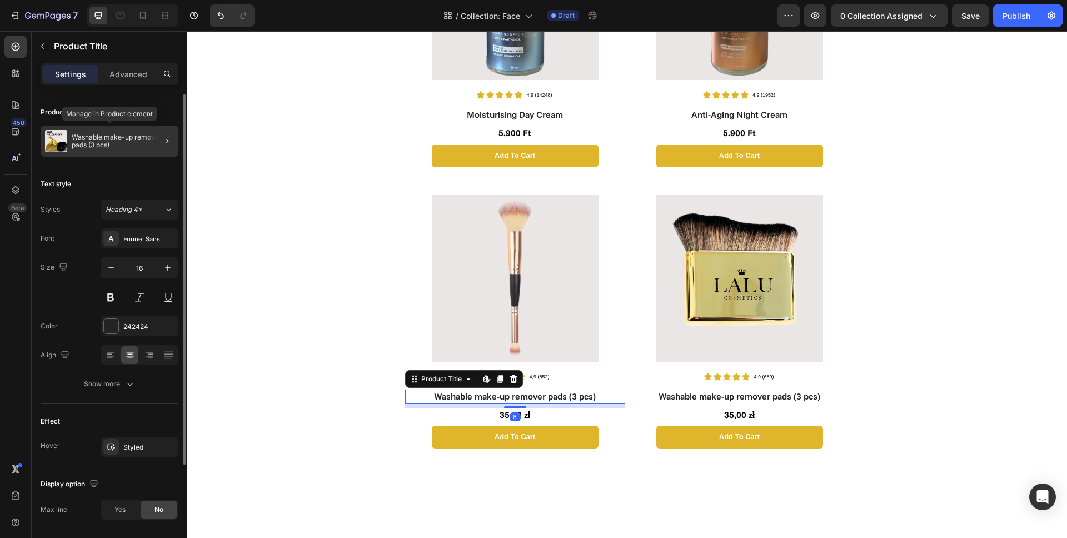
click at [101, 131] on div "Washable make-up remover pads (3 pcs)" at bounding box center [110, 141] width 138 height 31
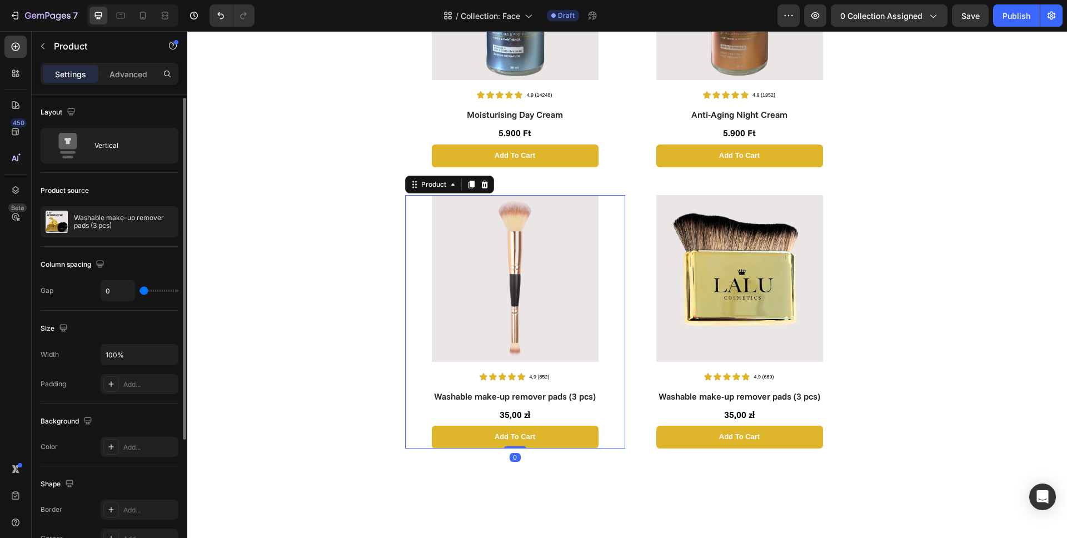
scroll to position [12, 0]
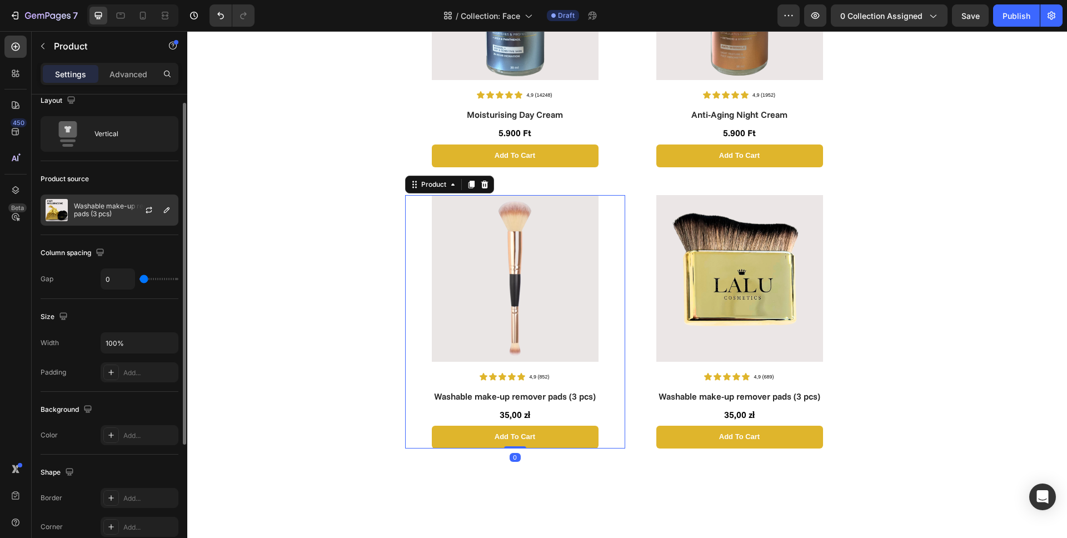
click at [118, 208] on p "Washable make-up remover pads (3 pcs)" at bounding box center [123, 210] width 99 height 16
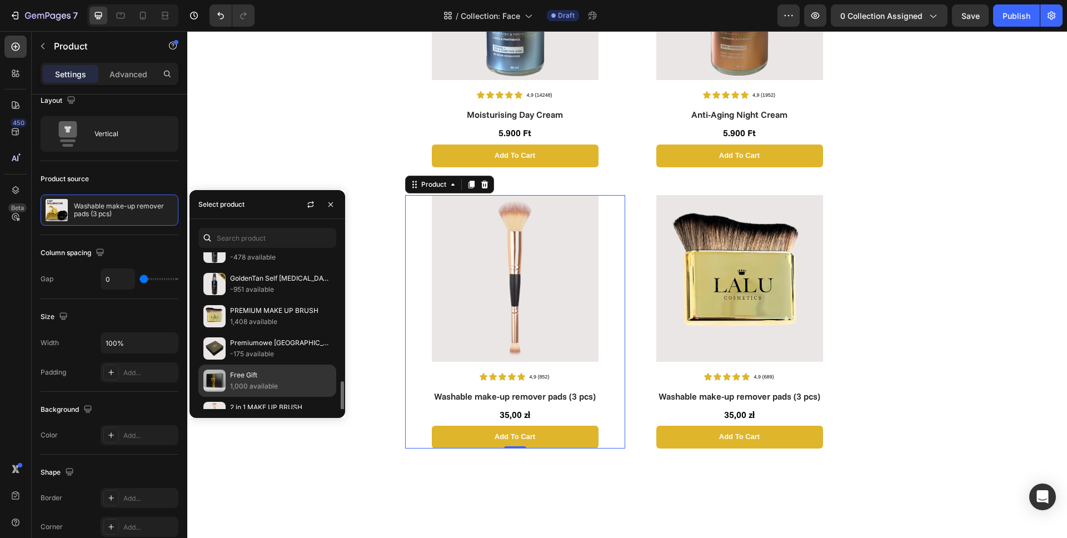
scroll to position [423, 0]
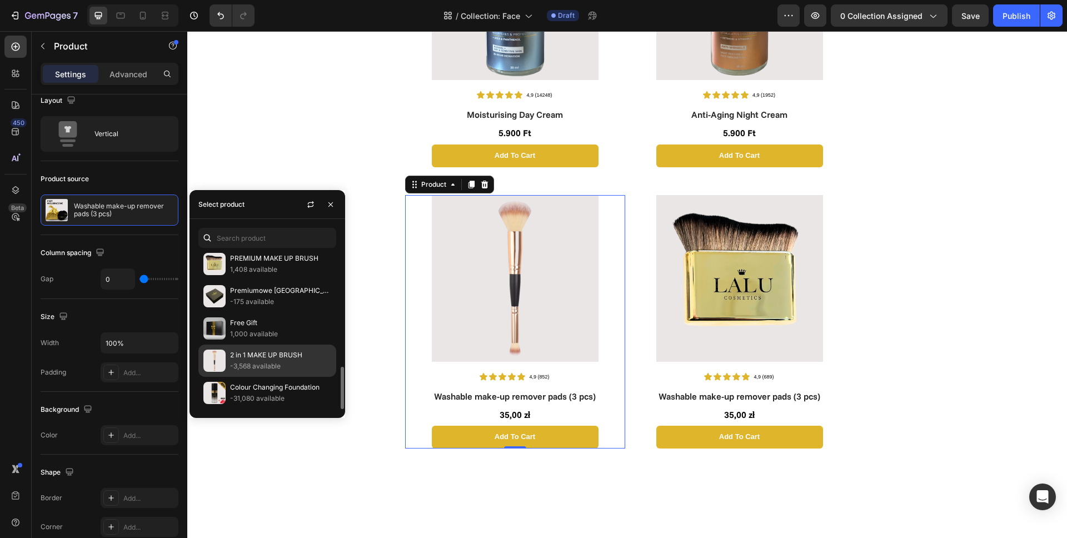
click at [261, 365] on p "-3,568 available" at bounding box center [280, 365] width 101 height 11
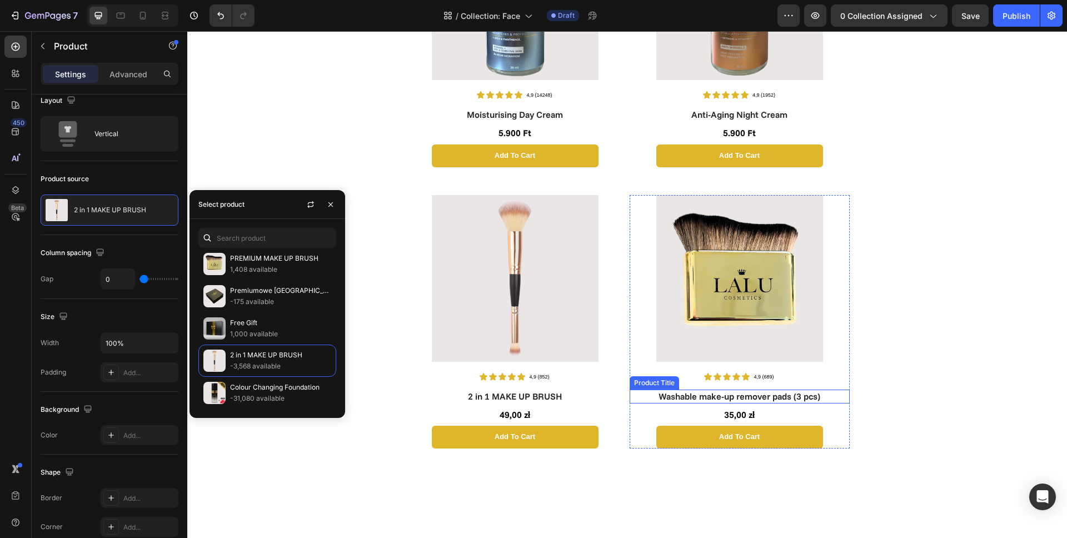
click at [708, 394] on h1 "Washable make-up remover pads (3 pcs)" at bounding box center [739, 396] width 220 height 14
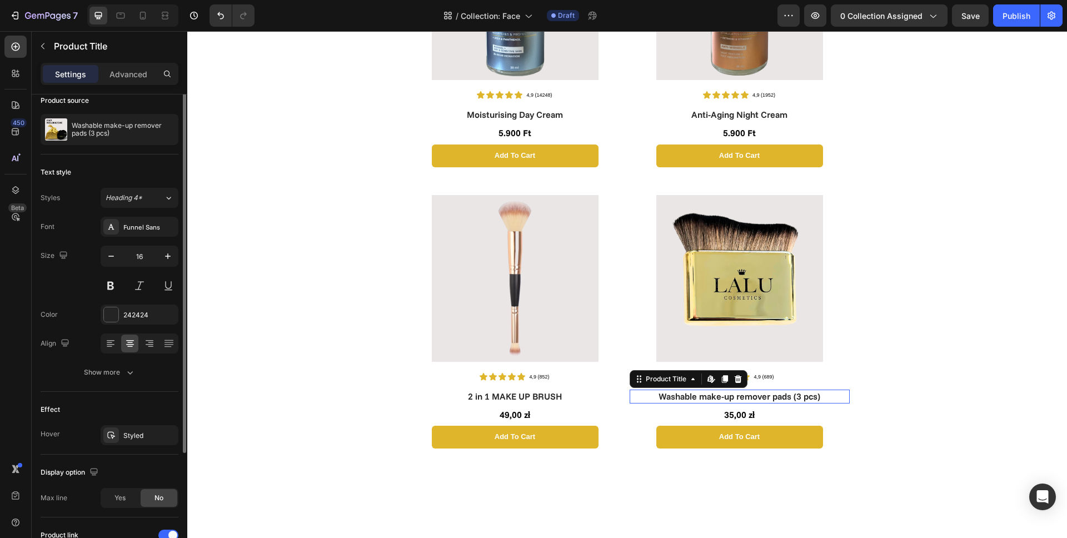
scroll to position [0, 0]
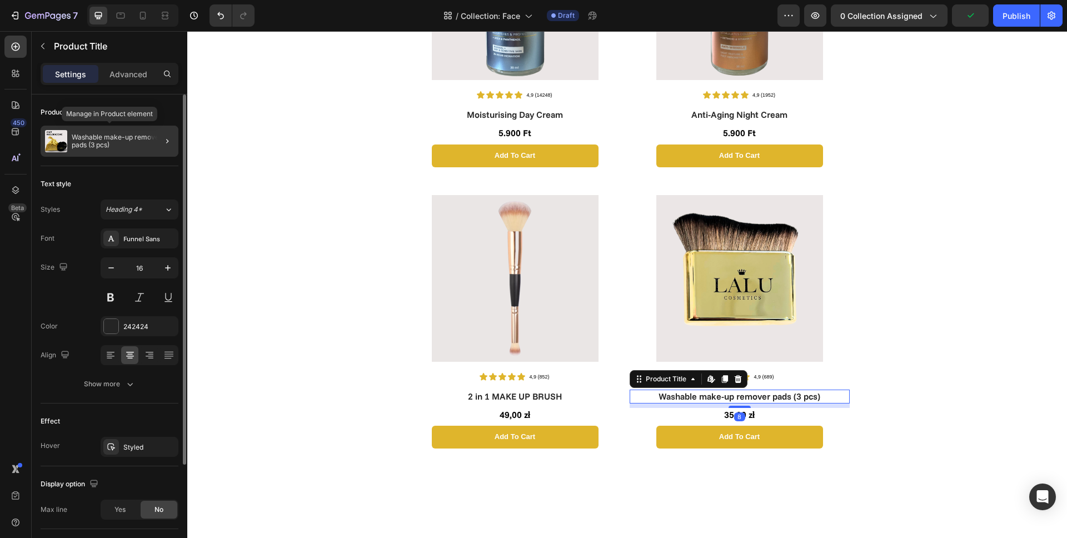
click at [108, 147] on p "Washable make-up remover pads (3 pcs)" at bounding box center [123, 141] width 102 height 16
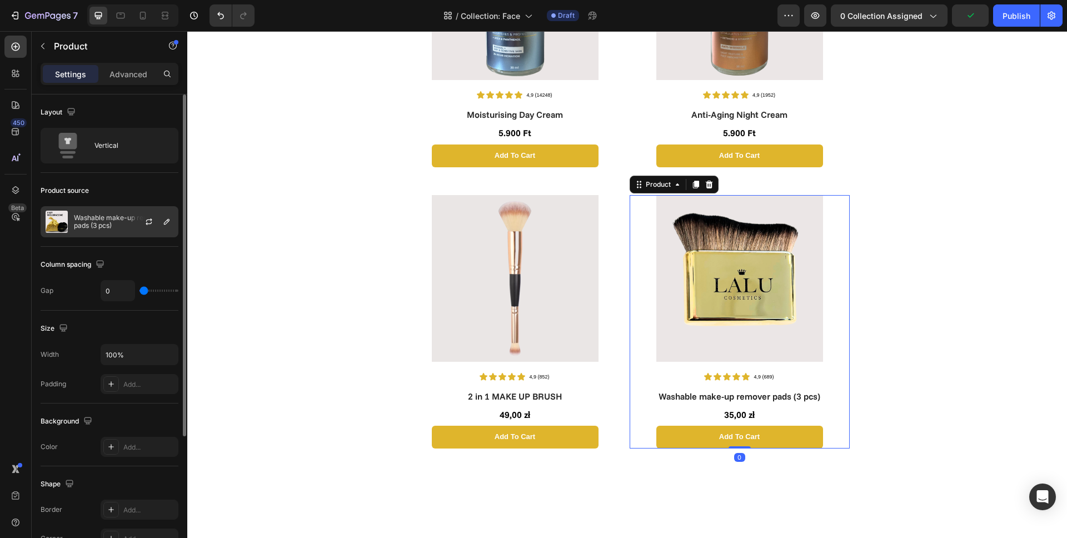
click at [107, 217] on p "Washable make-up remover pads (3 pcs)" at bounding box center [123, 222] width 99 height 16
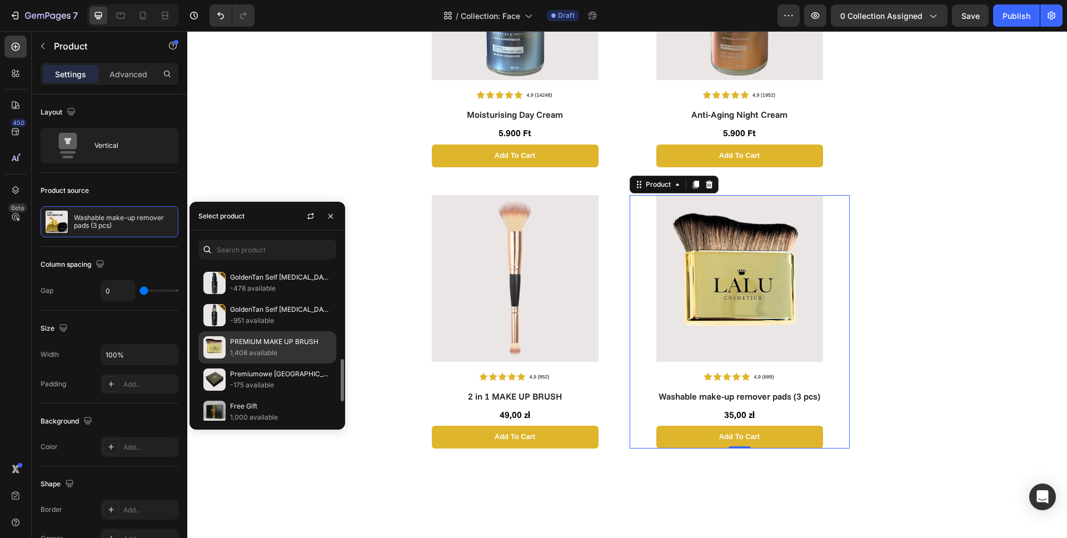
scroll to position [354, 0]
click at [253, 344] on div "PREMIUM MAKE UP BRUSH 1,408 available" at bounding box center [280, 345] width 101 height 22
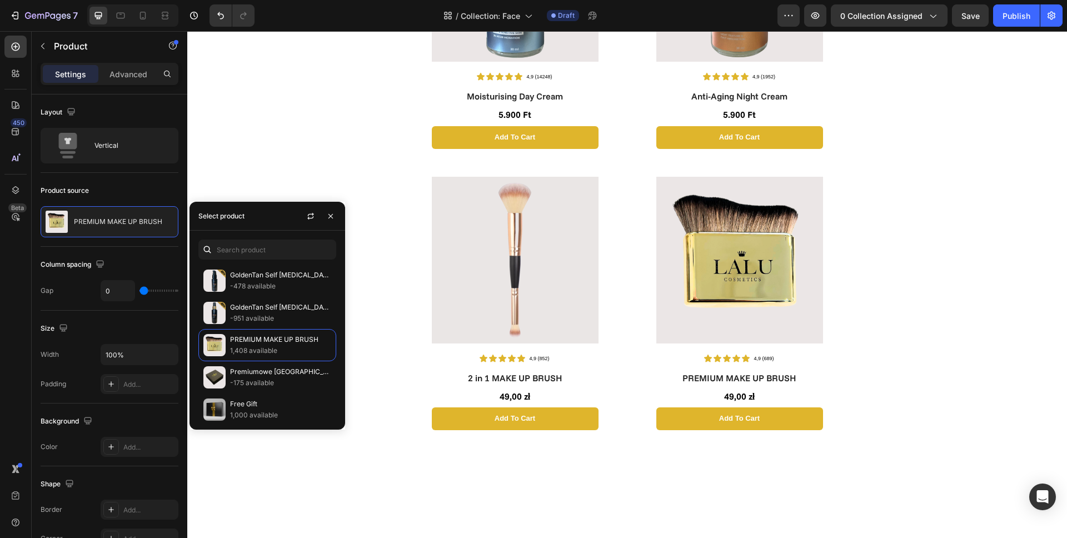
scroll to position [917, 0]
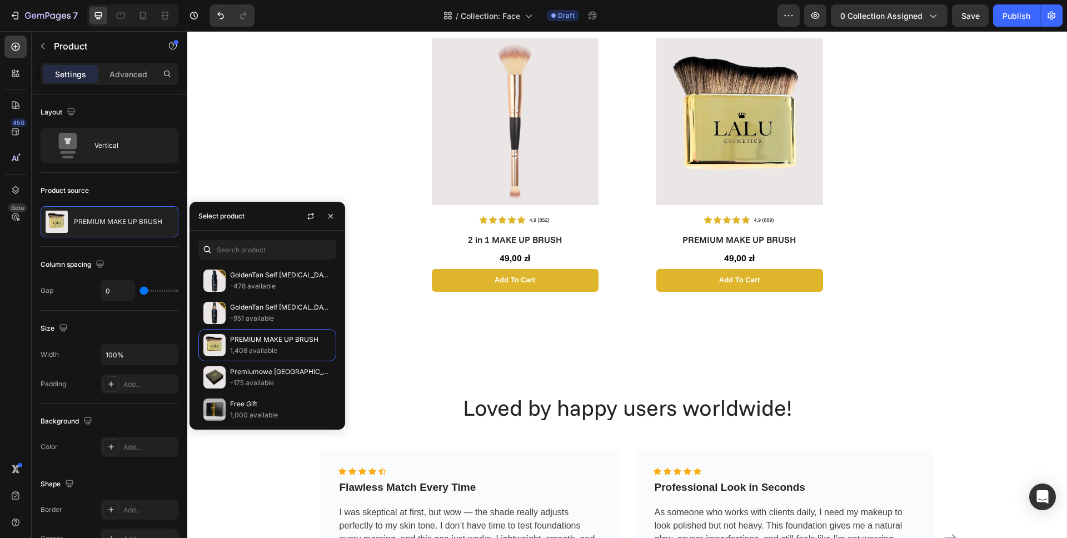
click at [884, 145] on div "Image Icon Icon Icon Icon Icon Icon List 4,9 (14248) Text Block Row Colour Chan…" at bounding box center [626, 99] width 879 height 1924
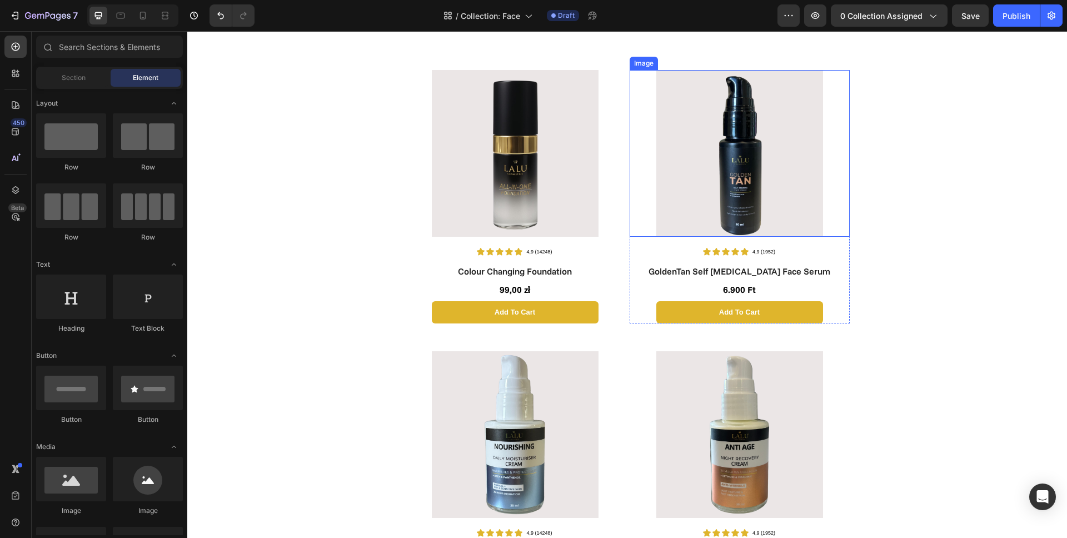
scroll to position [0, 0]
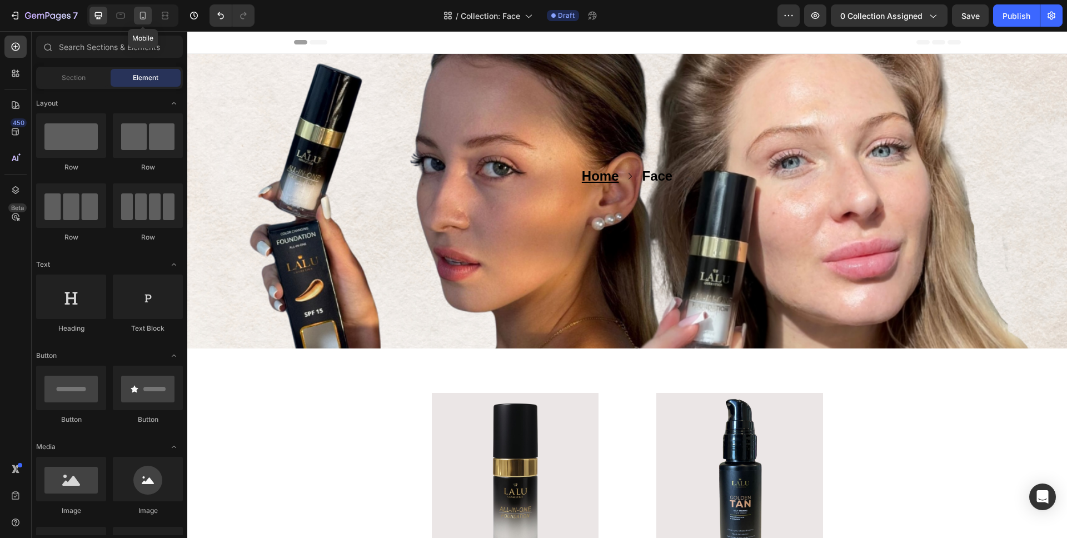
click at [142, 16] on icon at bounding box center [142, 15] width 11 height 11
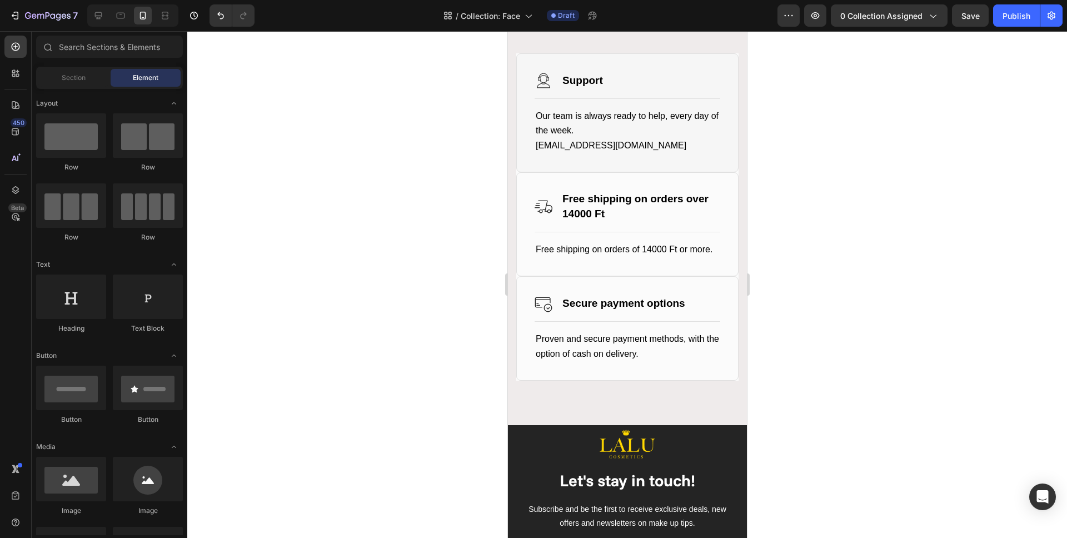
scroll to position [1179, 0]
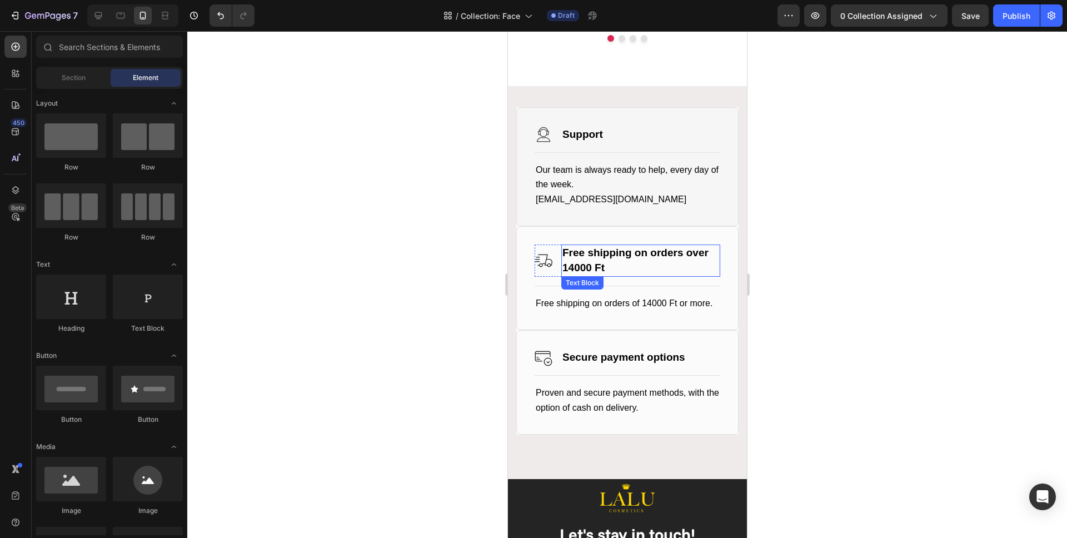
click at [576, 263] on strong "Free shipping on orders over 14000 Ft" at bounding box center [635, 260] width 146 height 27
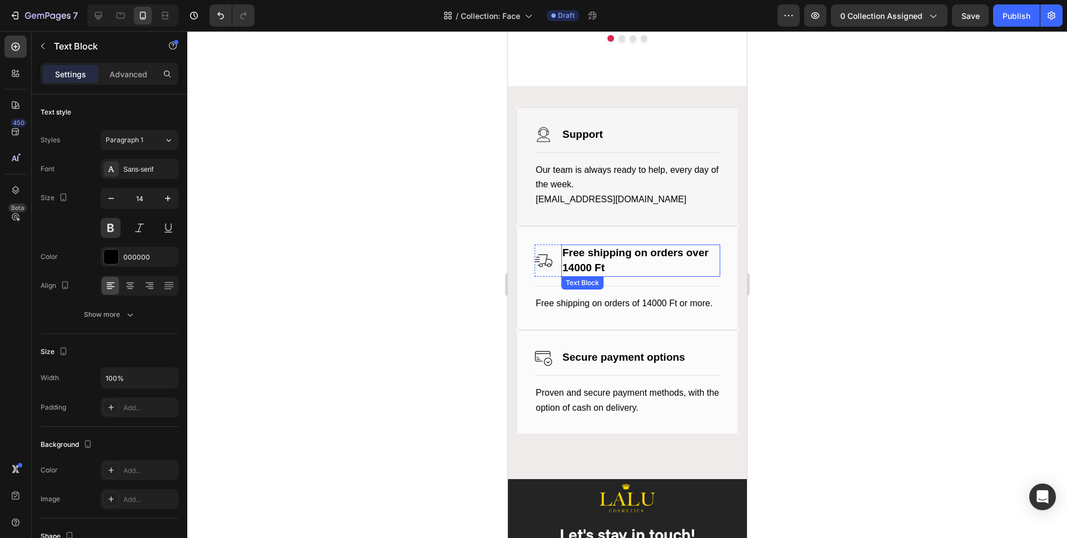
click at [576, 263] on strong "Free shipping on orders over 14000 Ft" at bounding box center [635, 260] width 146 height 27
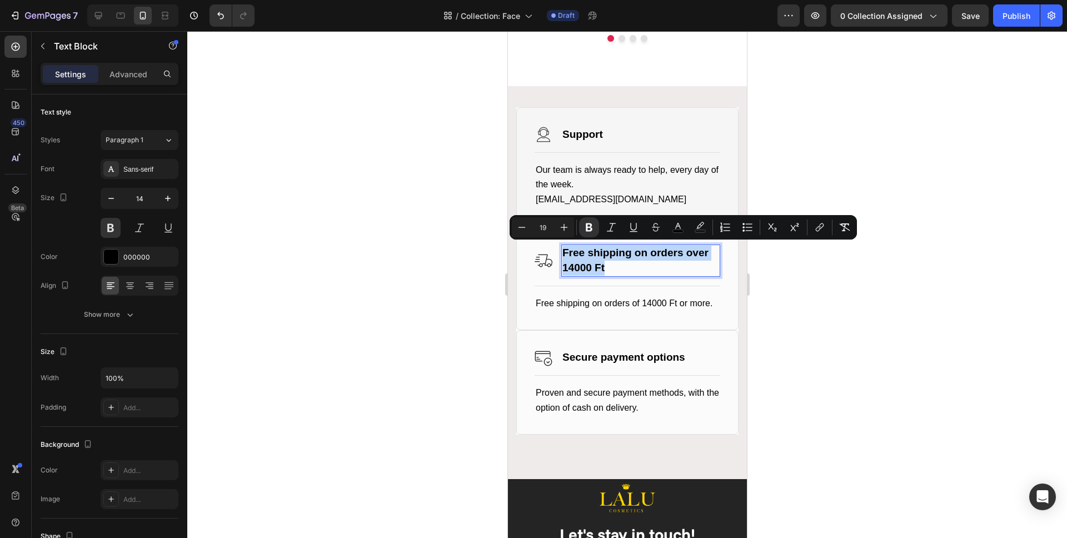
click at [577, 264] on strong "Free shipping on orders over 14000 Ft" at bounding box center [635, 260] width 146 height 27
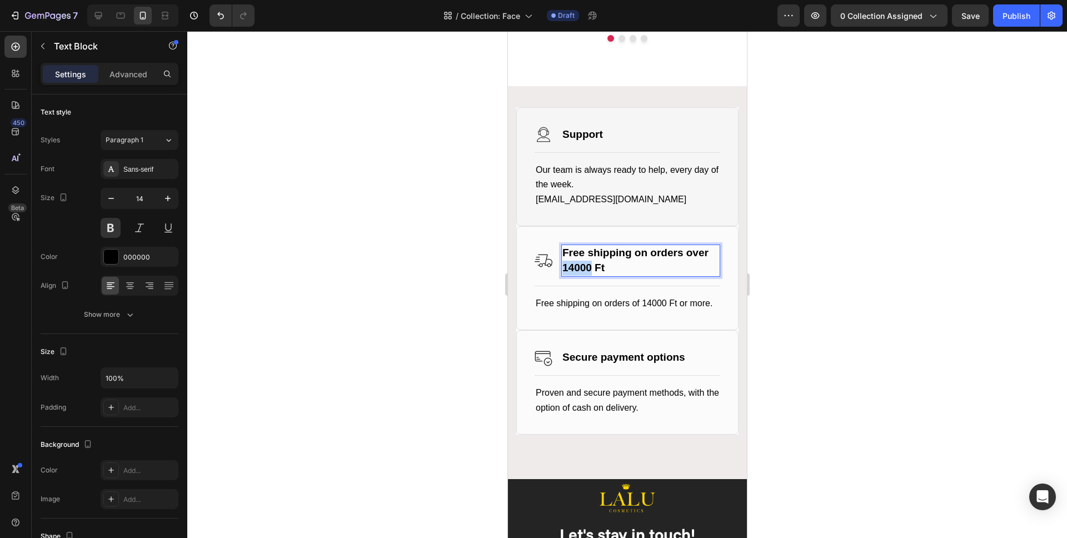
click at [577, 264] on strong "Free shipping on orders over 14000 Ft" at bounding box center [635, 260] width 146 height 27
click at [654, 303] on span "Free shipping on orders of 14000 Ft or more." at bounding box center [623, 302] width 177 height 9
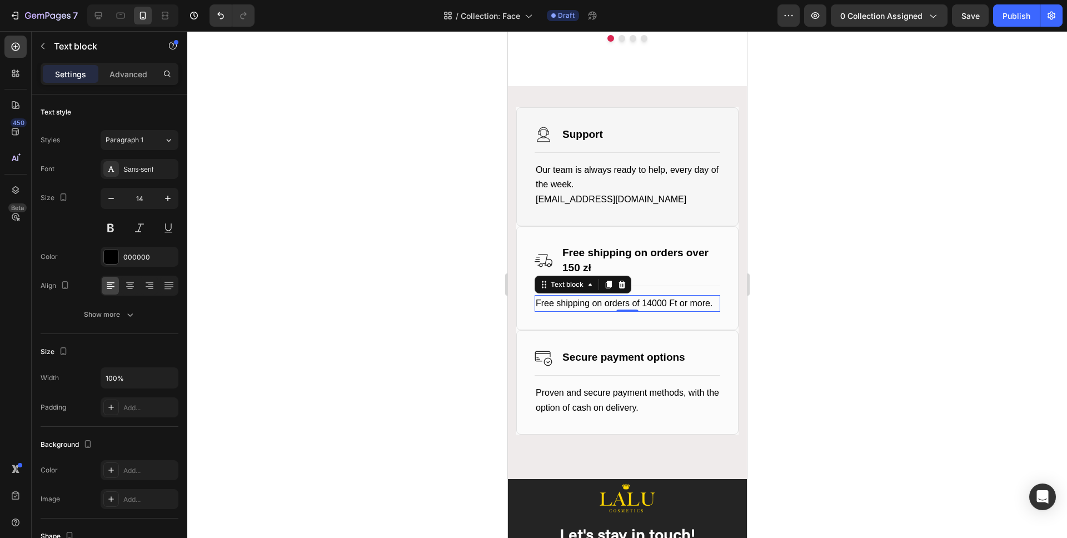
click at [654, 303] on span "Free shipping on orders of 14000 Ft or more." at bounding box center [623, 302] width 177 height 9
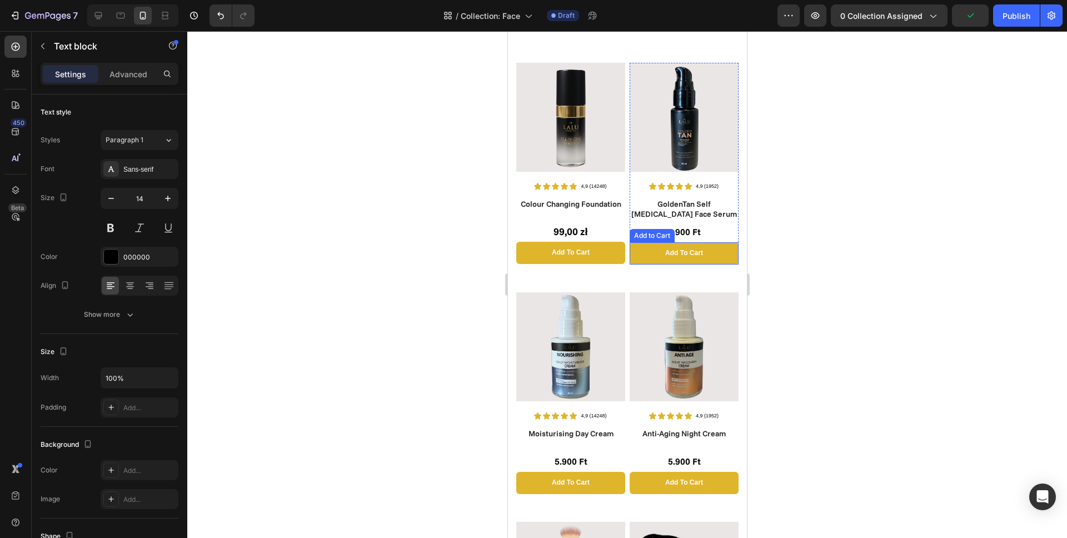
scroll to position [190, 0]
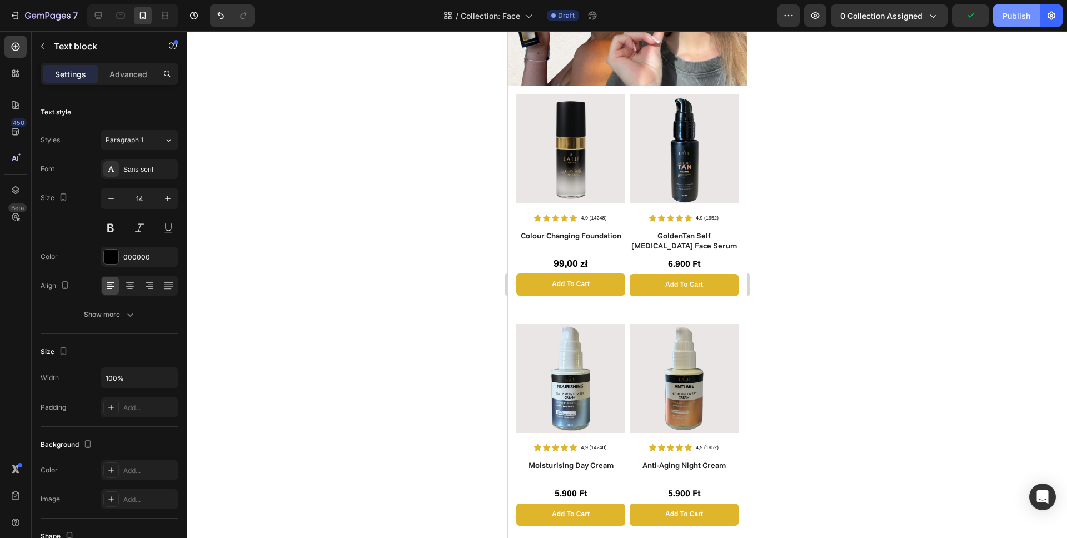
click at [1017, 16] on div "Publish" at bounding box center [1016, 16] width 28 height 12
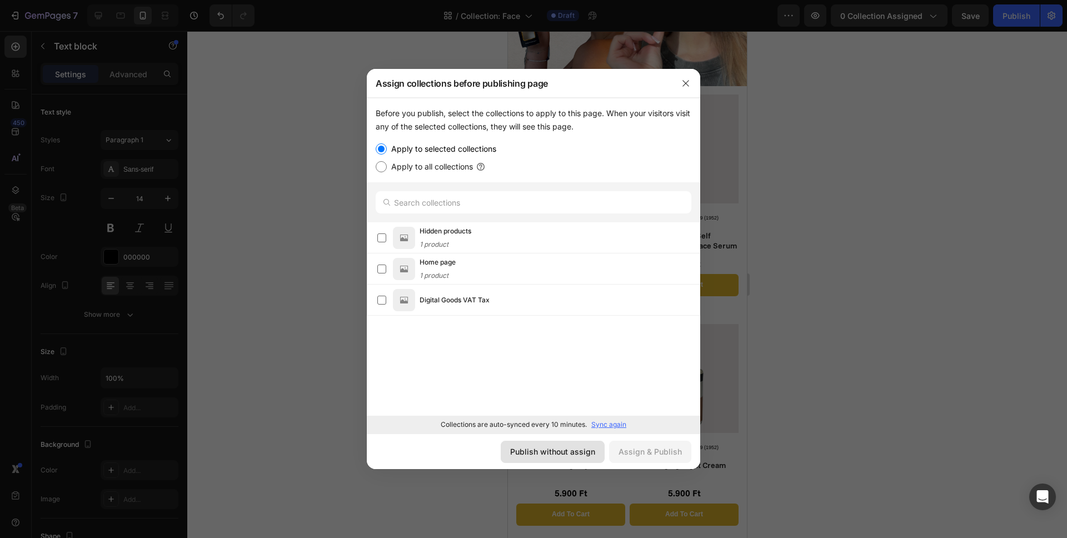
drag, startPoint x: 557, startPoint y: 447, endPoint x: 50, endPoint y: 415, distance: 508.1
click at [557, 447] on div "Publish without assign" at bounding box center [552, 451] width 85 height 12
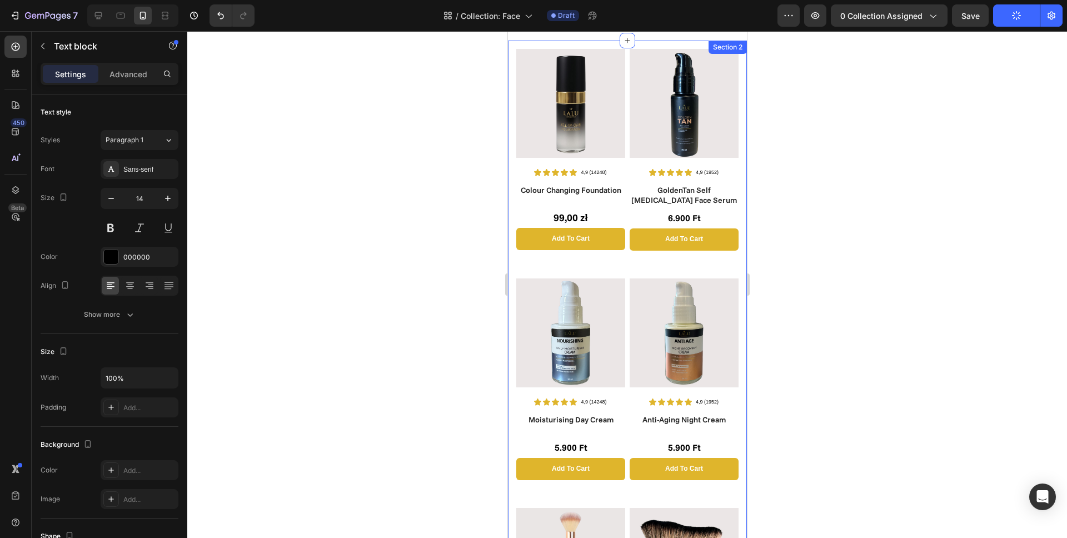
scroll to position [283, 0]
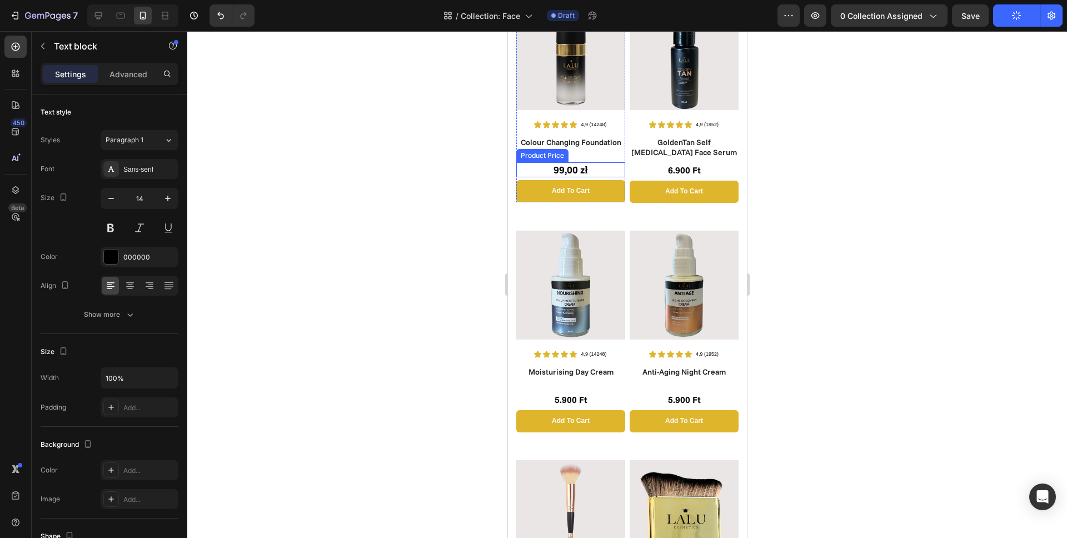
click at [575, 168] on div "99,00 zł" at bounding box center [569, 169] width 109 height 15
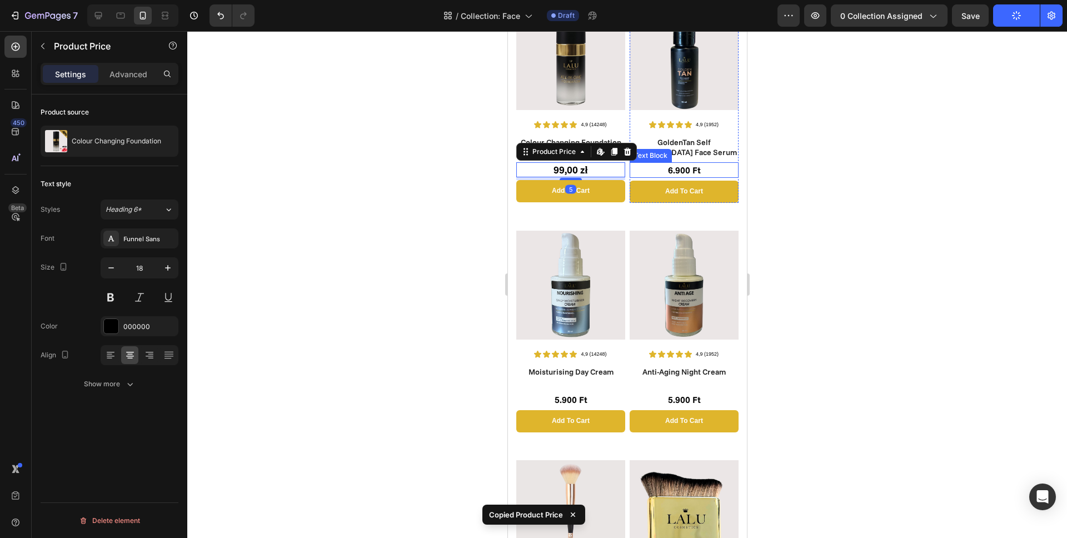
click at [683, 171] on span "6.900 Ft" at bounding box center [683, 169] width 33 height 11
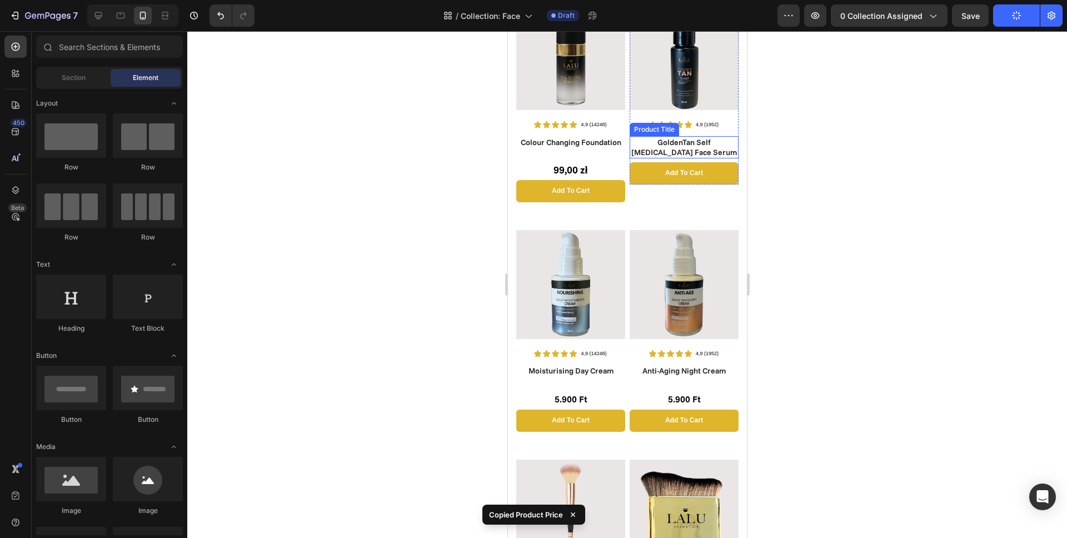
click at [711, 151] on h1 "GoldenTan Self [MEDICAL_DATA] Face Serum" at bounding box center [683, 147] width 109 height 22
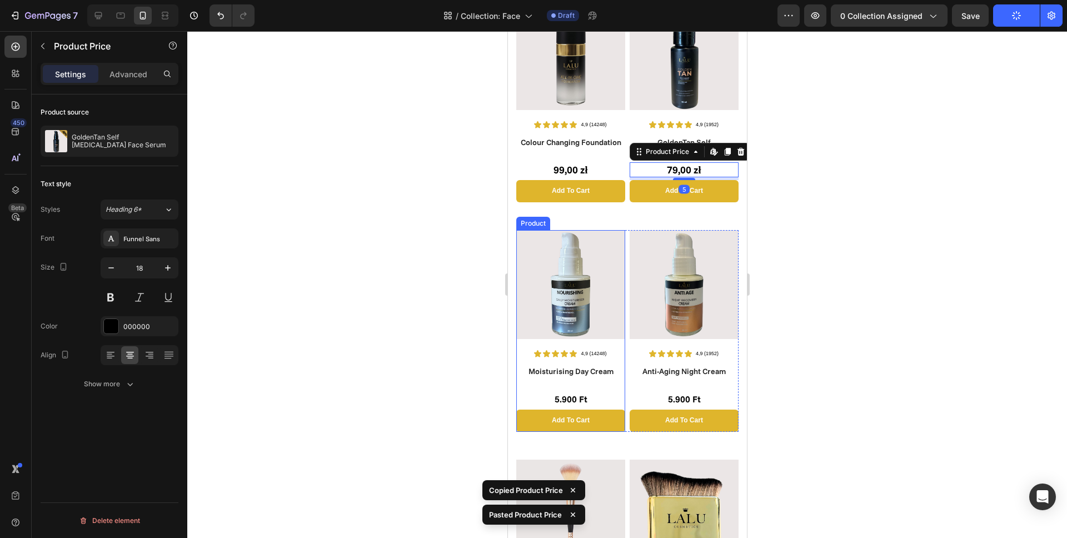
click at [578, 373] on div "Moisturising Day Cream Product Title 5.900 Ft Text Block Add to cart Add to Cart" at bounding box center [569, 398] width 109 height 67
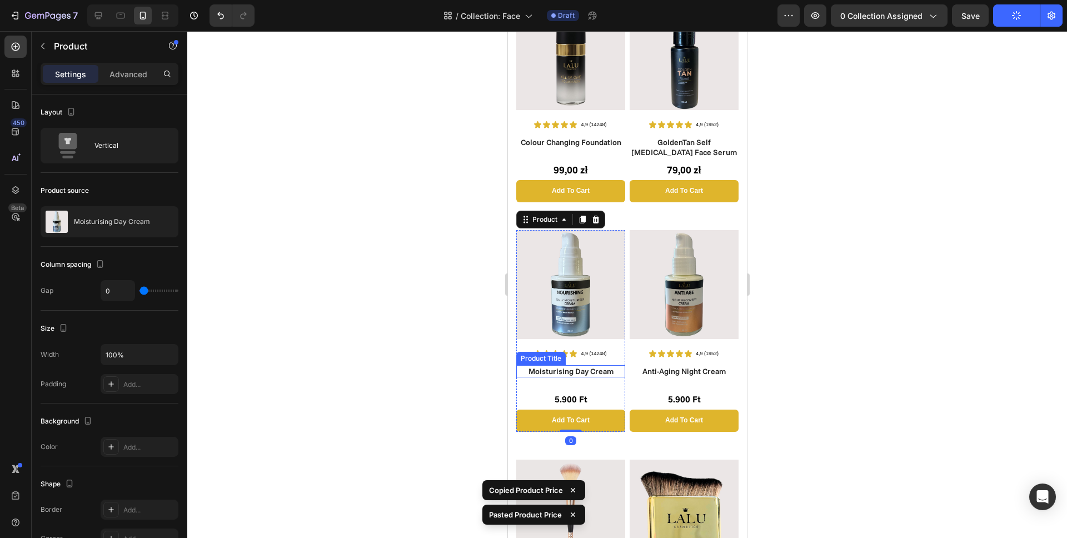
click at [580, 367] on h1 "Moisturising Day Cream" at bounding box center [569, 371] width 109 height 12
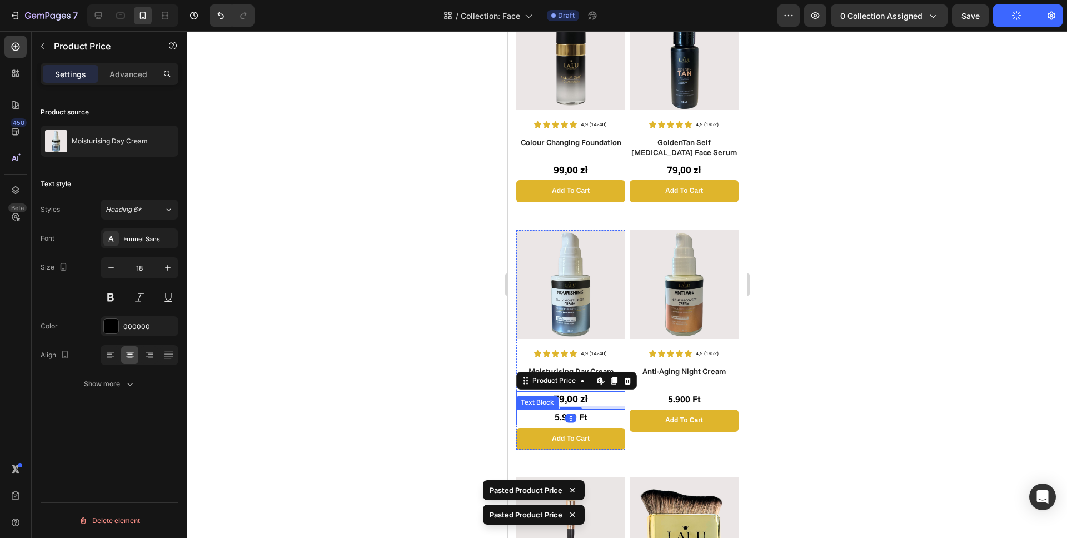
click at [591, 410] on p "5.900 Ft" at bounding box center [570, 416] width 107 height 13
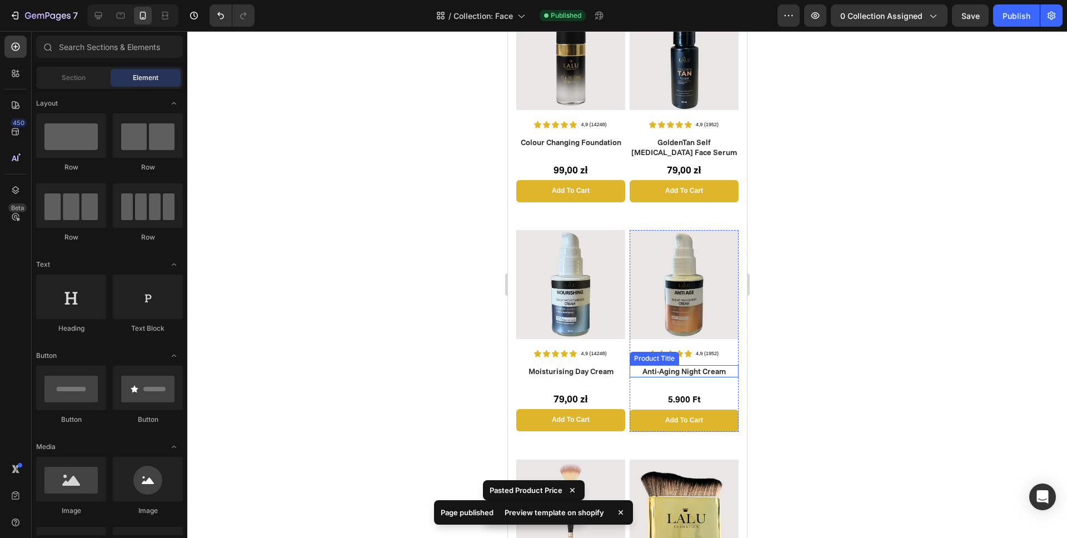
click at [685, 365] on h1 "Anti-Aging Night Cream" at bounding box center [683, 371] width 109 height 12
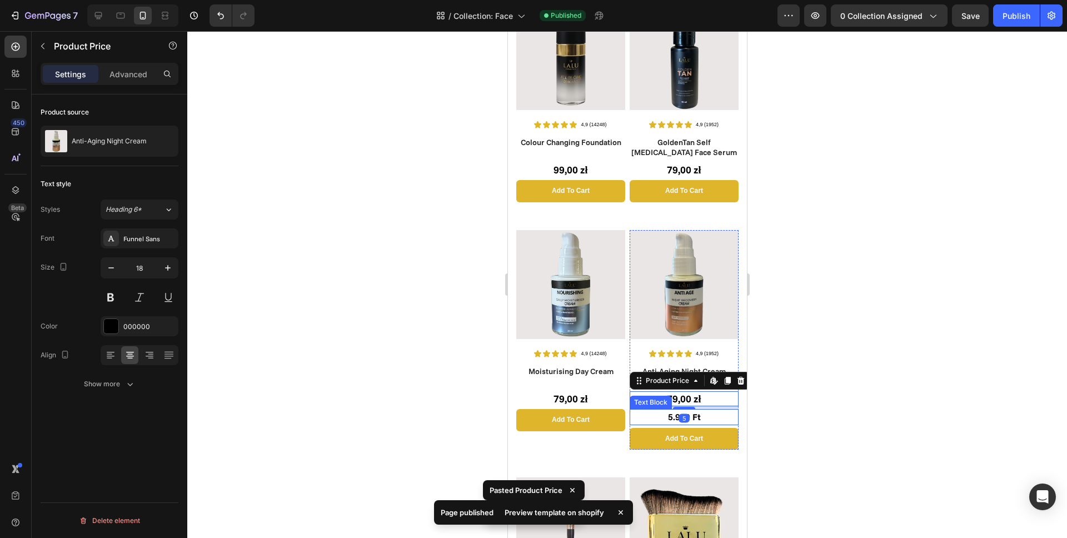
click at [693, 410] on p "5.900 Ft" at bounding box center [683, 416] width 107 height 13
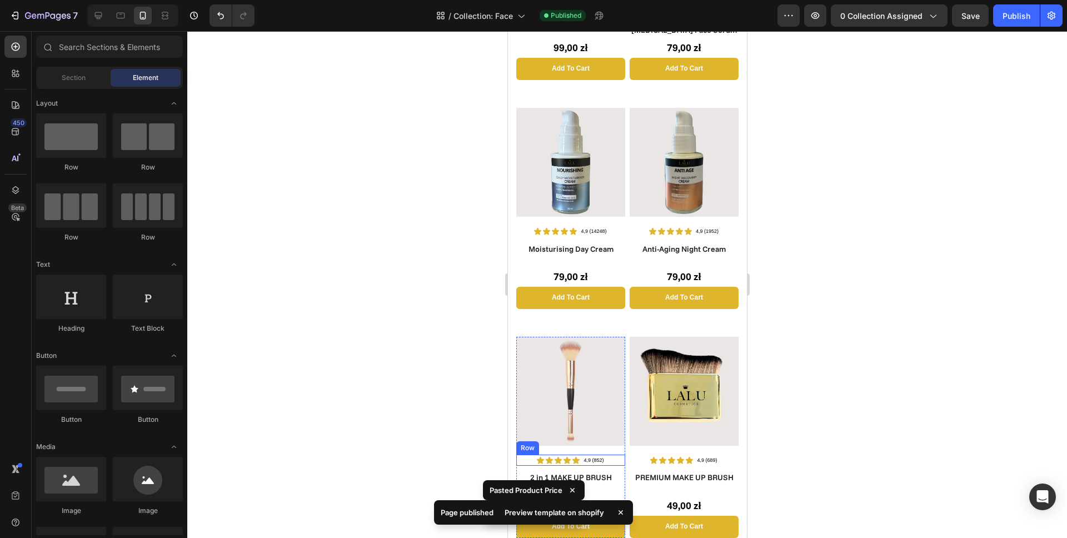
scroll to position [493, 0]
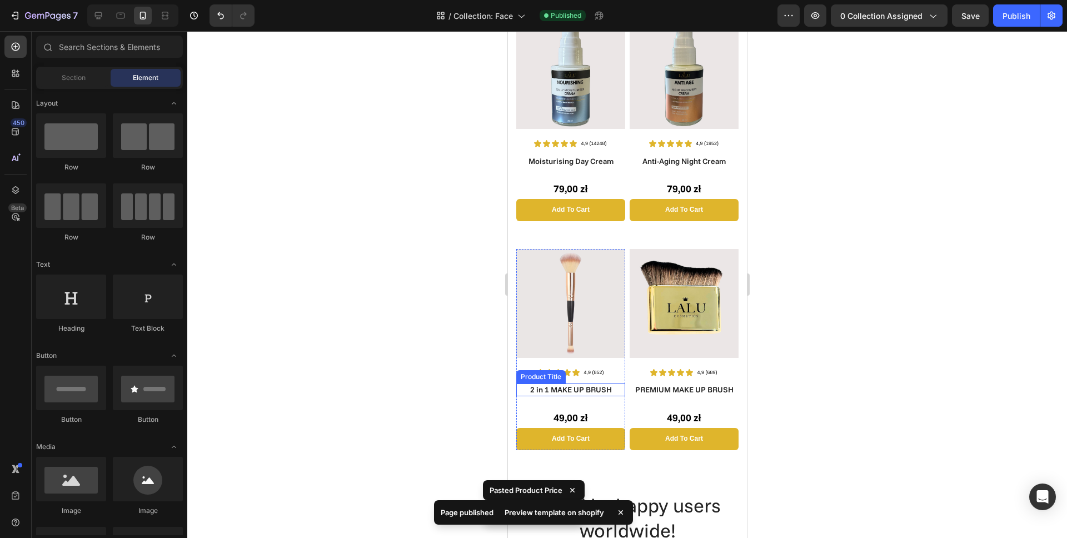
click at [592, 383] on h1 "2 in 1 MAKE UP BRUSH" at bounding box center [569, 389] width 109 height 12
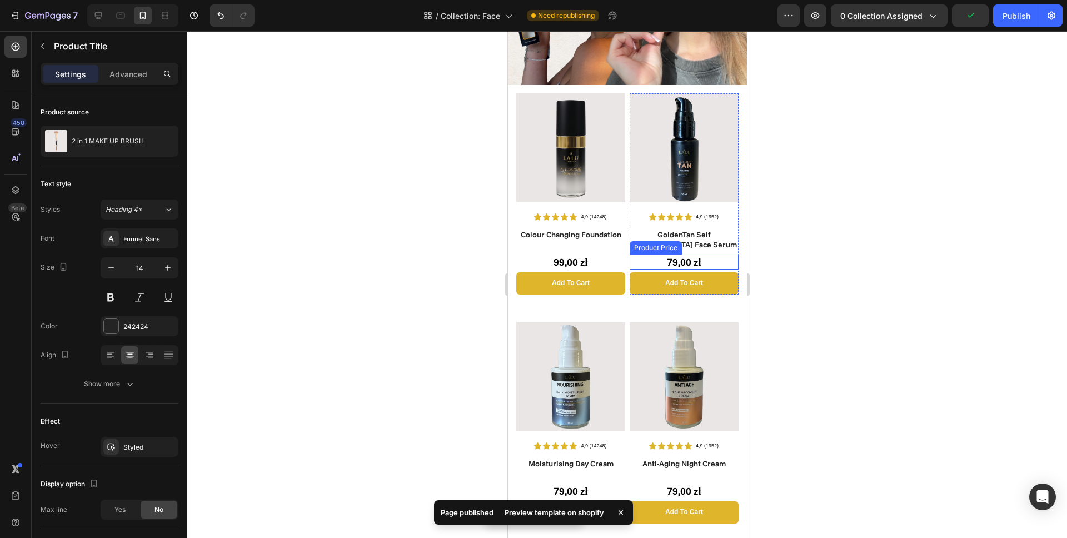
scroll to position [108, 0]
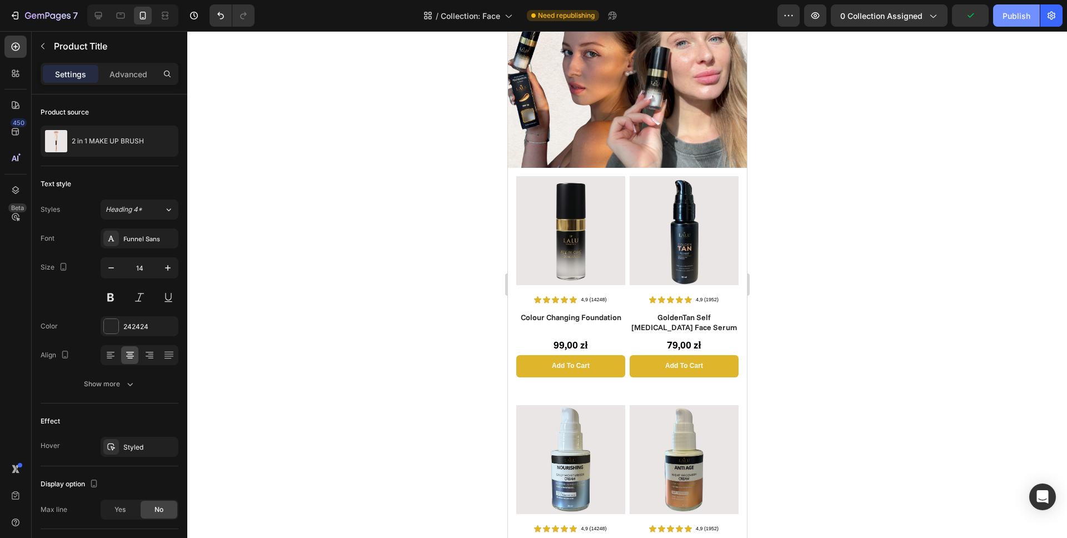
click at [1008, 19] on div "Publish" at bounding box center [1016, 16] width 28 height 12
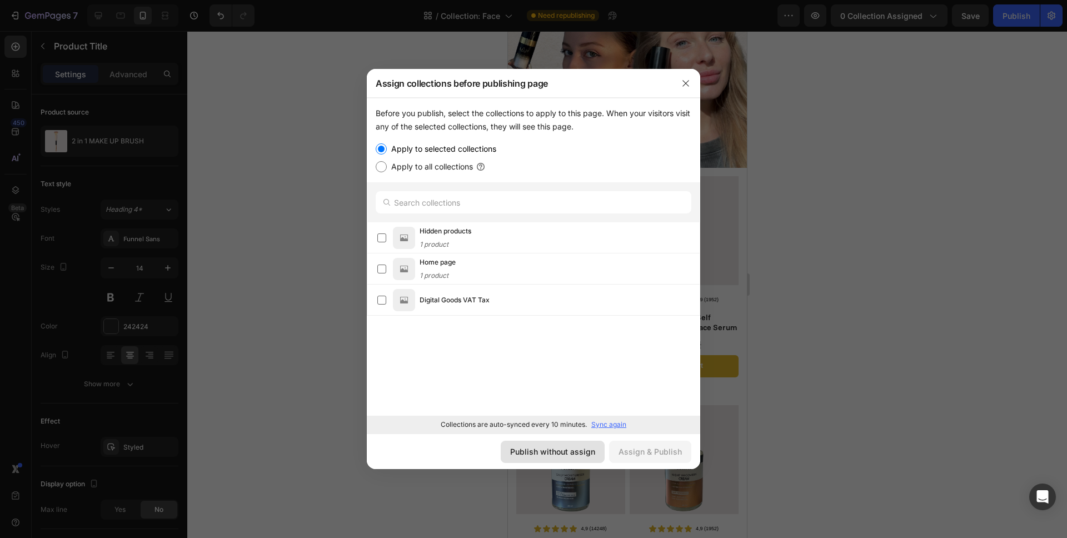
click at [554, 454] on div "Publish without assign" at bounding box center [552, 451] width 85 height 12
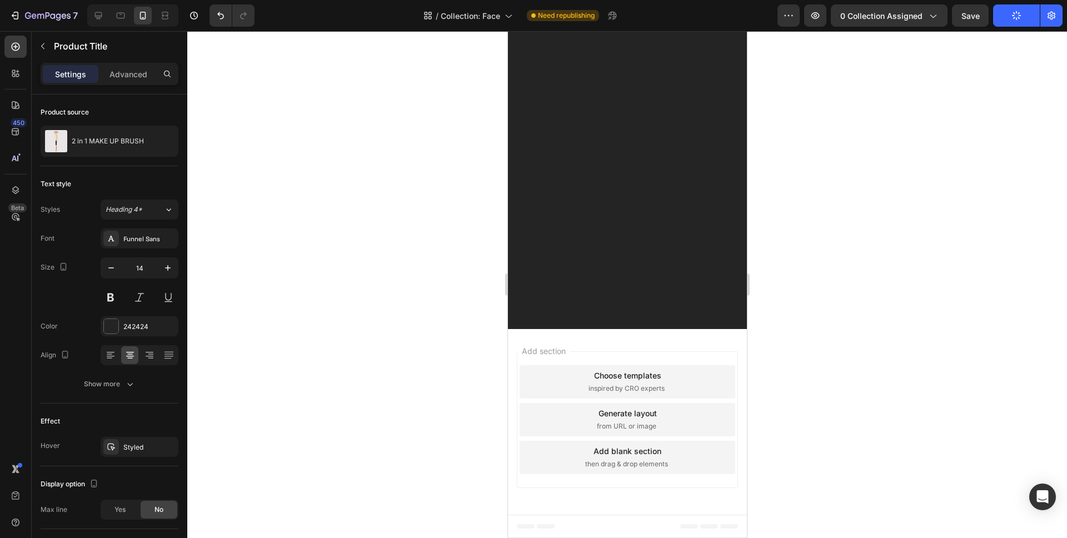
scroll to position [0, 0]
